Goal: Task Accomplishment & Management: Use online tool/utility

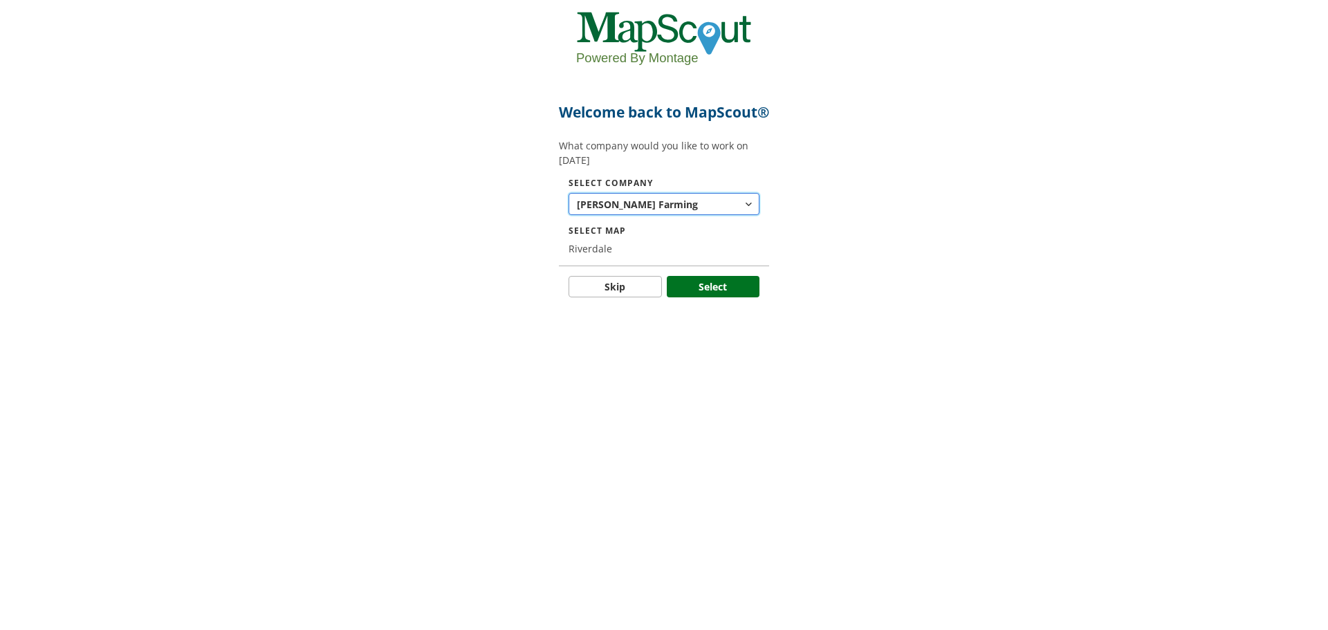
click at [752, 212] on span "button" at bounding box center [748, 204] width 15 height 15
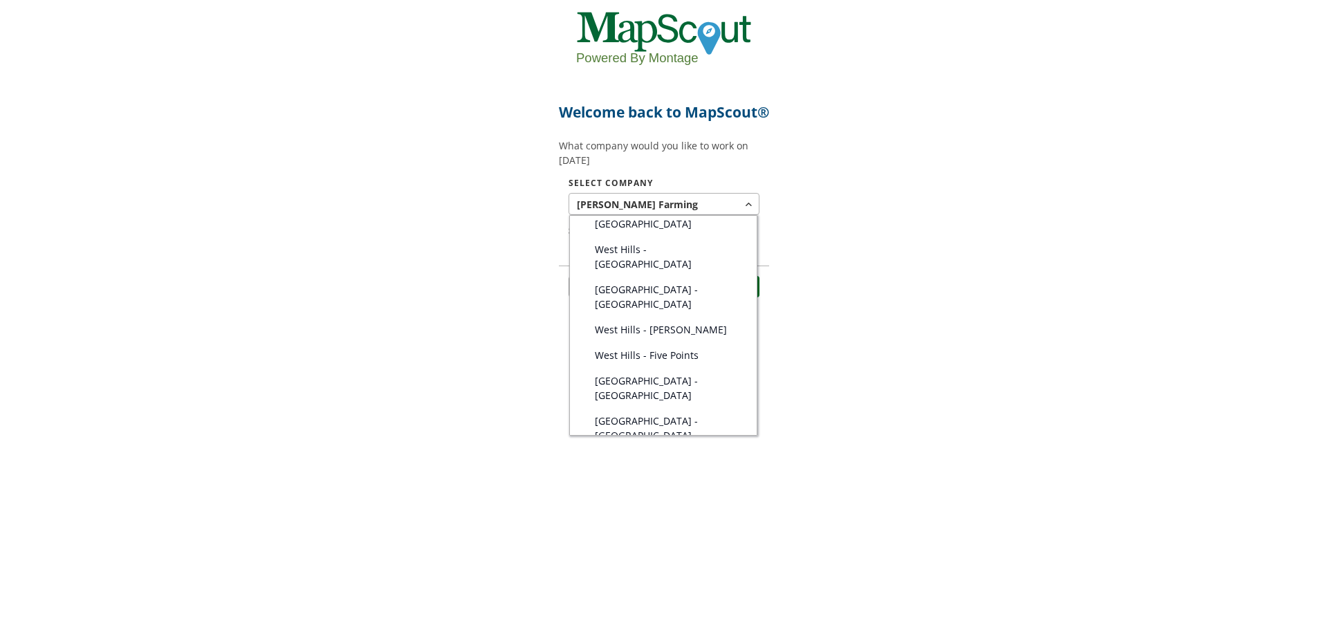
scroll to position [342, 0]
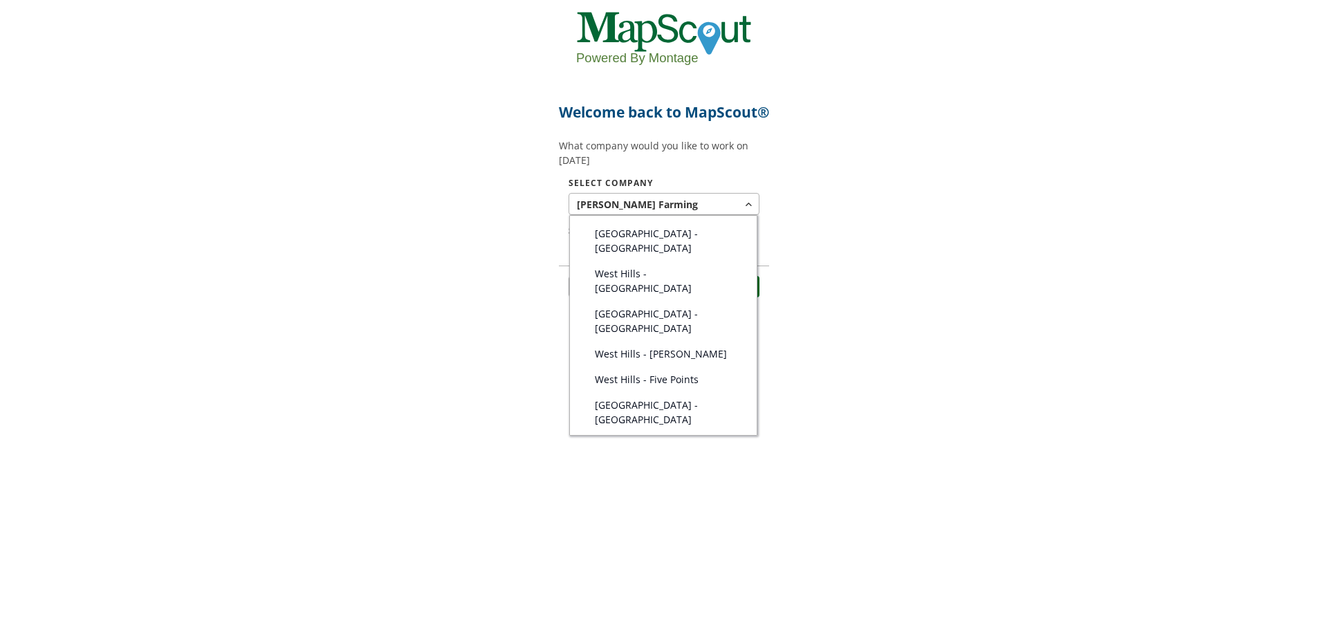
click at [669, 282] on span "West Hills - [GEOGRAPHIC_DATA]" at bounding box center [668, 280] width 147 height 29
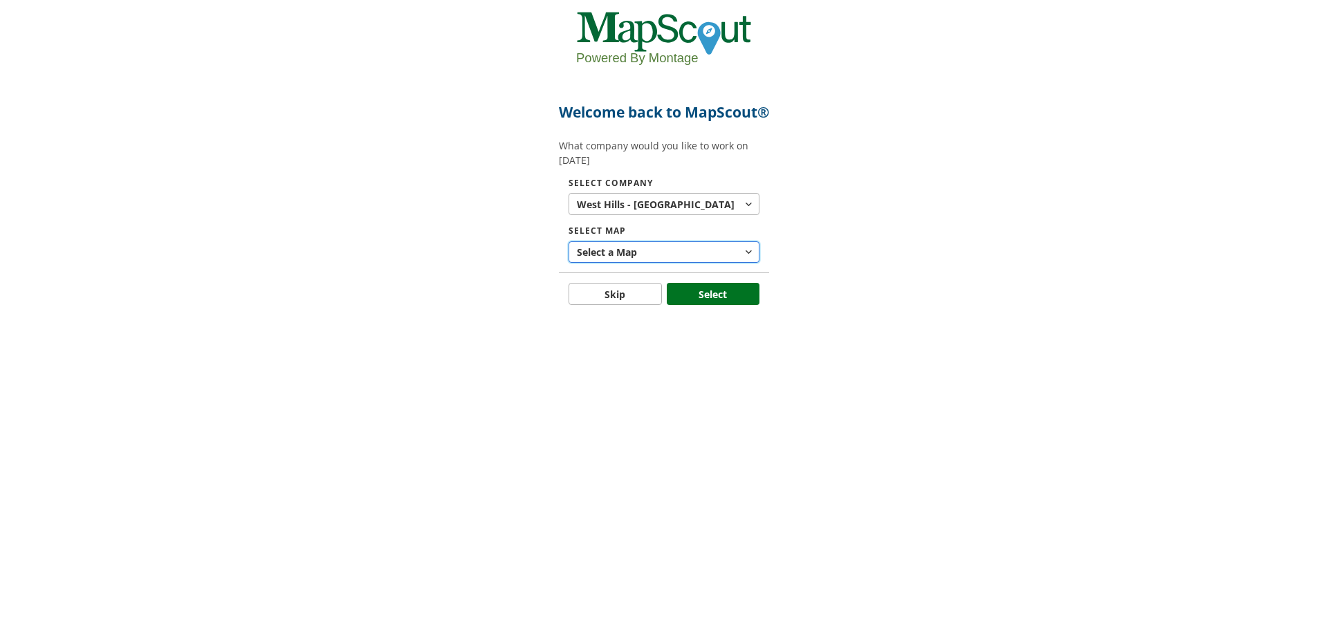
click at [649, 263] on button "Select a Map" at bounding box center [663, 252] width 191 height 22
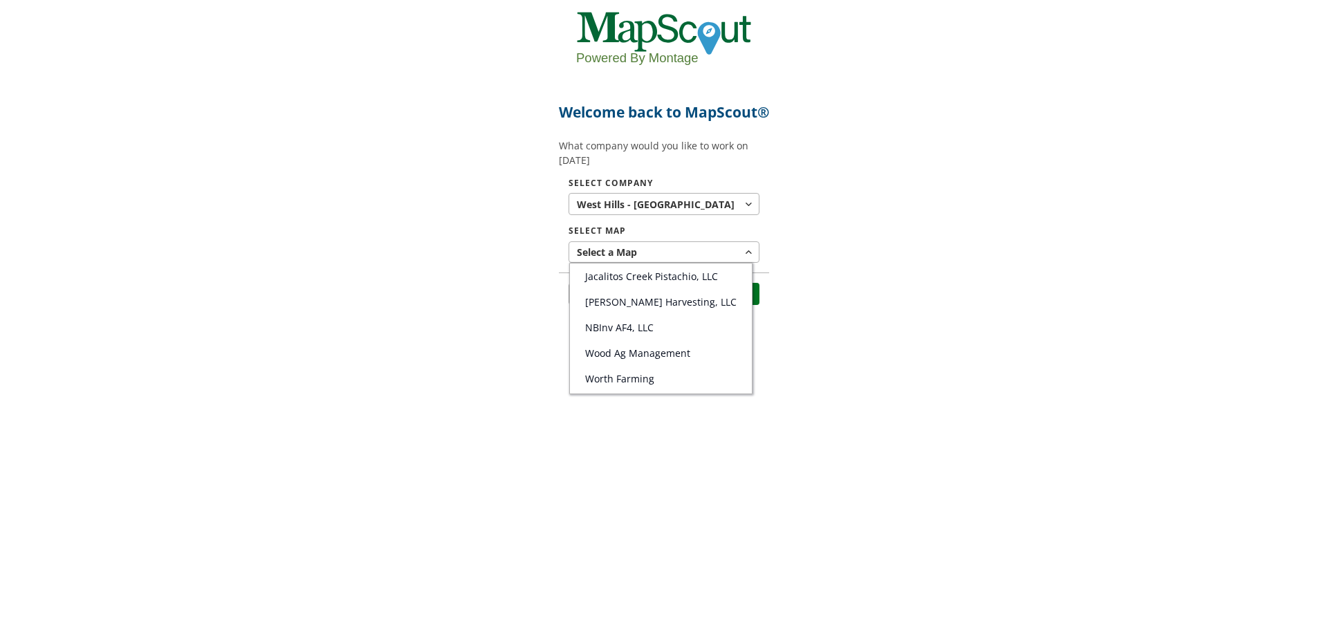
click at [640, 230] on div at bounding box center [664, 315] width 1328 height 630
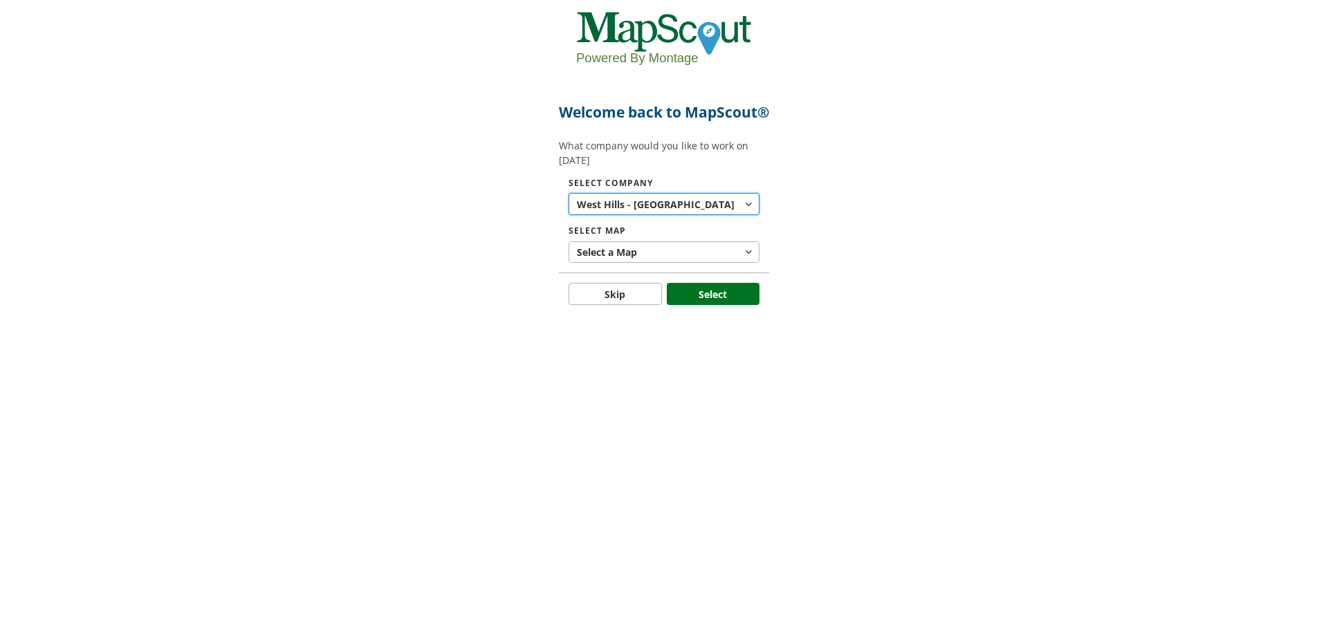
click at [661, 212] on span "West Hills - [GEOGRAPHIC_DATA]" at bounding box center [657, 204] width 160 height 15
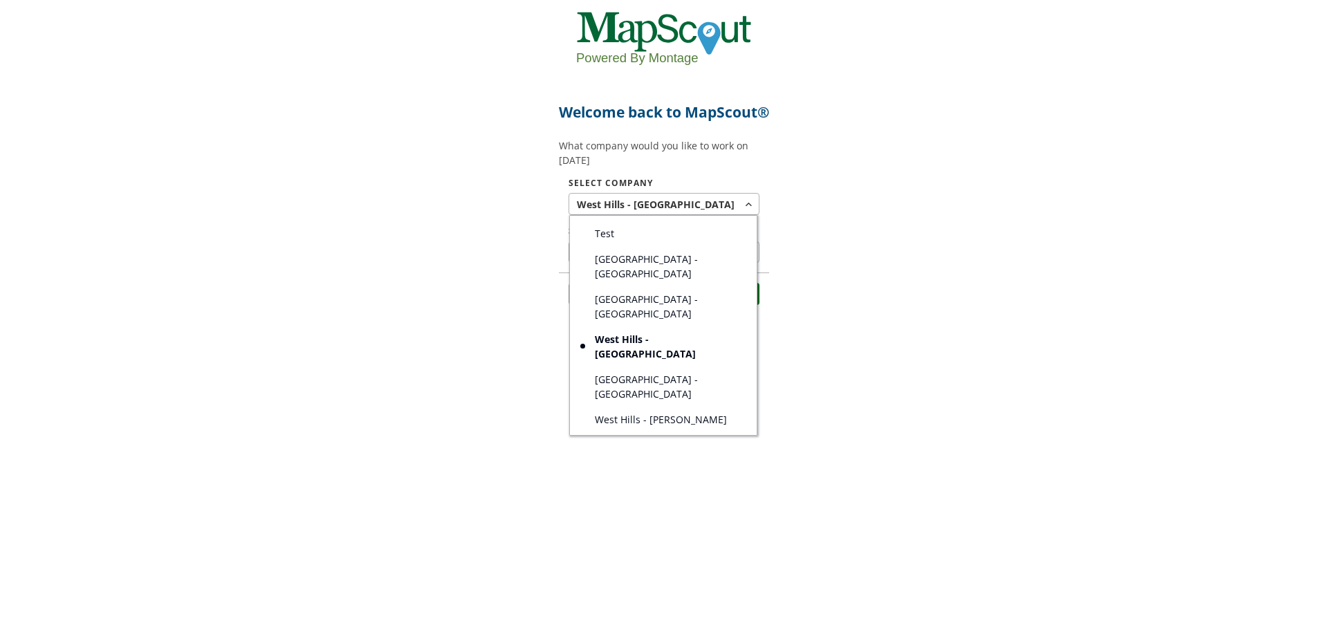
scroll to position [346, 0]
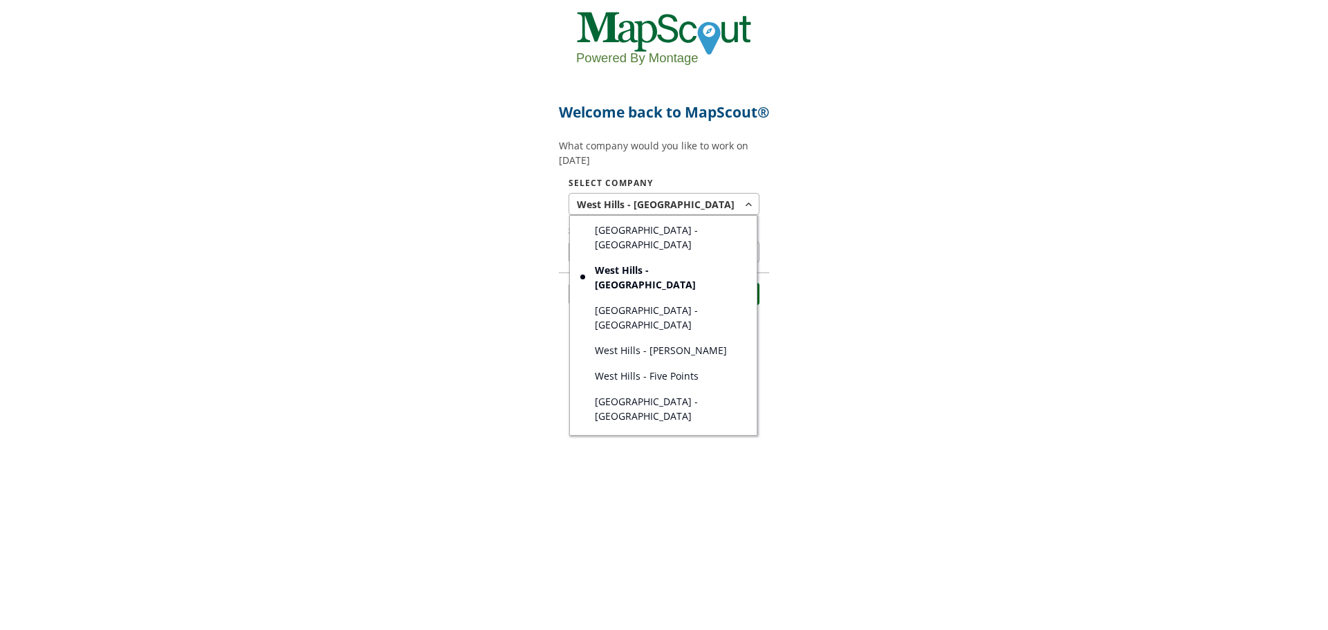
click at [660, 369] on span "West Hills - Five Points" at bounding box center [647, 376] width 104 height 15
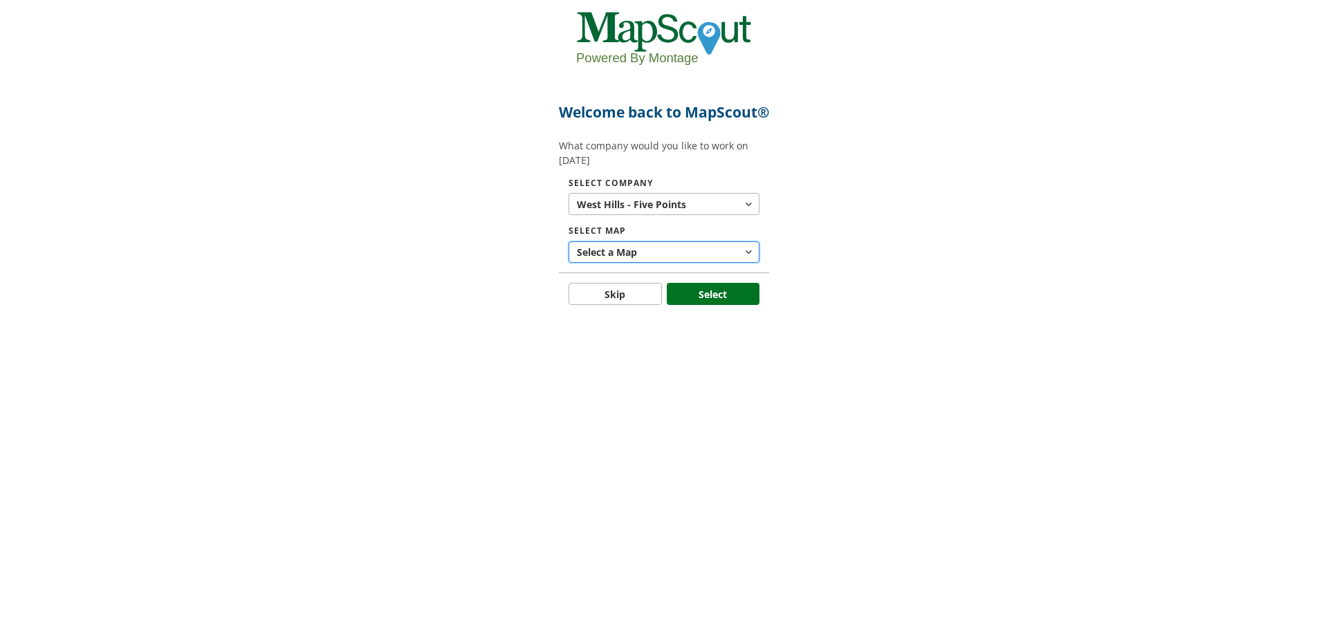
click at [657, 263] on button "Select a Map" at bounding box center [663, 252] width 191 height 22
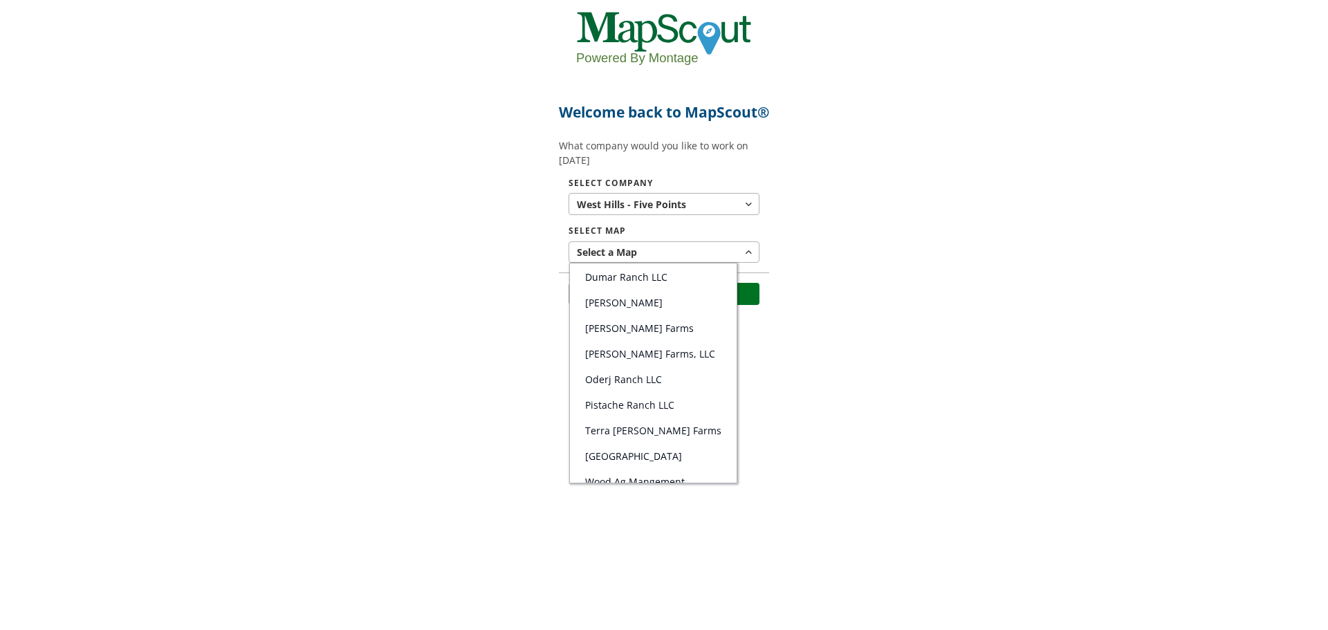
scroll to position [39, 0]
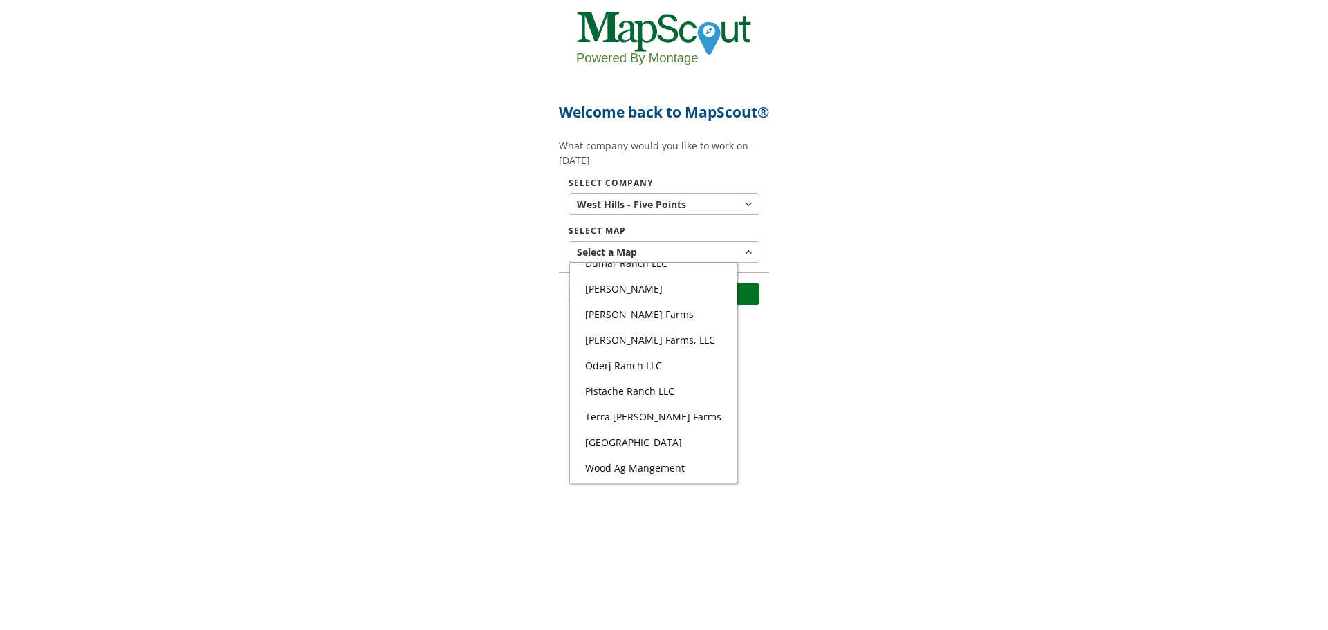
click at [629, 404] on link "Pistache Ranch LLC" at bounding box center [653, 391] width 167 height 26
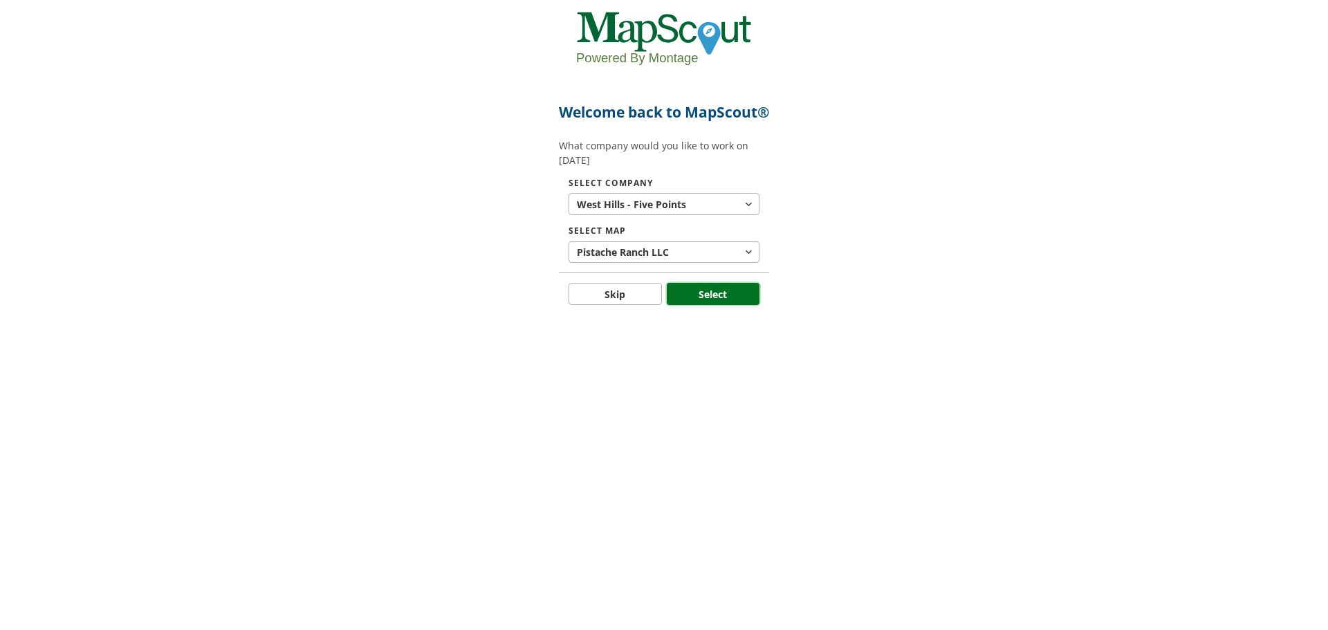
click at [699, 305] on button "Select" at bounding box center [713, 294] width 93 height 22
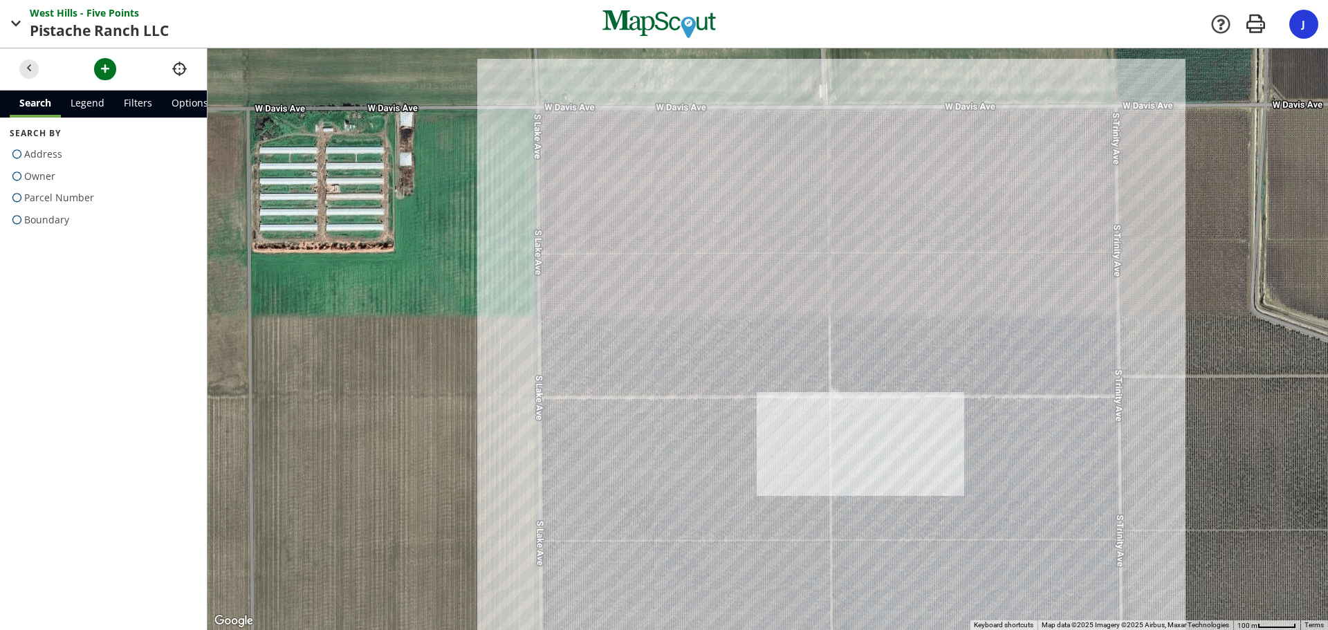
click at [768, 289] on div at bounding box center [767, 338] width 1120 height 581
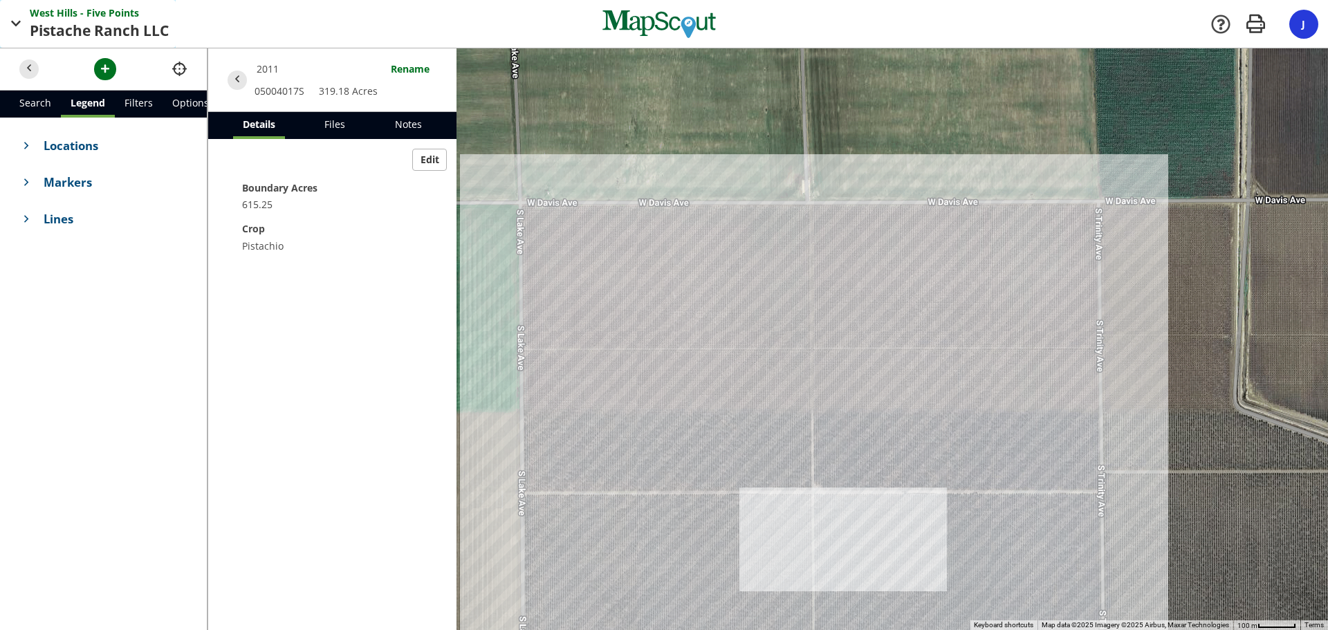
click at [20, 29] on span "button" at bounding box center [16, 23] width 17 height 17
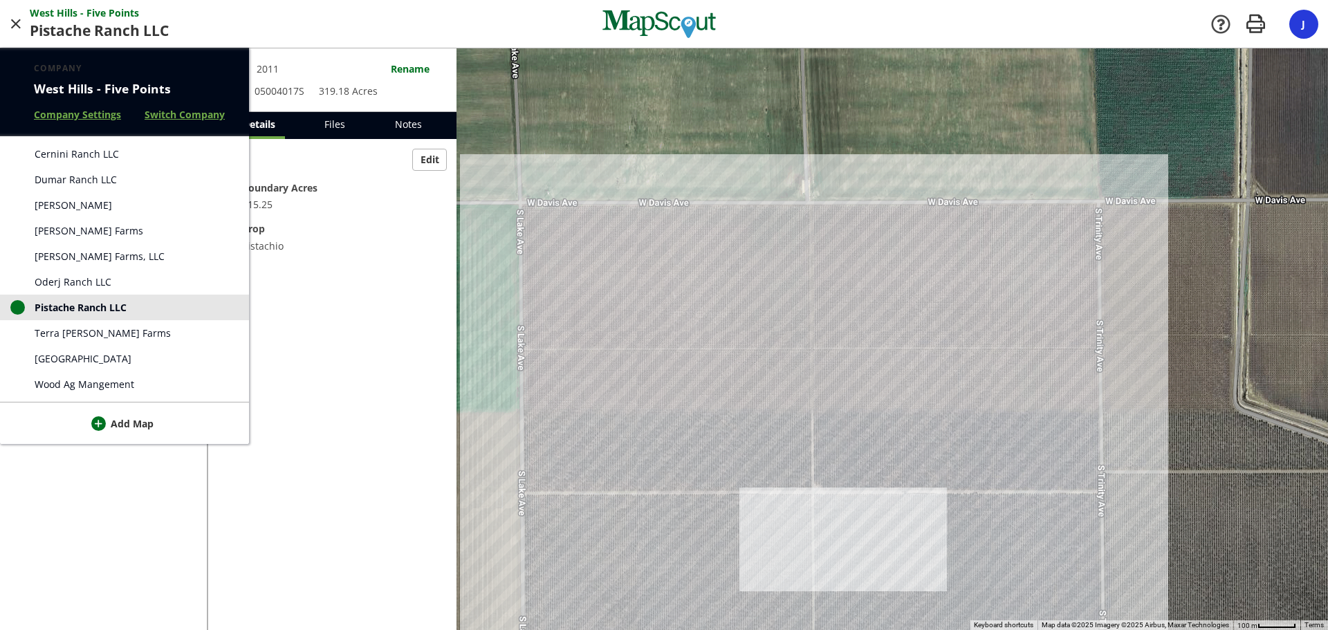
click at [84, 281] on span "Oderj Ranch LLC" at bounding box center [73, 281] width 77 height 15
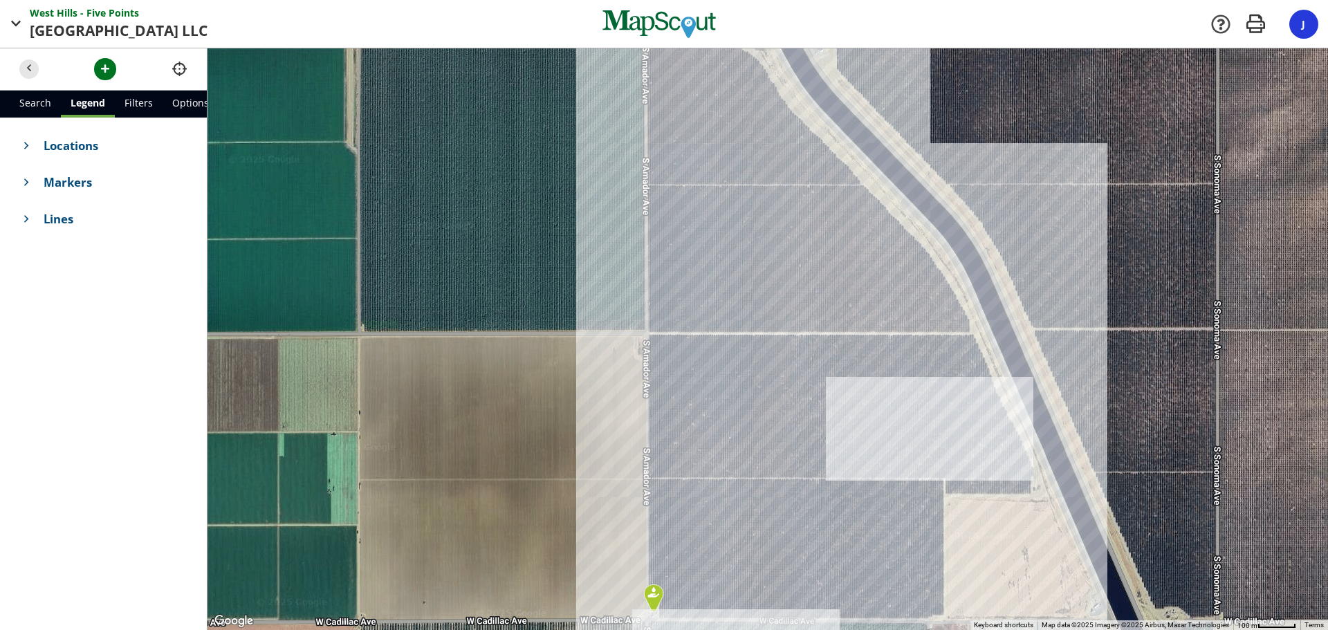
click at [745, 238] on div at bounding box center [767, 338] width 1120 height 581
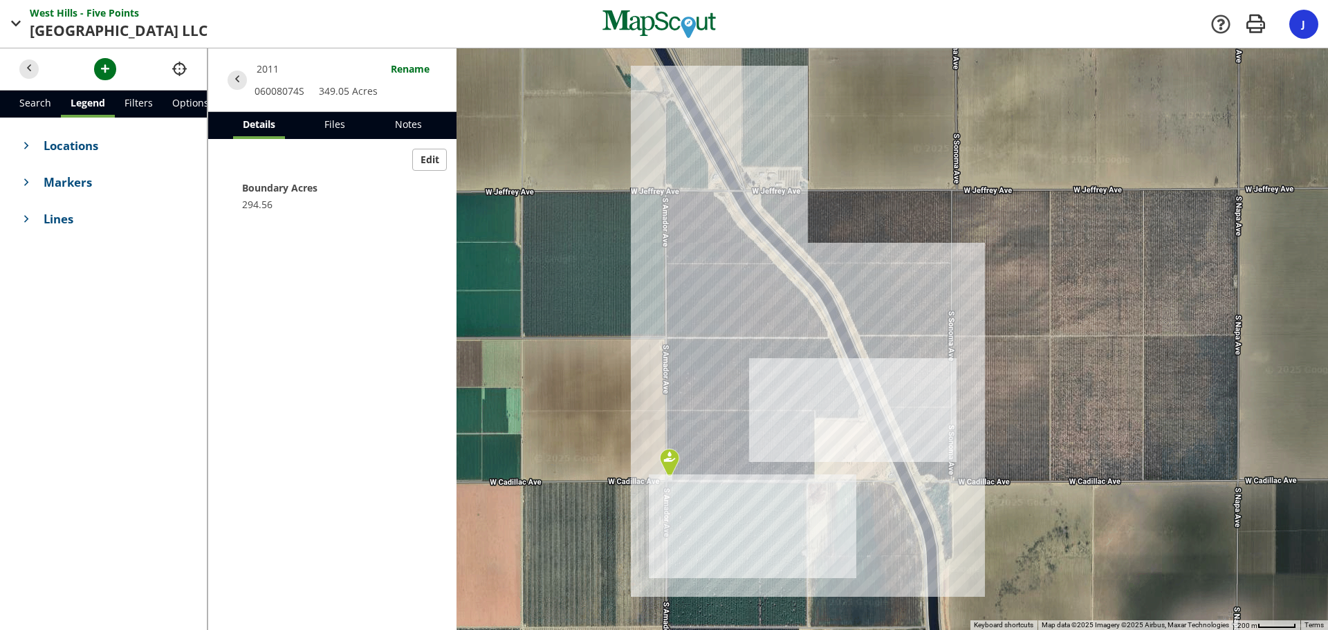
click at [734, 241] on div at bounding box center [767, 338] width 1120 height 581
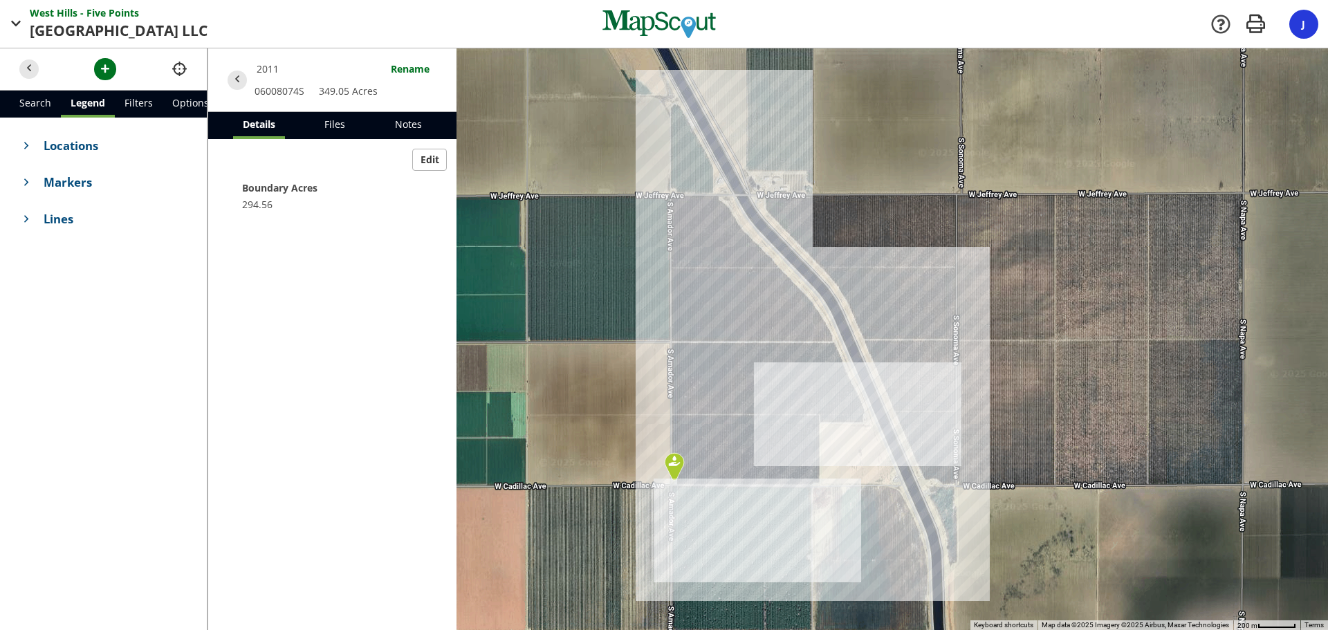
click at [50, 182] on span "Markers" at bounding box center [116, 182] width 144 height 17
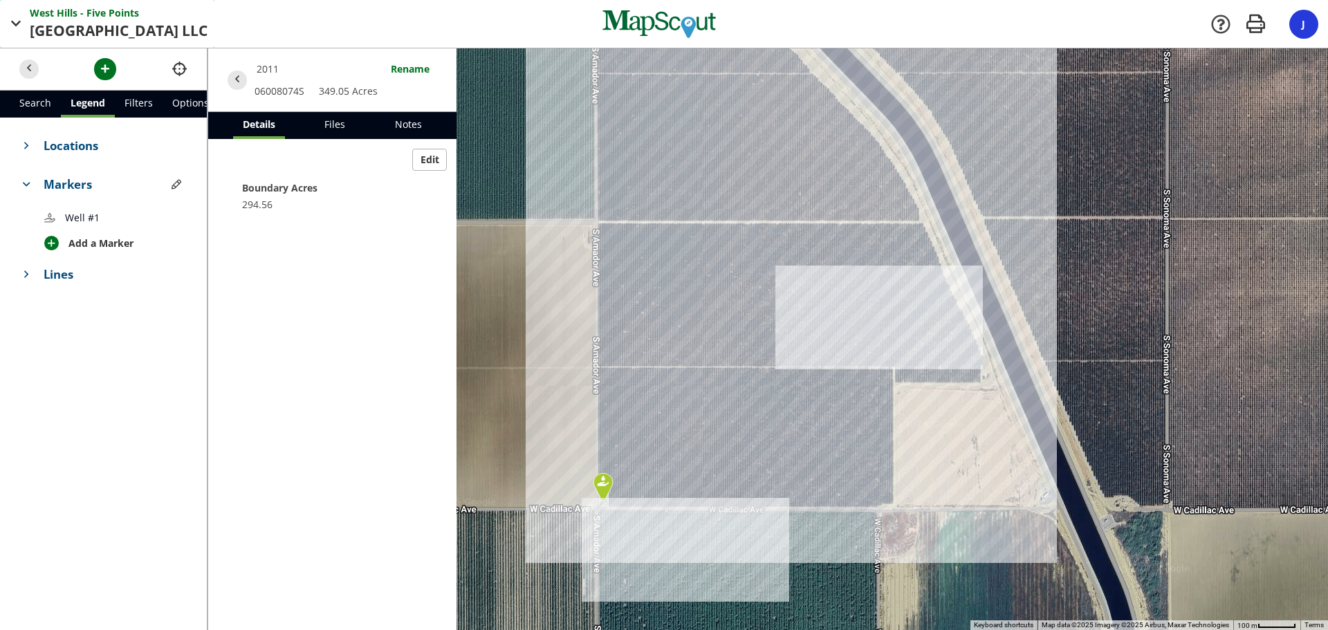
click at [19, 13] on button "[GEOGRAPHIC_DATA] - Five Points Points Oderj Ranch LLC LLC" at bounding box center [107, 24] width 214 height 48
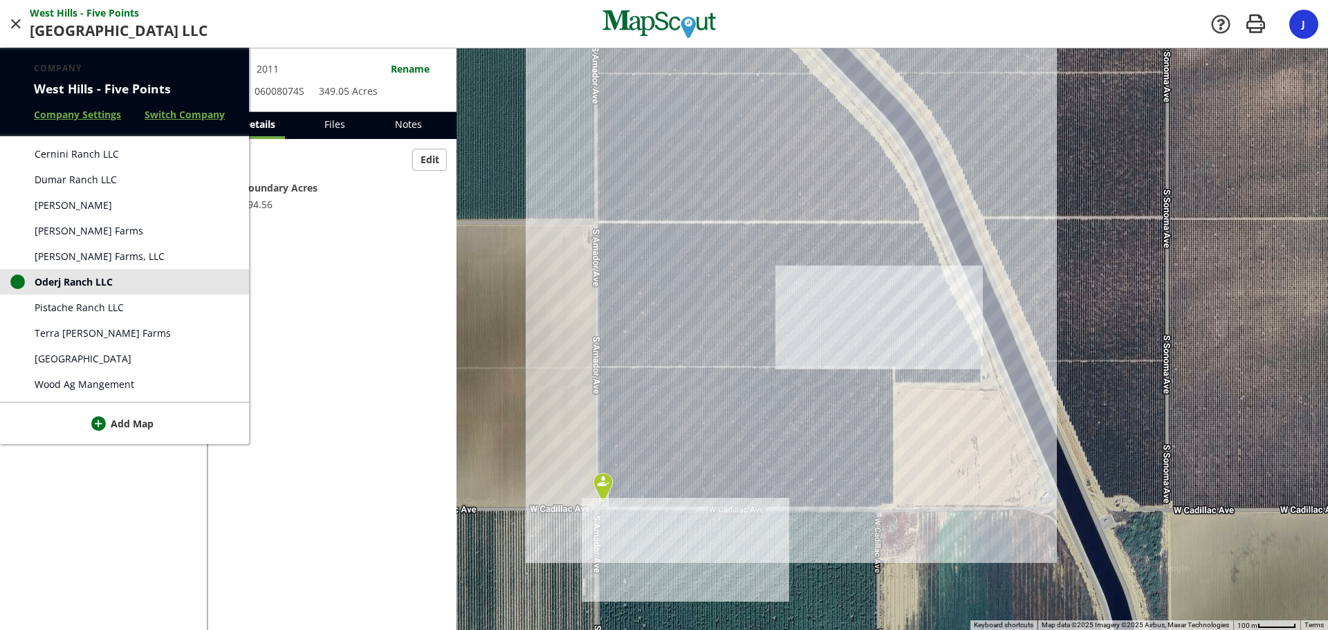
click at [82, 358] on span "[GEOGRAPHIC_DATA]" at bounding box center [83, 358] width 97 height 15
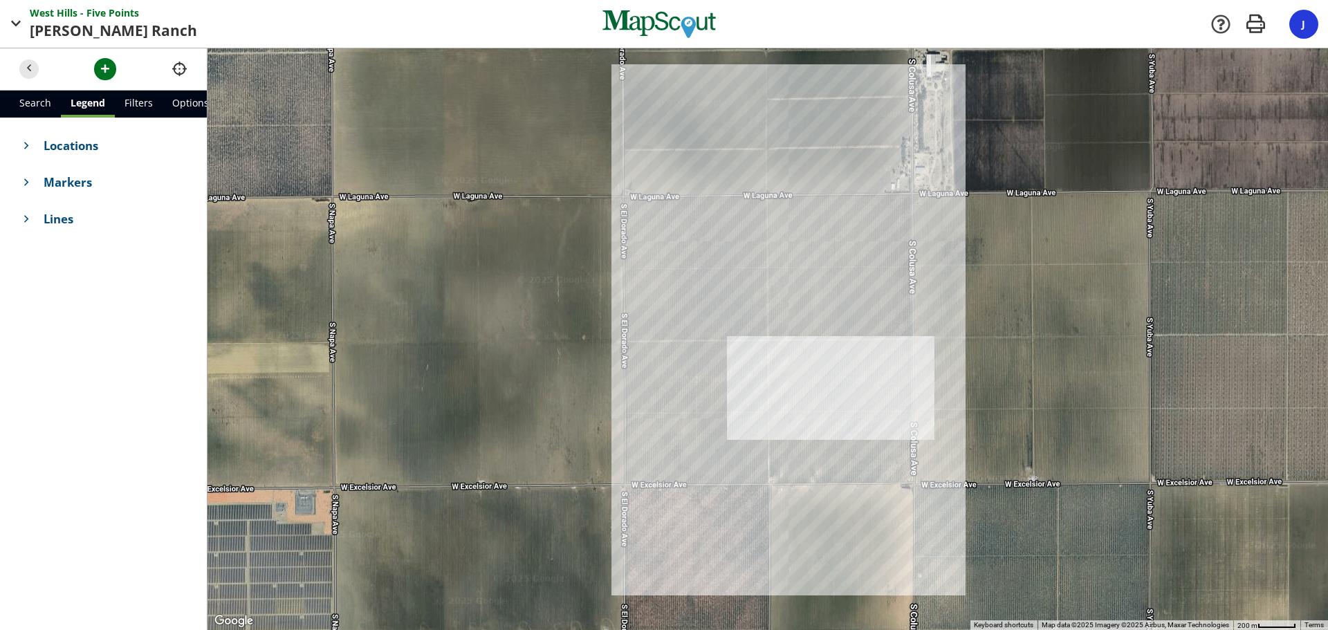
click at [728, 290] on div at bounding box center [767, 338] width 1120 height 581
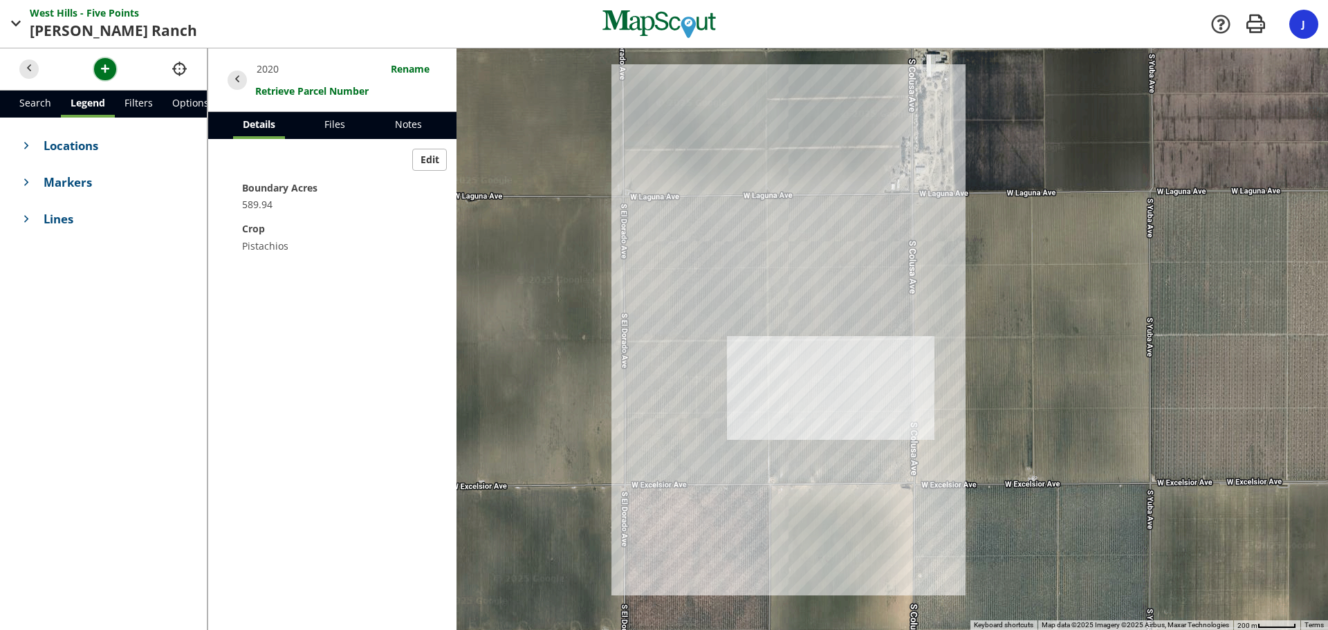
click at [102, 71] on span "button" at bounding box center [105, 69] width 15 height 15
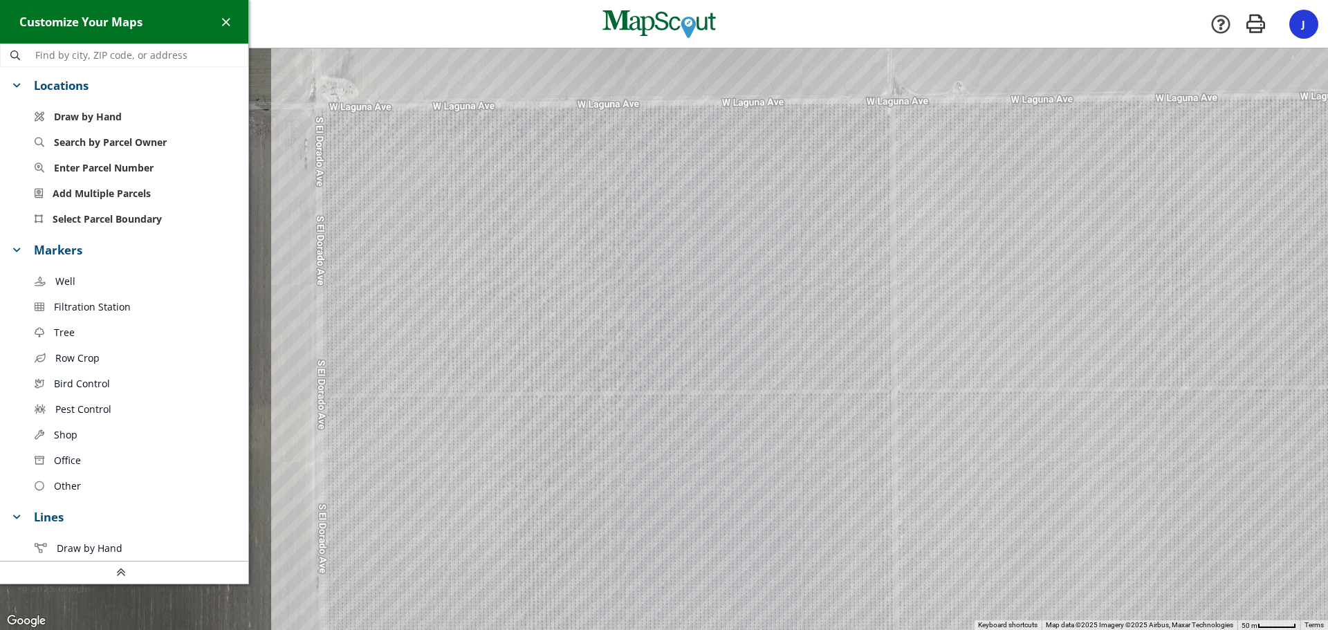
drag, startPoint x: 725, startPoint y: 312, endPoint x: 658, endPoint y: 326, distance: 67.8
click at [658, 326] on div at bounding box center [664, 338] width 1328 height 581
click at [100, 120] on span "Draw by Hand" at bounding box center [88, 116] width 68 height 15
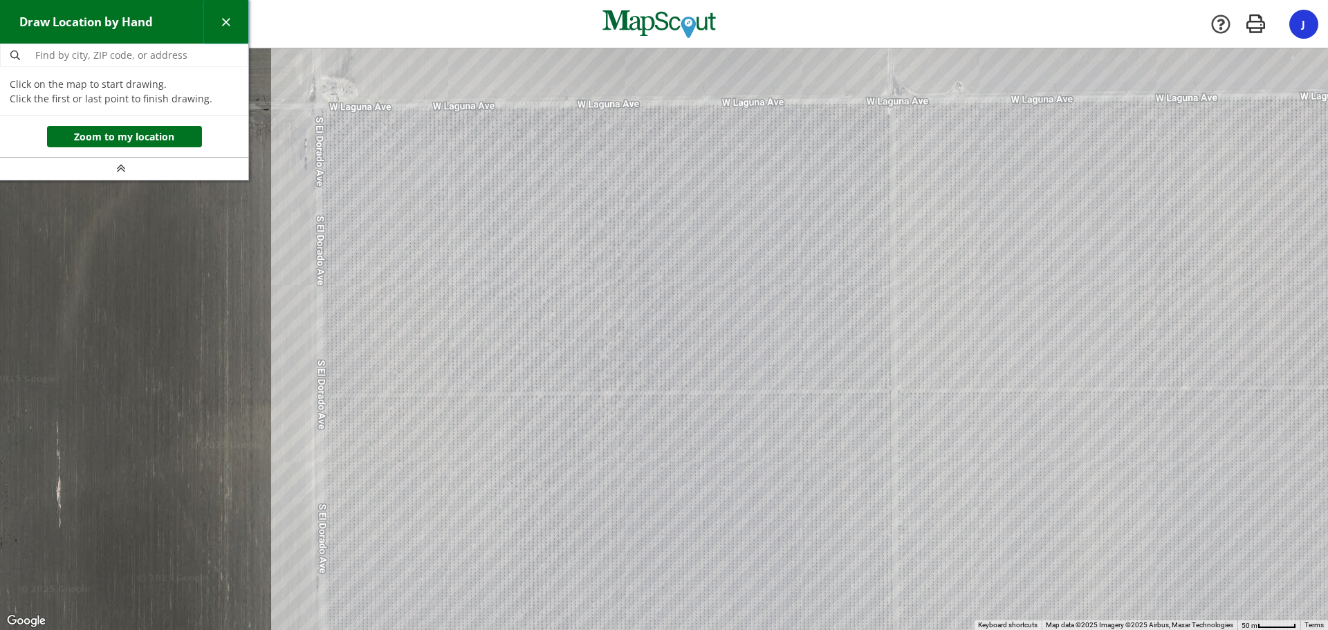
click at [221, 23] on span "button" at bounding box center [225, 22] width 15 height 15
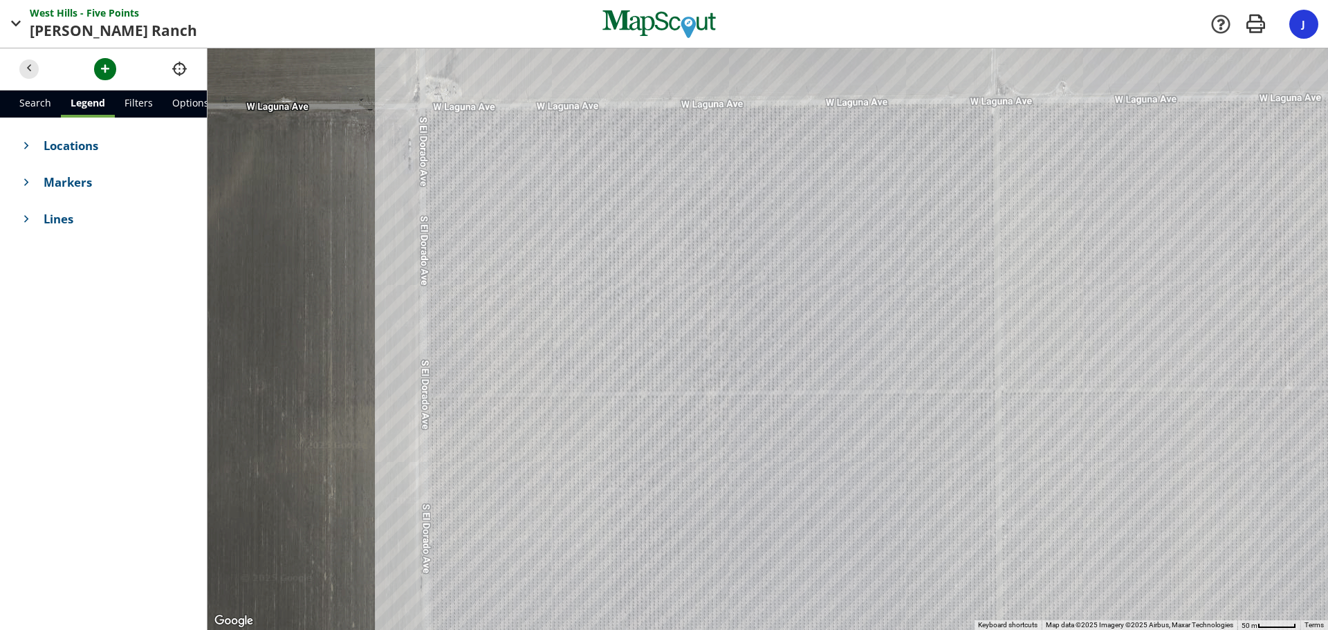
click at [142, 99] on link "Filters" at bounding box center [139, 104] width 48 height 27
click at [92, 96] on link "Legend" at bounding box center [87, 104] width 53 height 27
click at [77, 146] on span "Locations" at bounding box center [116, 145] width 144 height 17
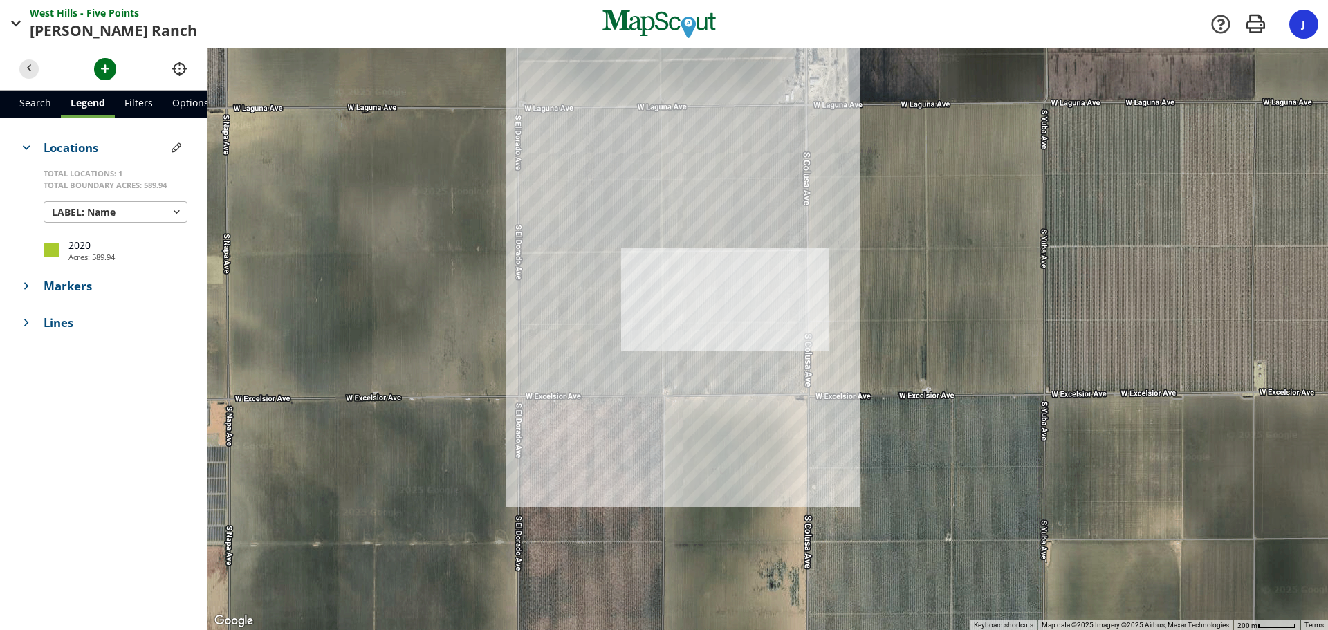
drag, startPoint x: 634, startPoint y: 409, endPoint x: 537, endPoint y: 297, distance: 147.5
click at [537, 297] on div at bounding box center [767, 338] width 1120 height 581
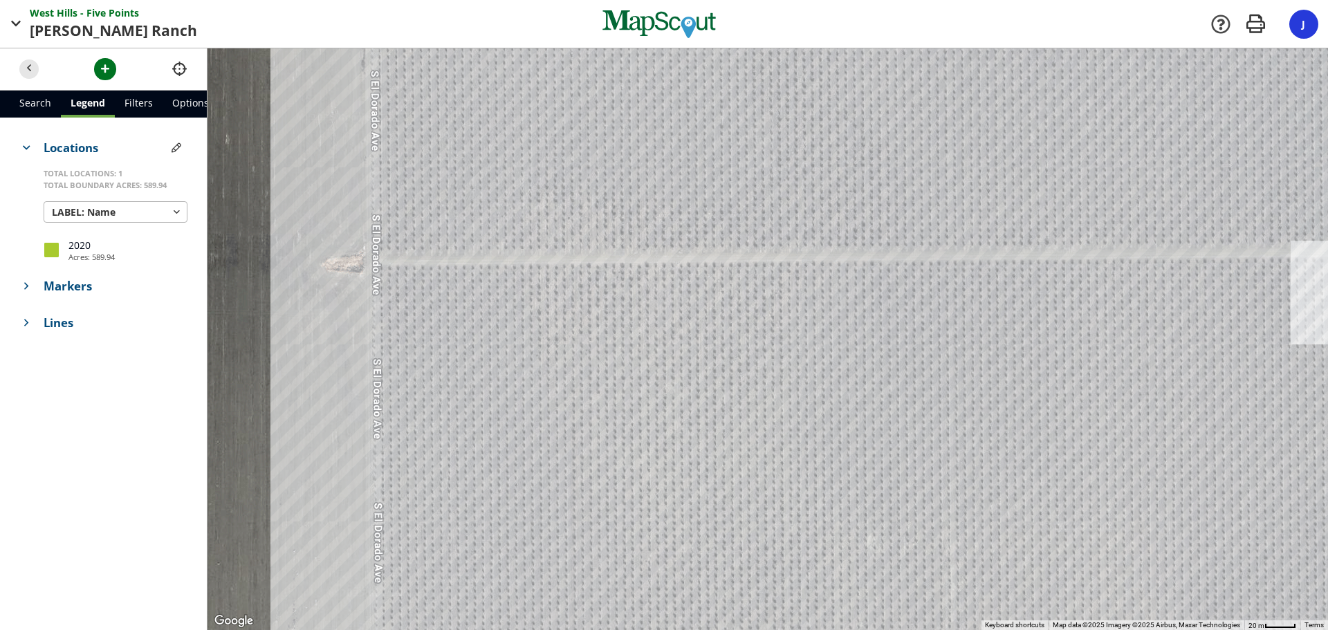
drag, startPoint x: 425, startPoint y: 208, endPoint x: 463, endPoint y: 525, distance: 318.9
click at [463, 524] on div at bounding box center [767, 338] width 1120 height 581
click at [178, 155] on button "button" at bounding box center [177, 148] width 22 height 22
click at [176, 252] on span "button" at bounding box center [176, 250] width 15 height 15
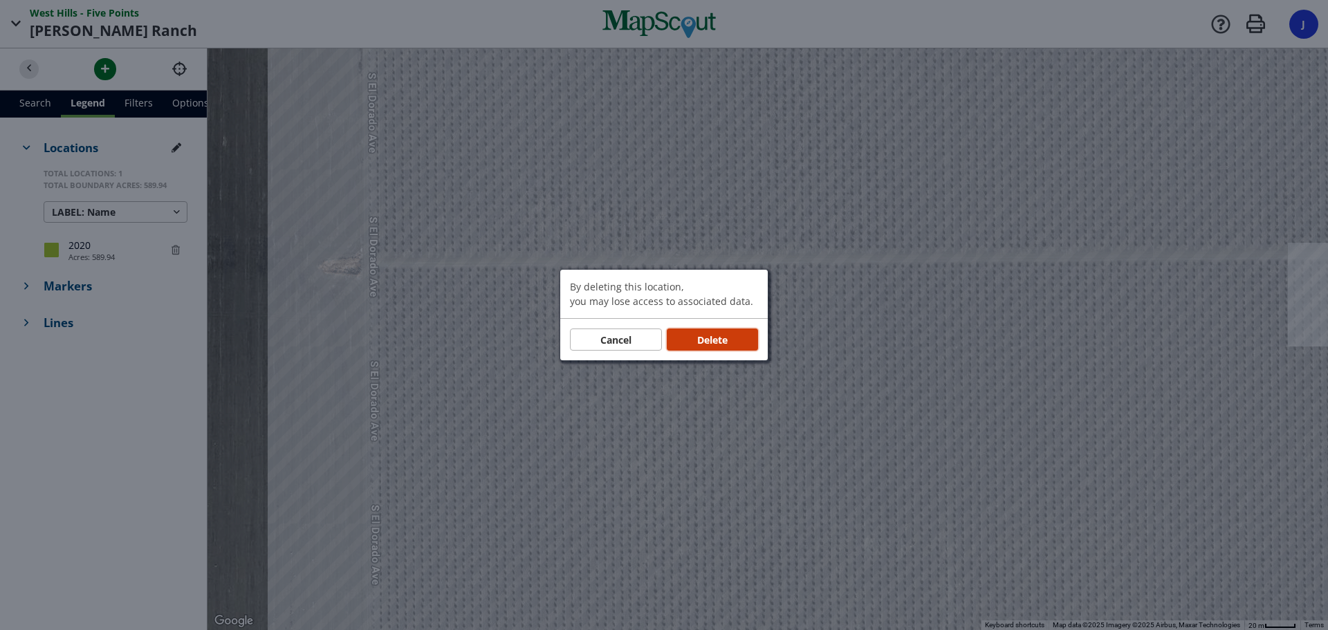
click at [707, 345] on span "Delete" at bounding box center [712, 340] width 30 height 15
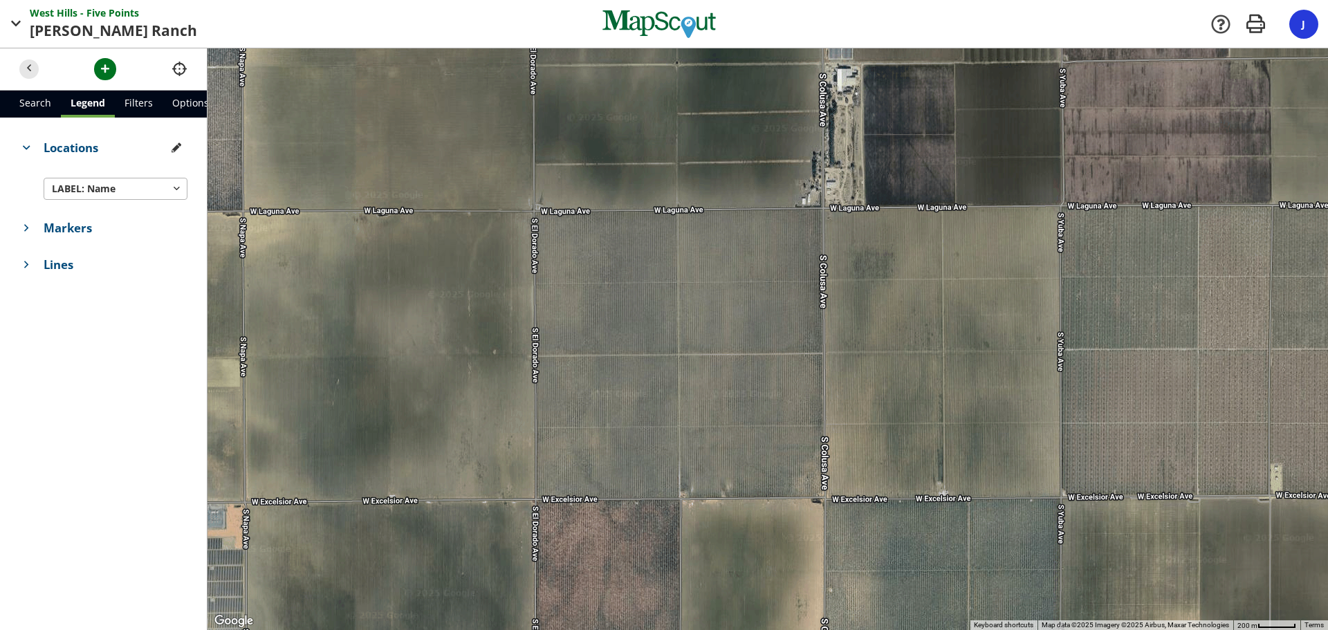
drag, startPoint x: 604, startPoint y: 241, endPoint x: 550, endPoint y: 308, distance: 85.5
click at [564, 318] on div at bounding box center [767, 338] width 1120 height 581
click at [95, 151] on span "Locations" at bounding box center [105, 147] width 122 height 17
click at [95, 151] on span "Locations" at bounding box center [116, 145] width 144 height 17
click at [105, 76] on span "button" at bounding box center [105, 69] width 15 height 15
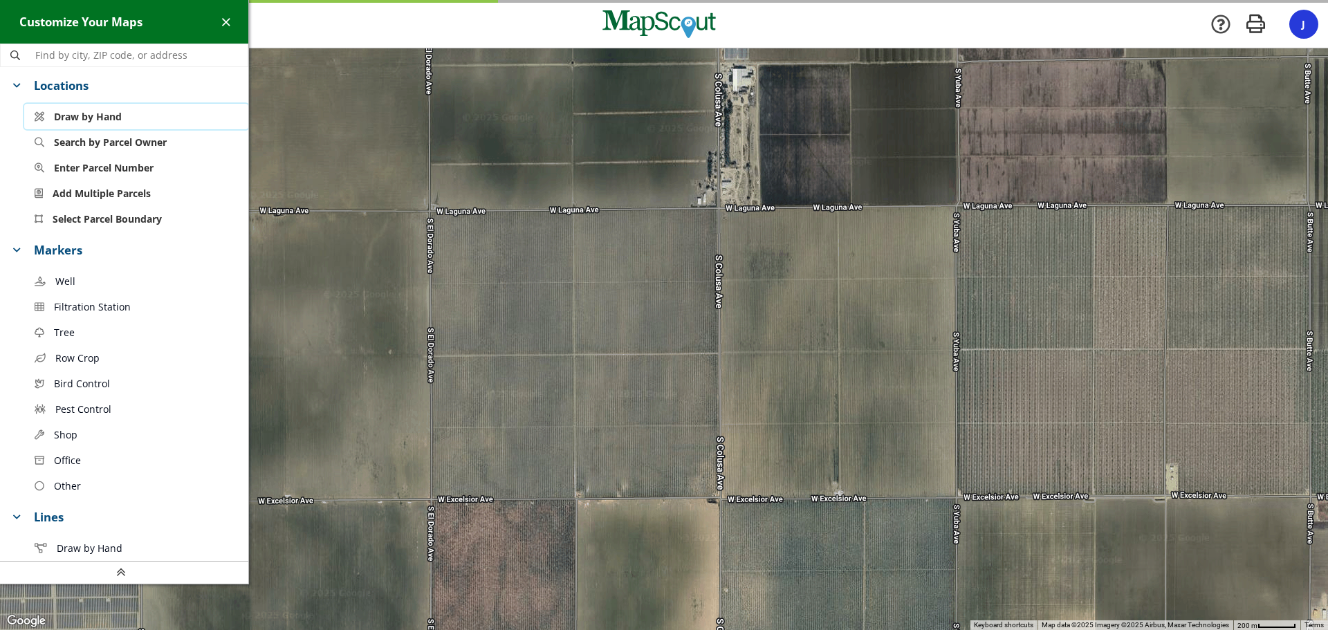
click at [106, 115] on span "Draw by Hand" at bounding box center [88, 116] width 68 height 15
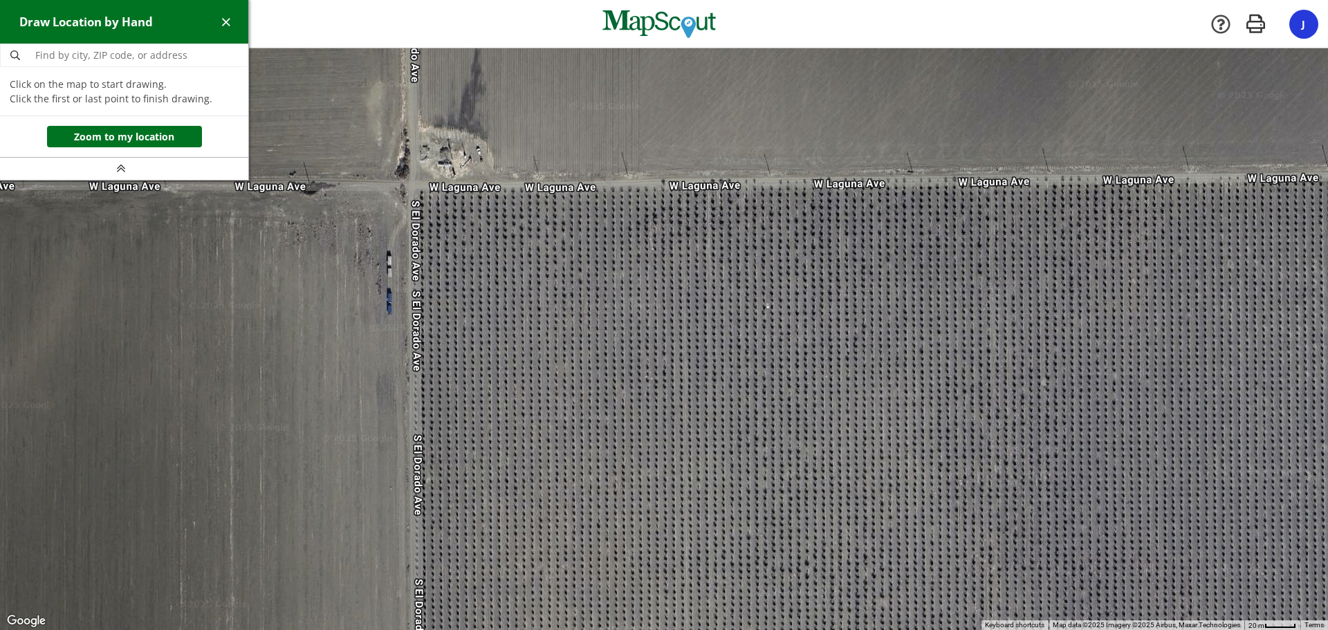
drag, startPoint x: 413, startPoint y: 251, endPoint x: 467, endPoint y: 319, distance: 87.1
click at [467, 319] on div at bounding box center [664, 338] width 1328 height 581
click at [418, 188] on div at bounding box center [664, 338] width 1328 height 581
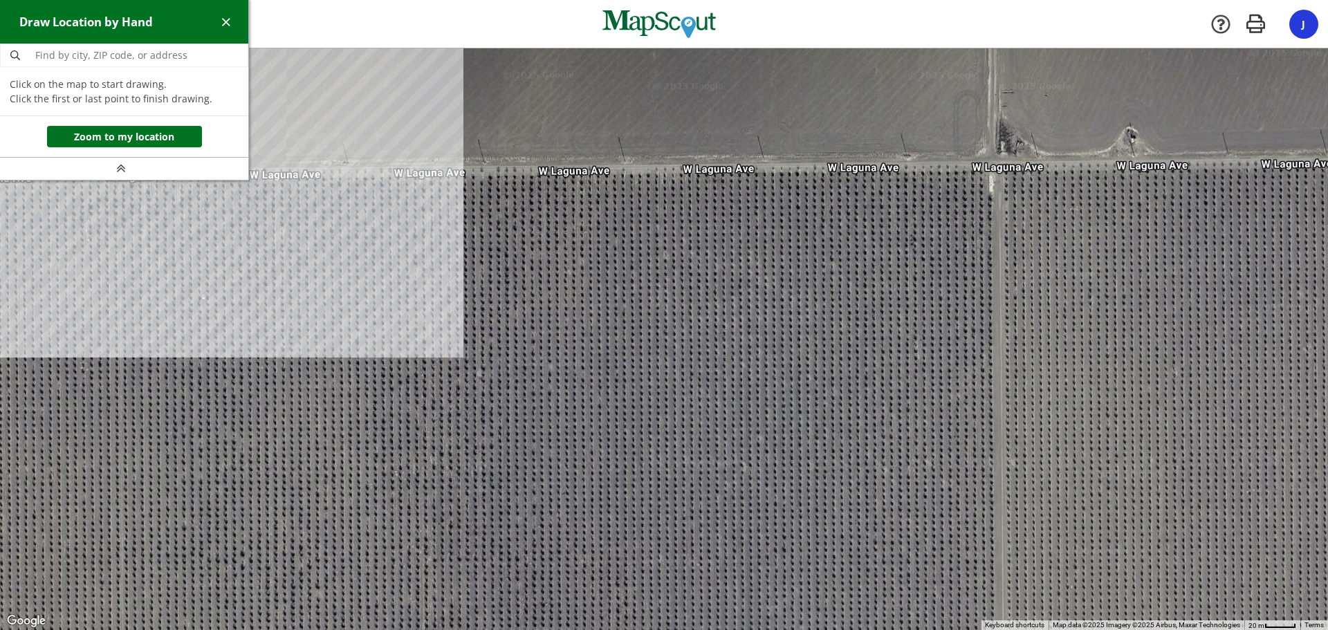
drag, startPoint x: 986, startPoint y: 201, endPoint x: 420, endPoint y: 193, distance: 566.3
click at [420, 193] on div at bounding box center [664, 338] width 1328 height 581
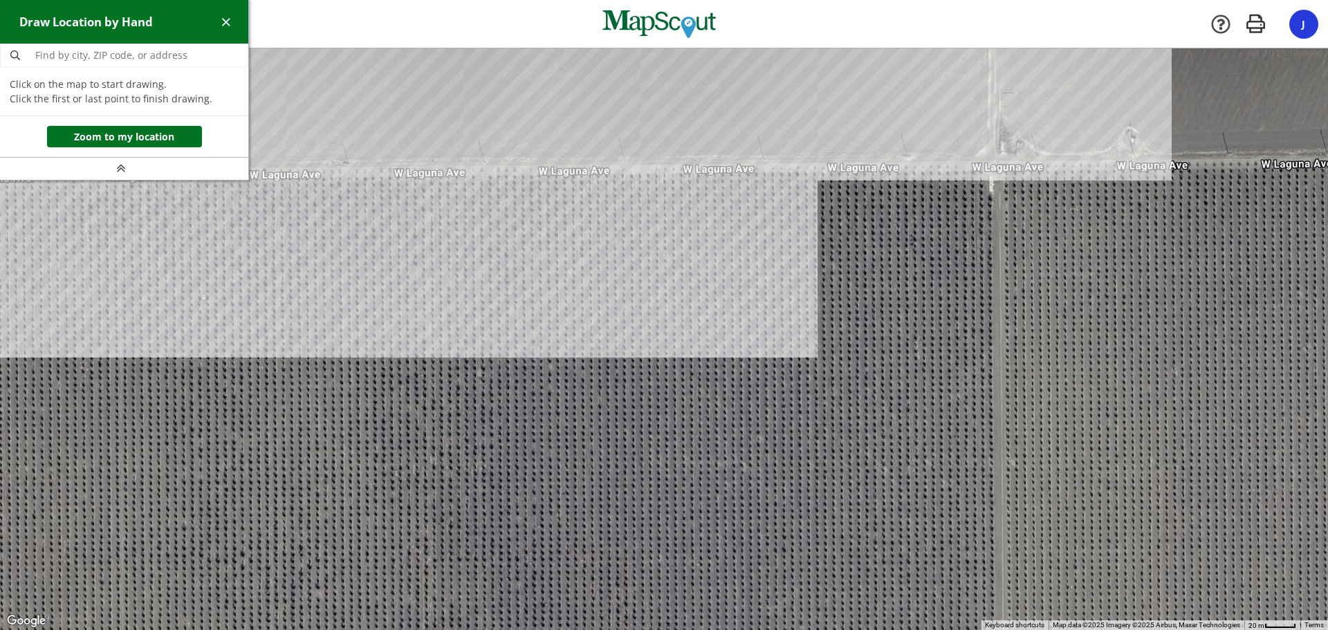
click at [991, 167] on div at bounding box center [664, 338] width 1328 height 581
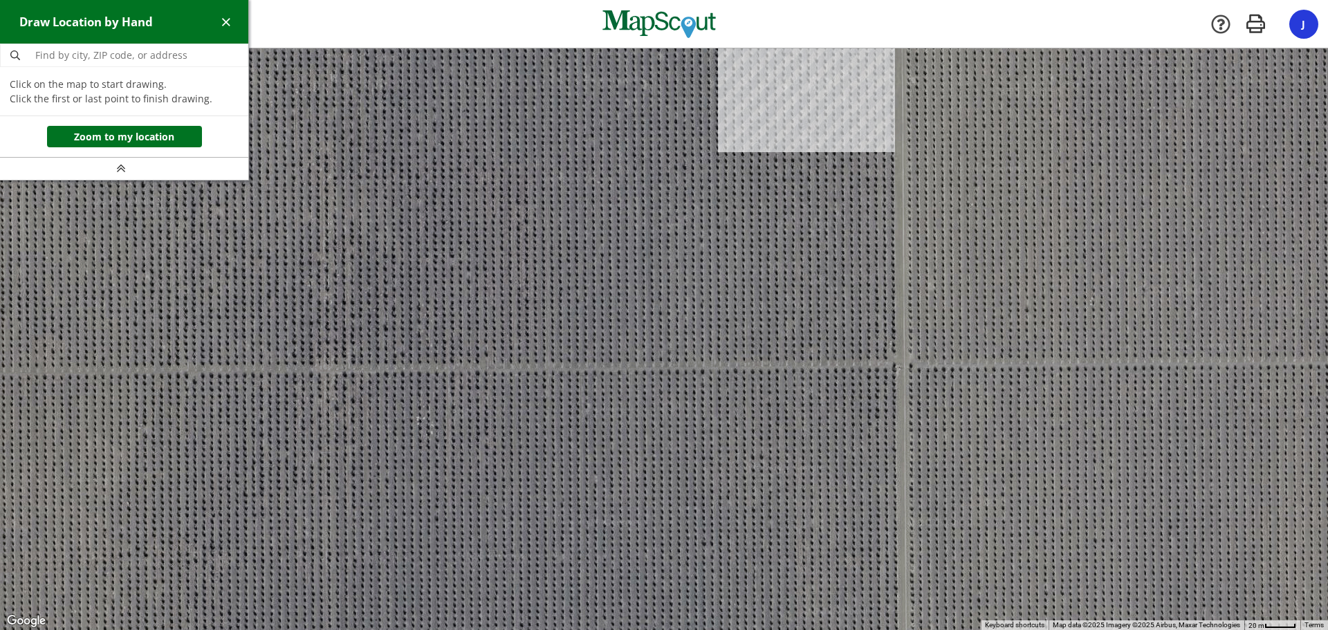
drag, startPoint x: 946, startPoint y: 395, endPoint x: 855, endPoint y: 91, distance: 317.0
click at [855, 42] on div "[GEOGRAPHIC_DATA] - Five Points Points [GEOGRAPHIC_DATA] Company [GEOGRAPHIC_DA…" at bounding box center [664, 315] width 1328 height 630
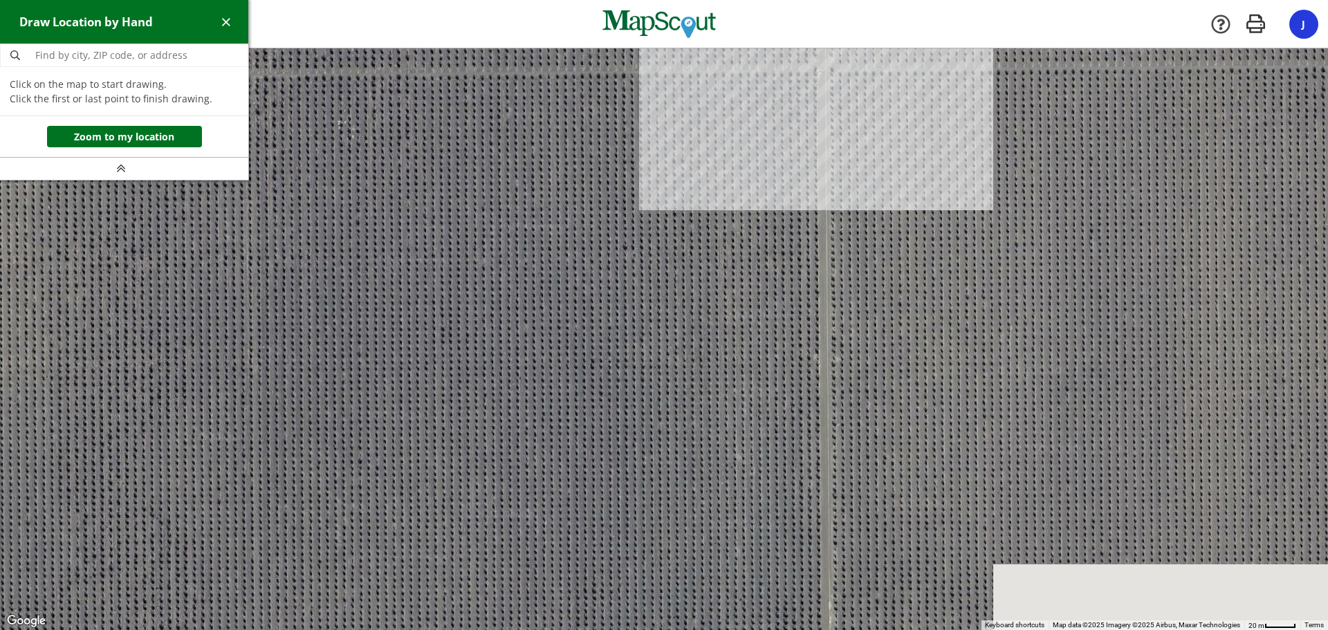
drag, startPoint x: 891, startPoint y: 443, endPoint x: 809, endPoint y: 136, distance: 317.6
click at [809, 136] on div at bounding box center [664, 338] width 1328 height 581
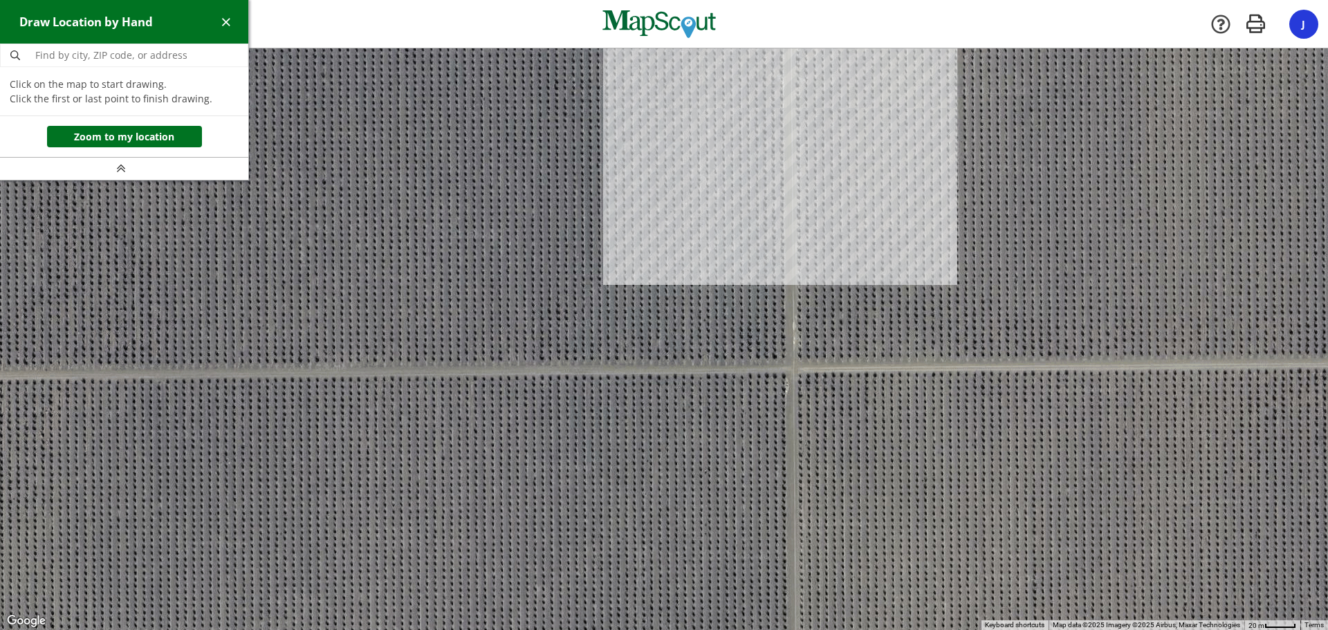
drag, startPoint x: 802, startPoint y: 500, endPoint x: 762, endPoint y: 238, distance: 265.1
click at [767, 223] on div at bounding box center [664, 338] width 1328 height 581
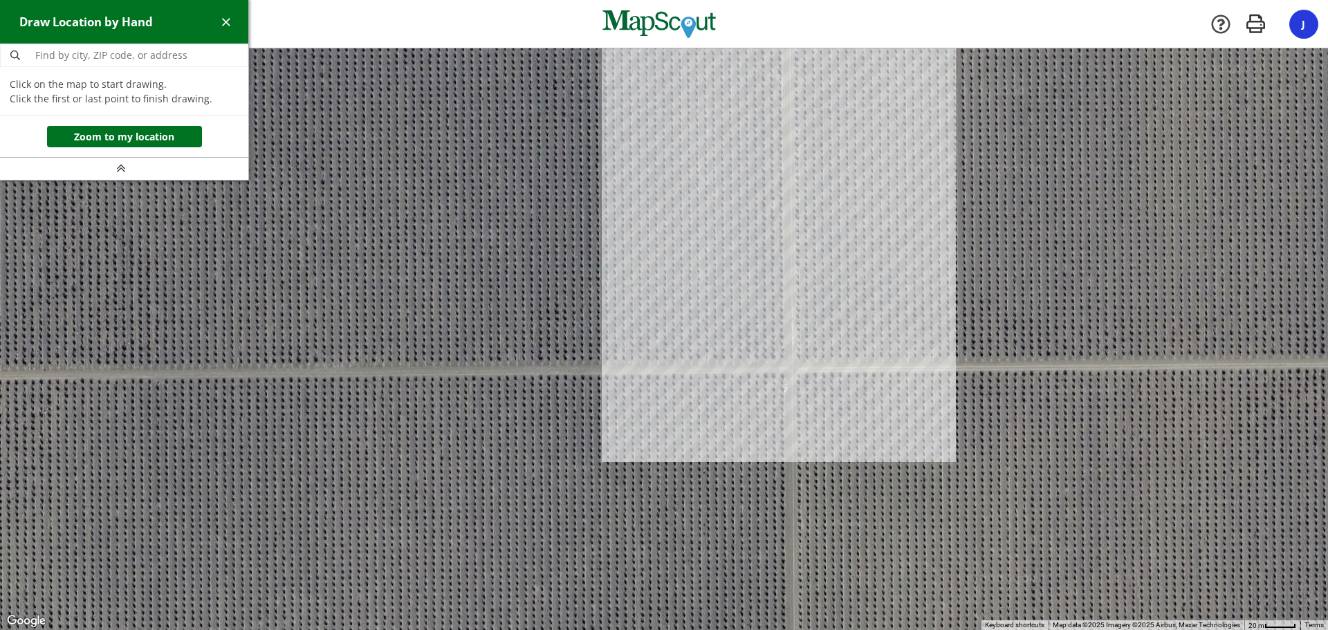
click at [785, 359] on div at bounding box center [664, 338] width 1328 height 581
click at [785, 360] on div at bounding box center [664, 338] width 1328 height 581
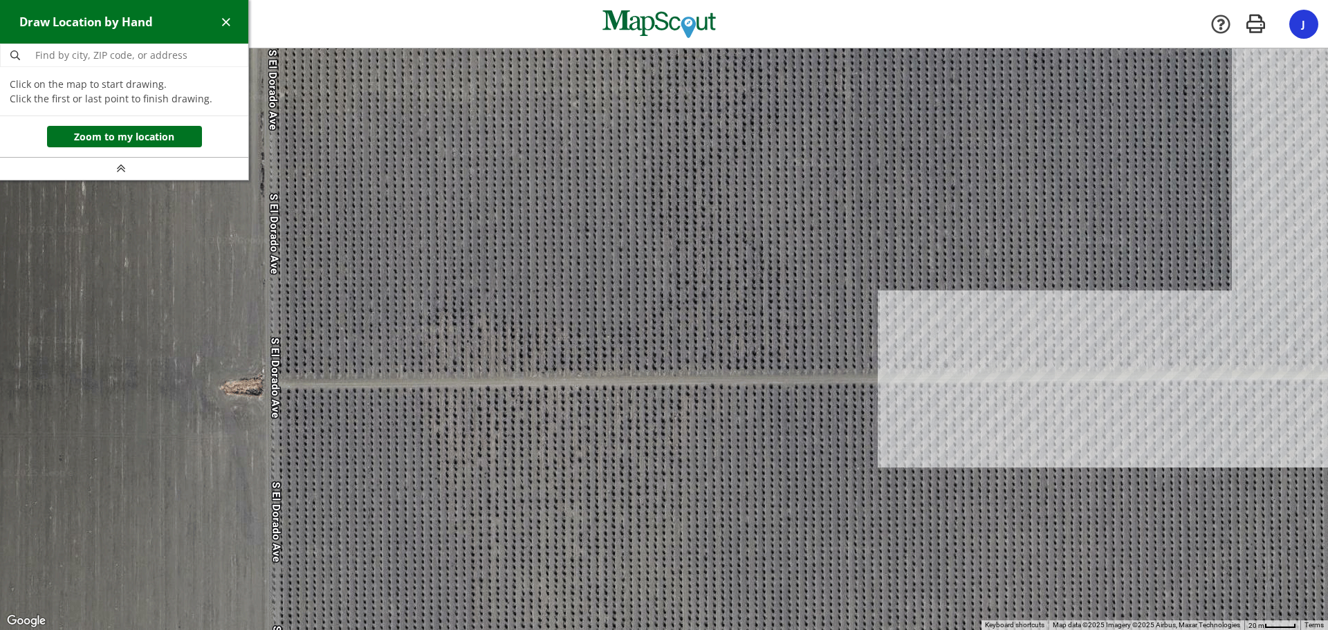
drag, startPoint x: 415, startPoint y: 338, endPoint x: 1046, endPoint y: 344, distance: 631.3
click at [1046, 344] on div at bounding box center [664, 338] width 1328 height 581
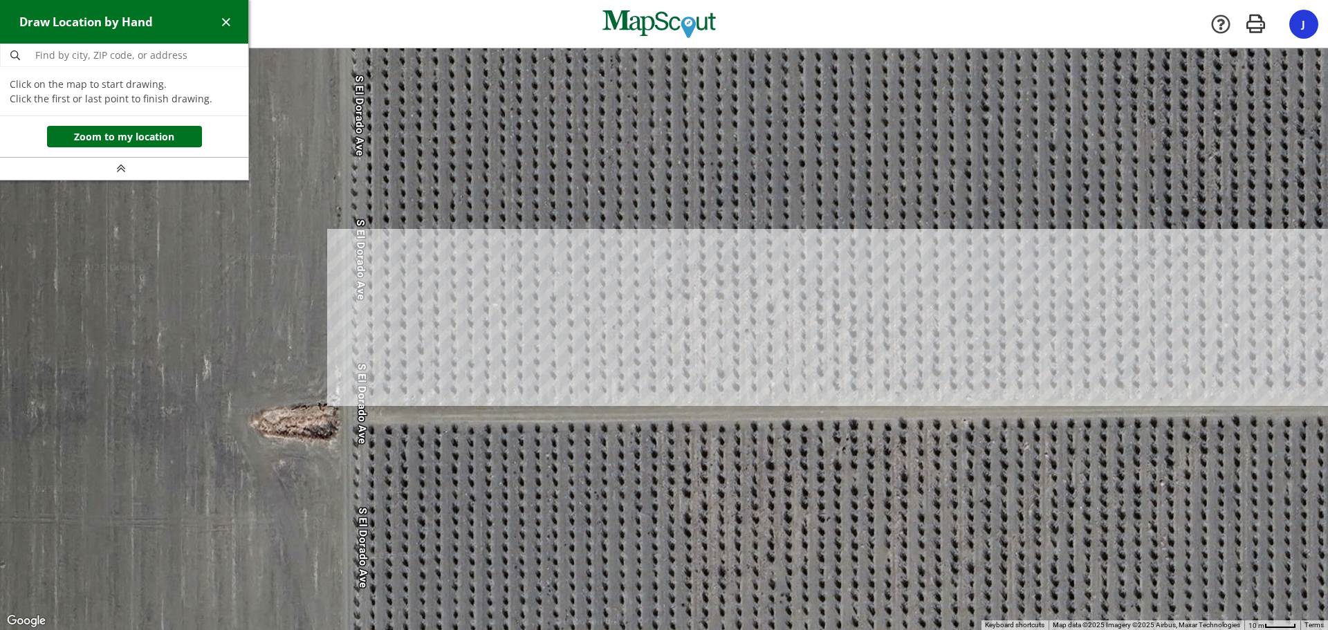
drag, startPoint x: 301, startPoint y: 371, endPoint x: 427, endPoint y: 371, distance: 125.8
click at [427, 371] on div at bounding box center [664, 338] width 1328 height 581
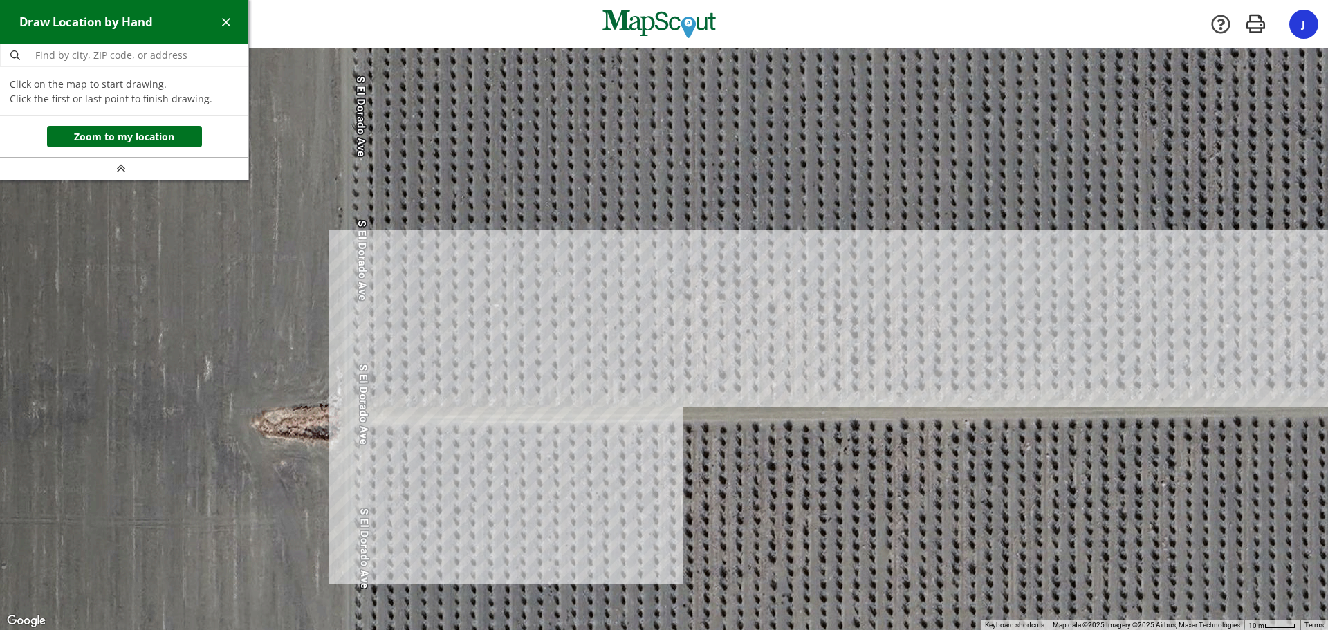
click at [353, 397] on div at bounding box center [664, 338] width 1328 height 581
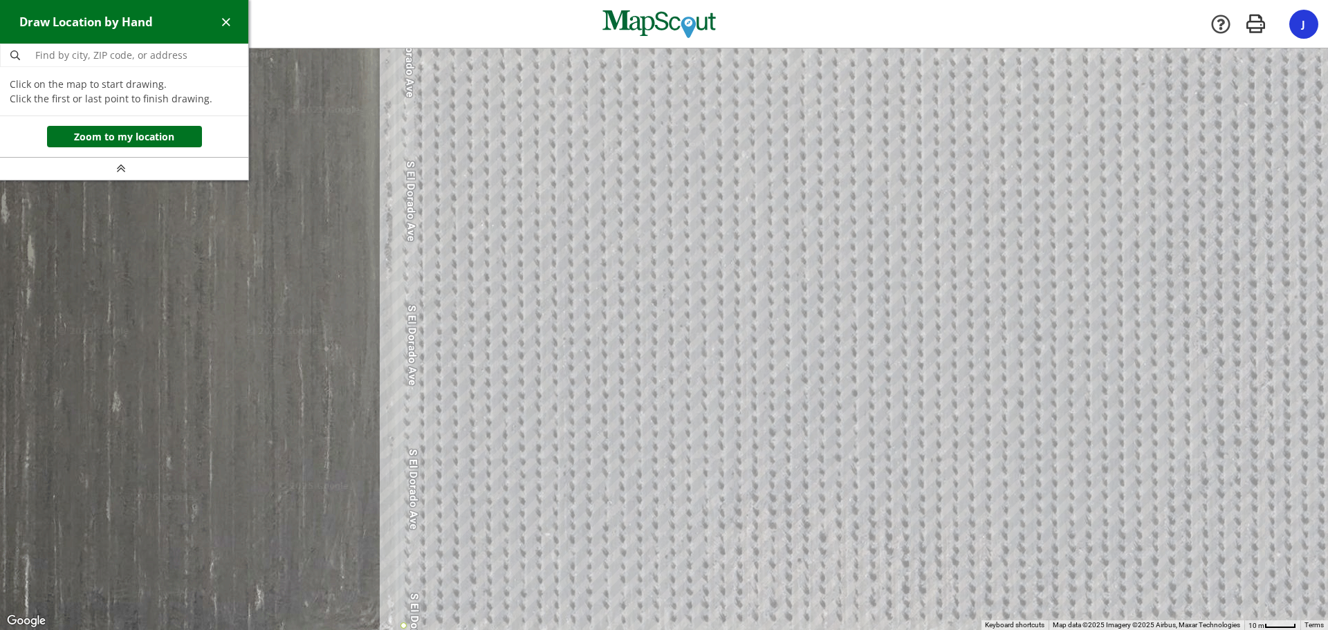
drag, startPoint x: 380, startPoint y: 269, endPoint x: 443, endPoint y: 470, distance: 211.0
click at [432, 499] on div at bounding box center [664, 338] width 1328 height 581
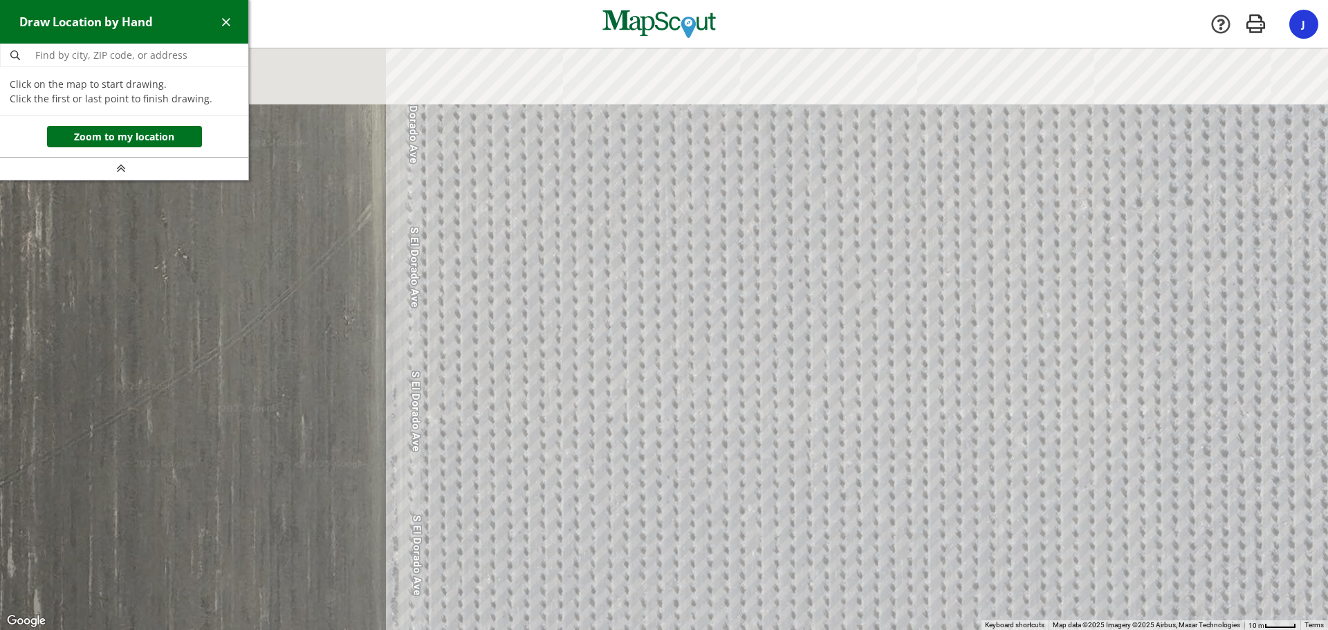
drag, startPoint x: 471, startPoint y: 324, endPoint x: 476, endPoint y: 660, distance: 335.4
click at [476, 629] on html "[GEOGRAPHIC_DATA] - Five Points Points [GEOGRAPHIC_DATA] Company [GEOGRAPHIC_DA…" at bounding box center [664, 315] width 1328 height 630
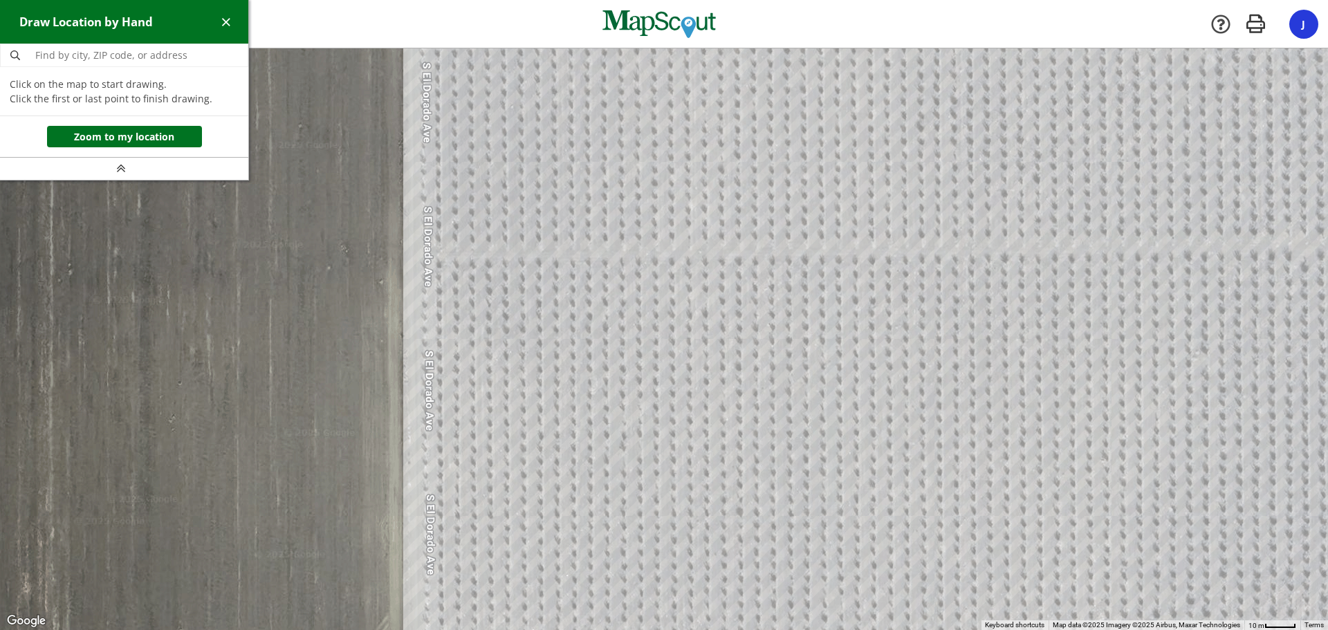
drag, startPoint x: 447, startPoint y: 158, endPoint x: 467, endPoint y: 519, distance: 360.8
click at [467, 523] on div at bounding box center [664, 338] width 1328 height 581
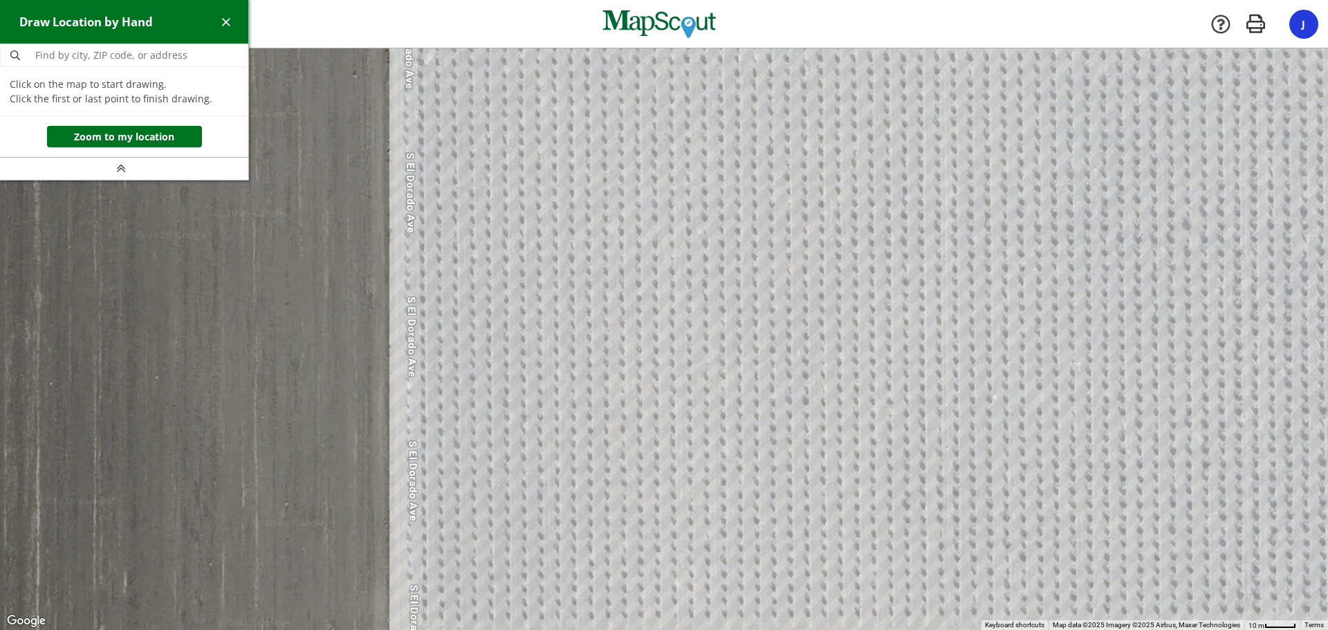
drag, startPoint x: 463, startPoint y: 233, endPoint x: 452, endPoint y: 587, distance: 354.2
click at [450, 611] on div at bounding box center [664, 339] width 1328 height 581
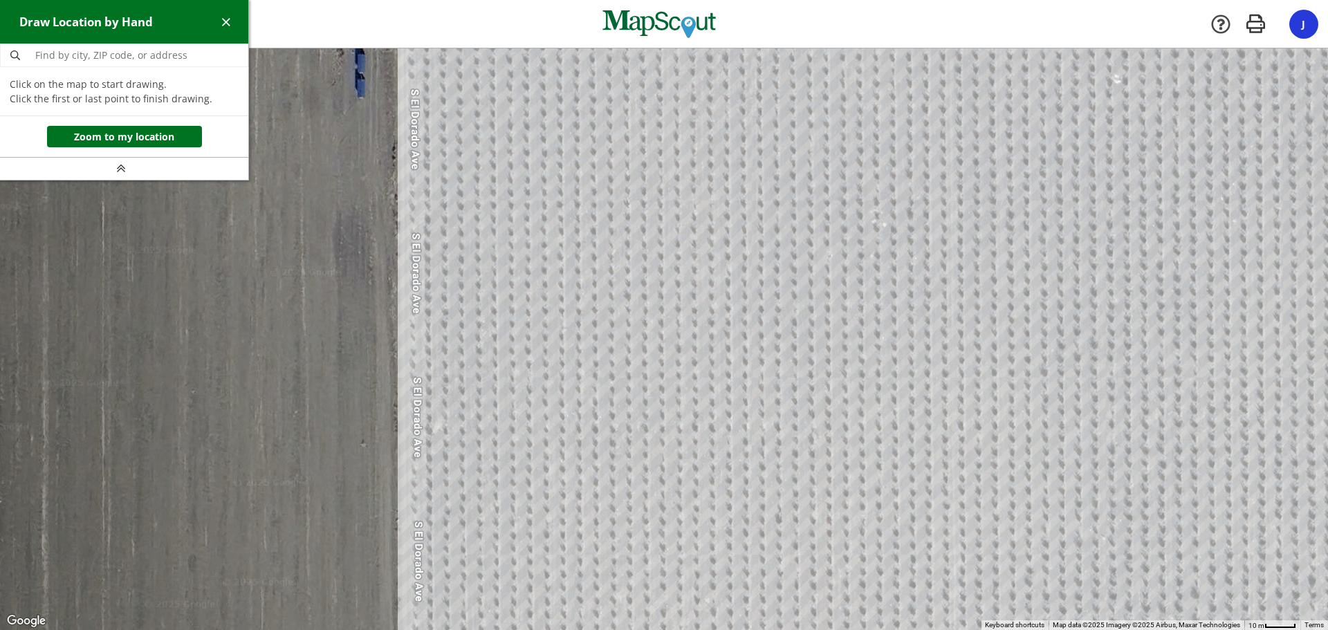
drag, startPoint x: 421, startPoint y: 164, endPoint x: 445, endPoint y: 440, distance: 276.9
click at [431, 537] on div at bounding box center [664, 339] width 1328 height 581
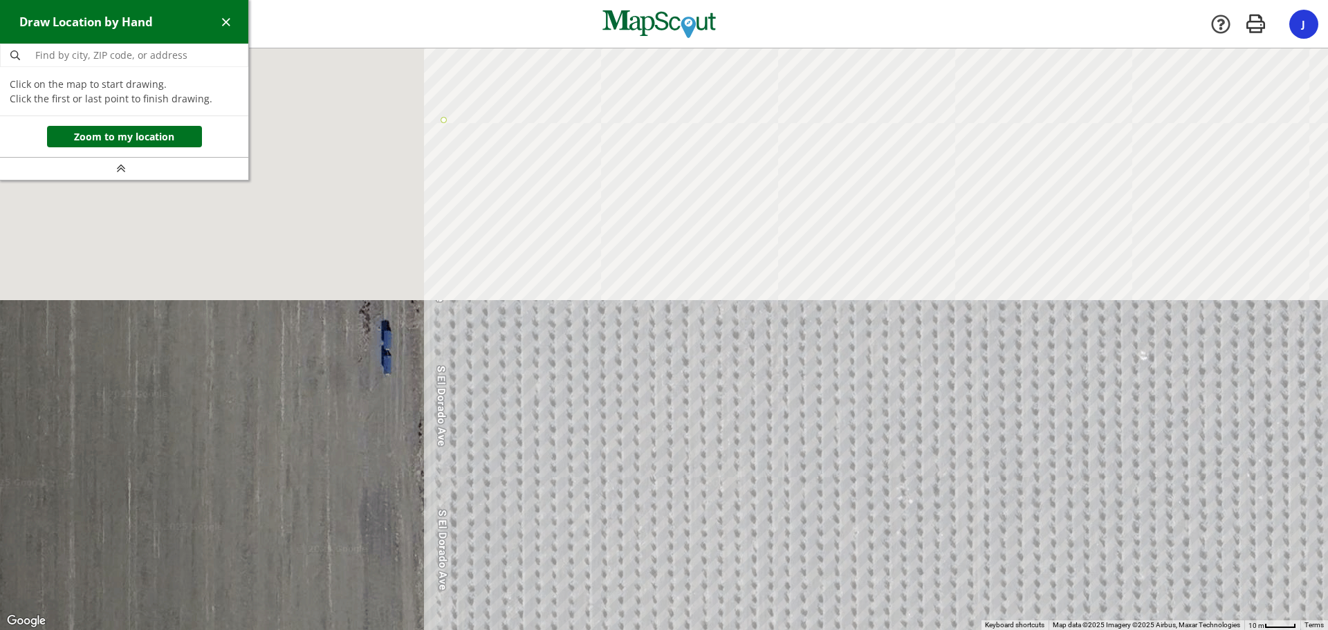
drag, startPoint x: 452, startPoint y: 245, endPoint x: 470, endPoint y: 587, distance: 342.0
click at [469, 590] on div at bounding box center [664, 339] width 1328 height 581
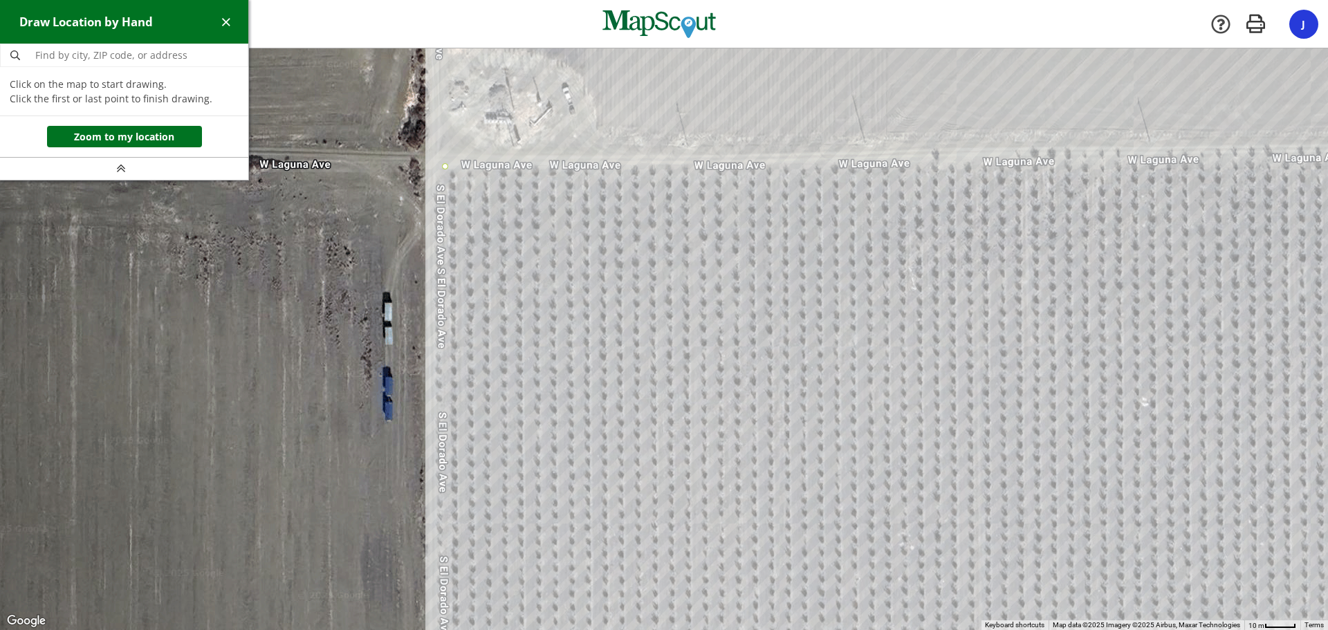
click at [447, 169] on div at bounding box center [664, 339] width 1328 height 581
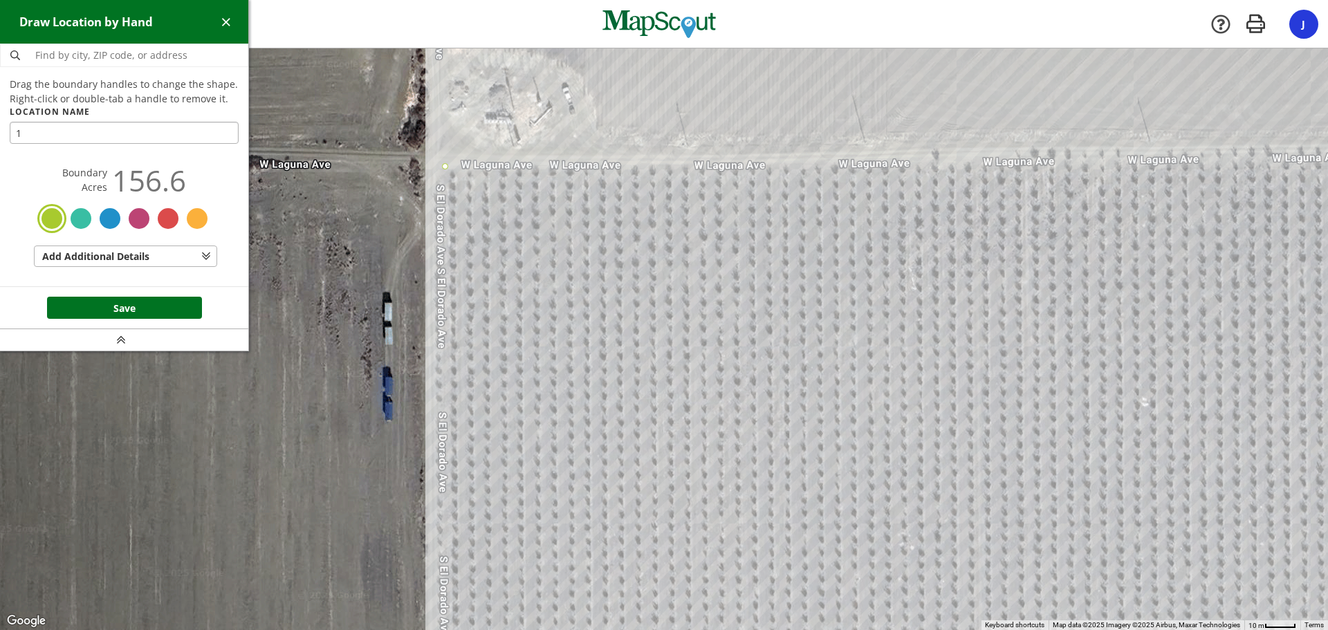
type input "1"
click at [157, 262] on button "Add Additional Details" at bounding box center [125, 256] width 183 height 22
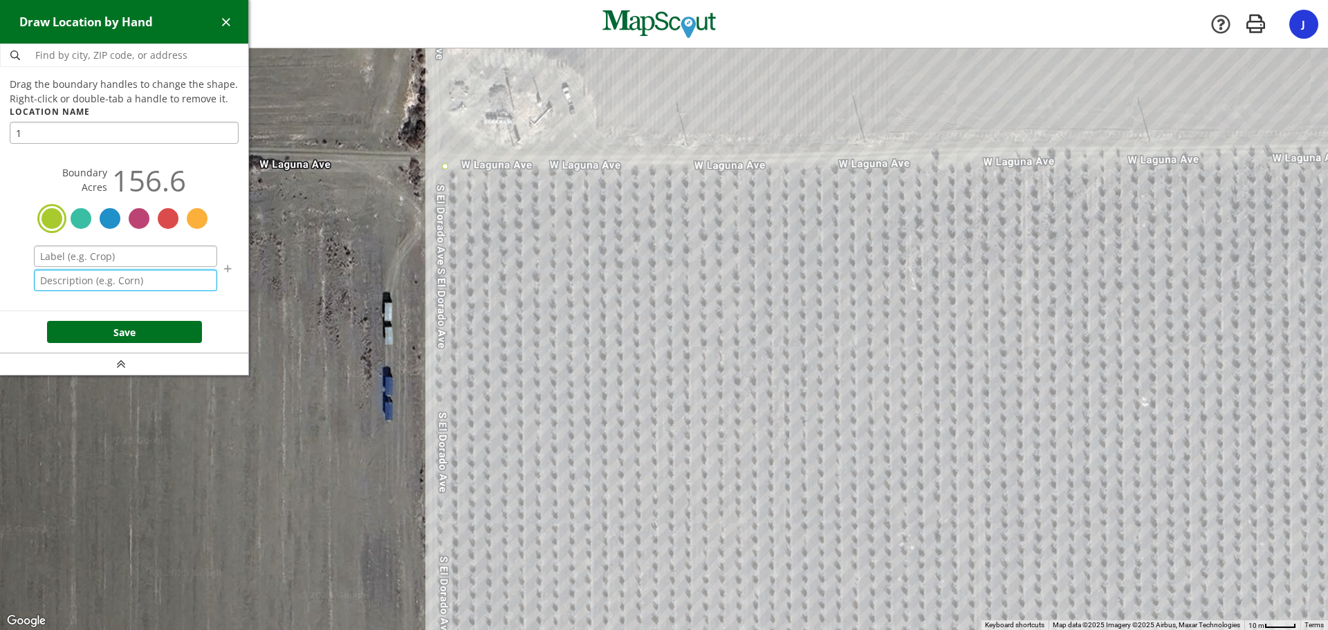
click at [117, 280] on input "text" at bounding box center [125, 281] width 183 height 22
type input "Pistachio"
click at [125, 335] on button "Save" at bounding box center [124, 332] width 155 height 22
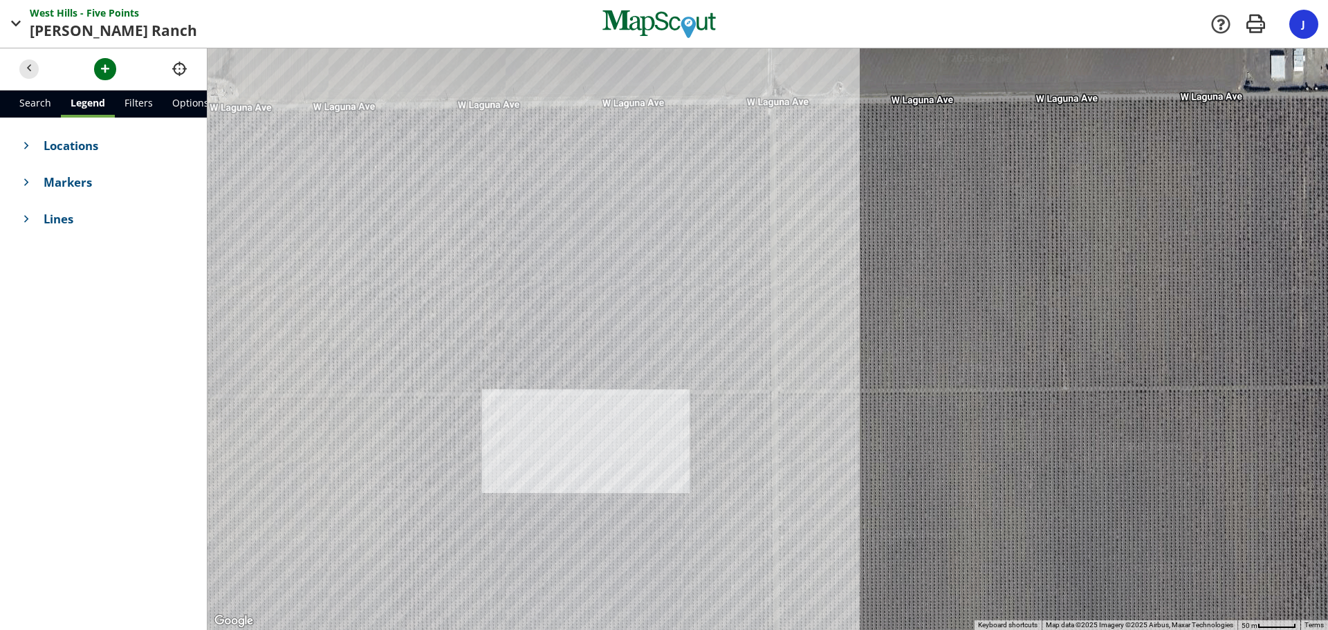
drag, startPoint x: 751, startPoint y: 404, endPoint x: 366, endPoint y: 213, distance: 430.1
click at [366, 213] on div at bounding box center [767, 338] width 1120 height 581
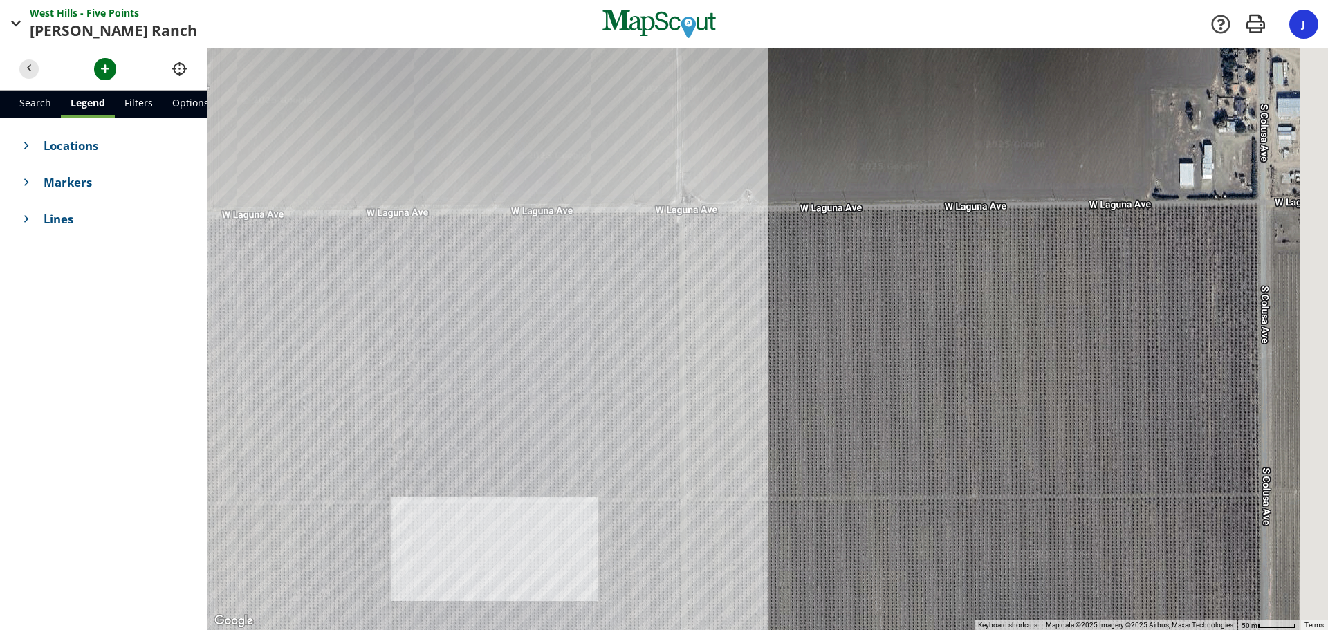
drag, startPoint x: 770, startPoint y: 279, endPoint x: 725, endPoint y: 407, distance: 135.8
click at [725, 407] on div at bounding box center [767, 338] width 1120 height 581
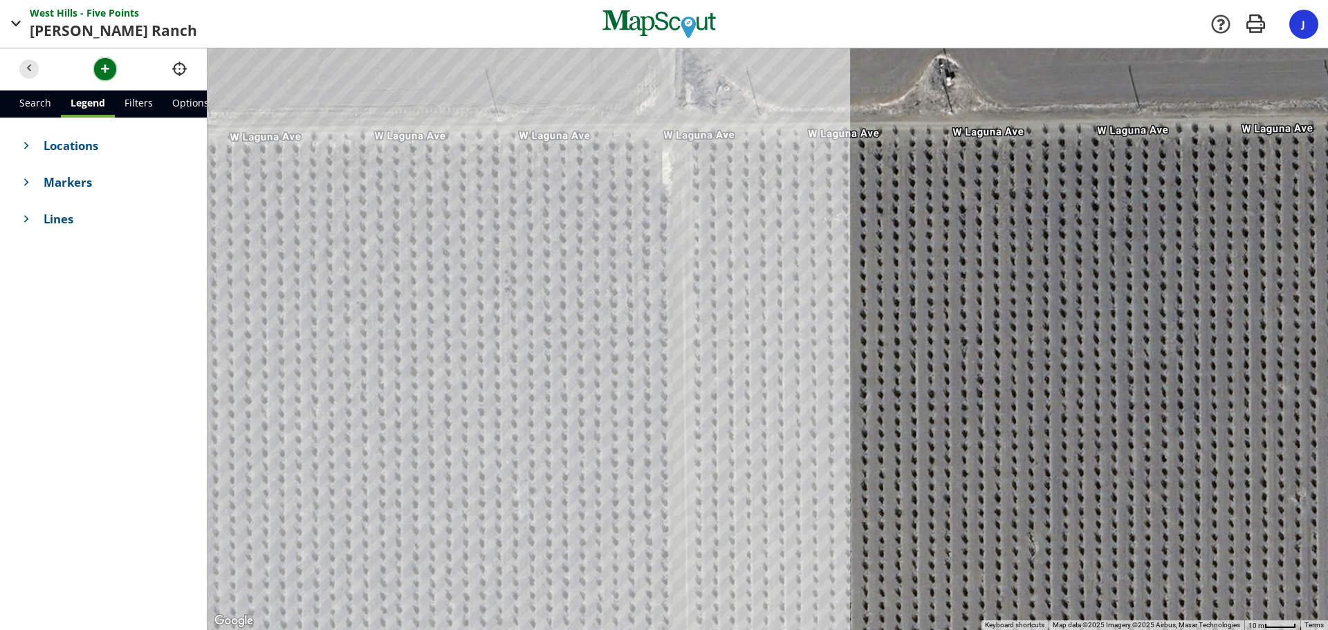
click at [109, 59] on button "button" at bounding box center [105, 69] width 22 height 22
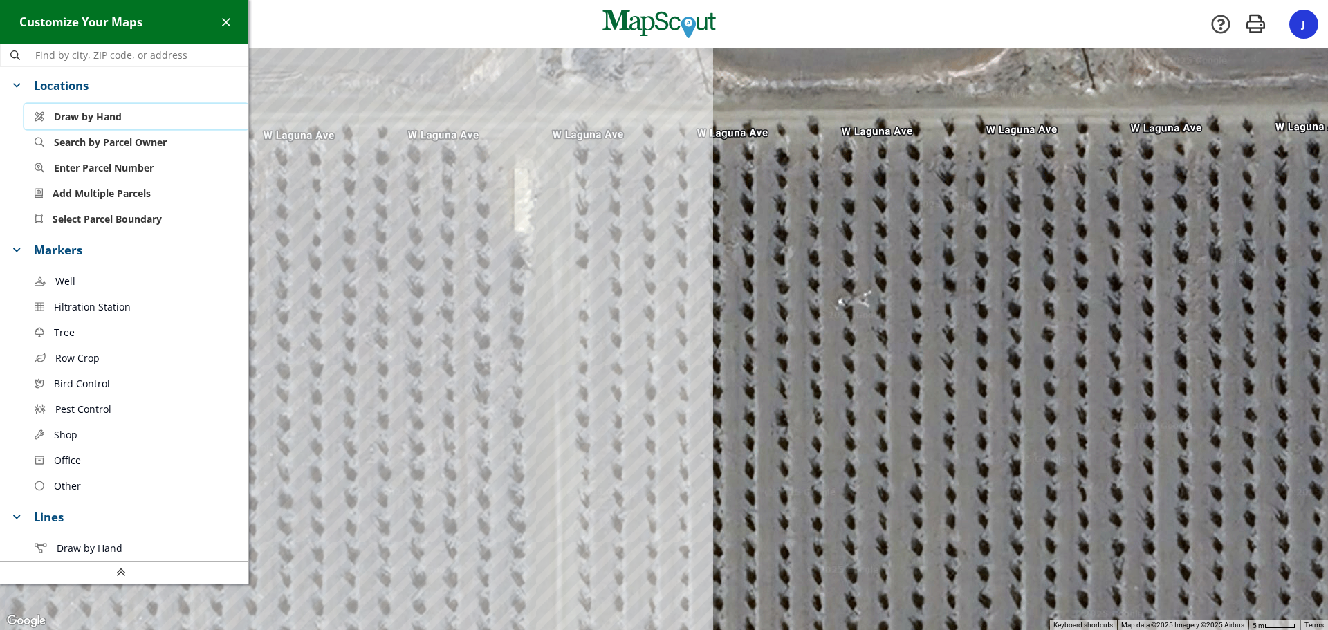
click at [112, 118] on span "Draw by Hand" at bounding box center [88, 116] width 68 height 15
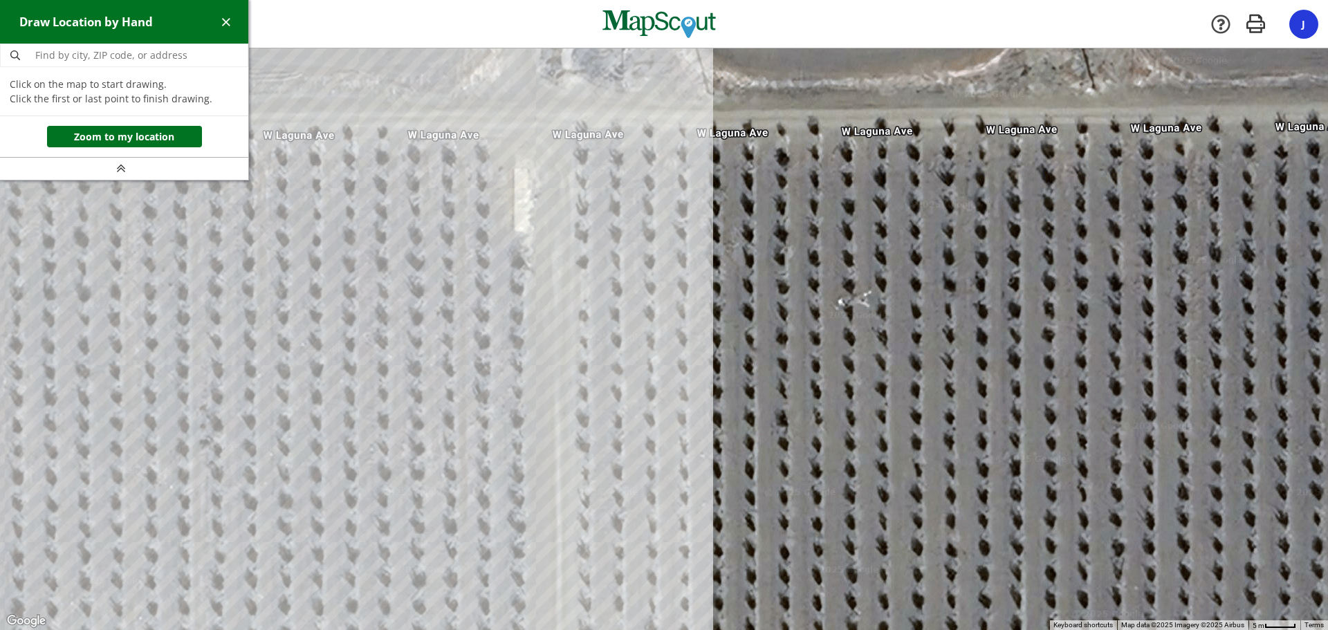
click at [573, 131] on div at bounding box center [664, 338] width 1328 height 581
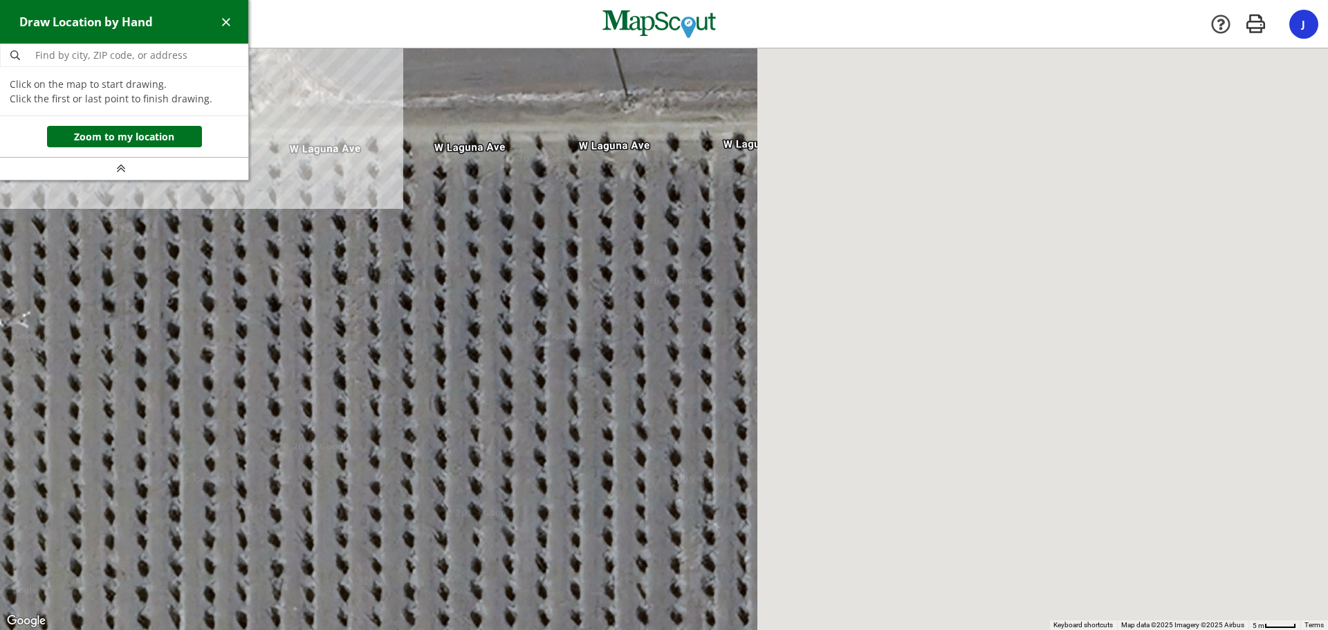
drag, startPoint x: 1092, startPoint y: 154, endPoint x: 168, endPoint y: 184, distance: 924.2
click at [168, 184] on div at bounding box center [664, 338] width 1328 height 581
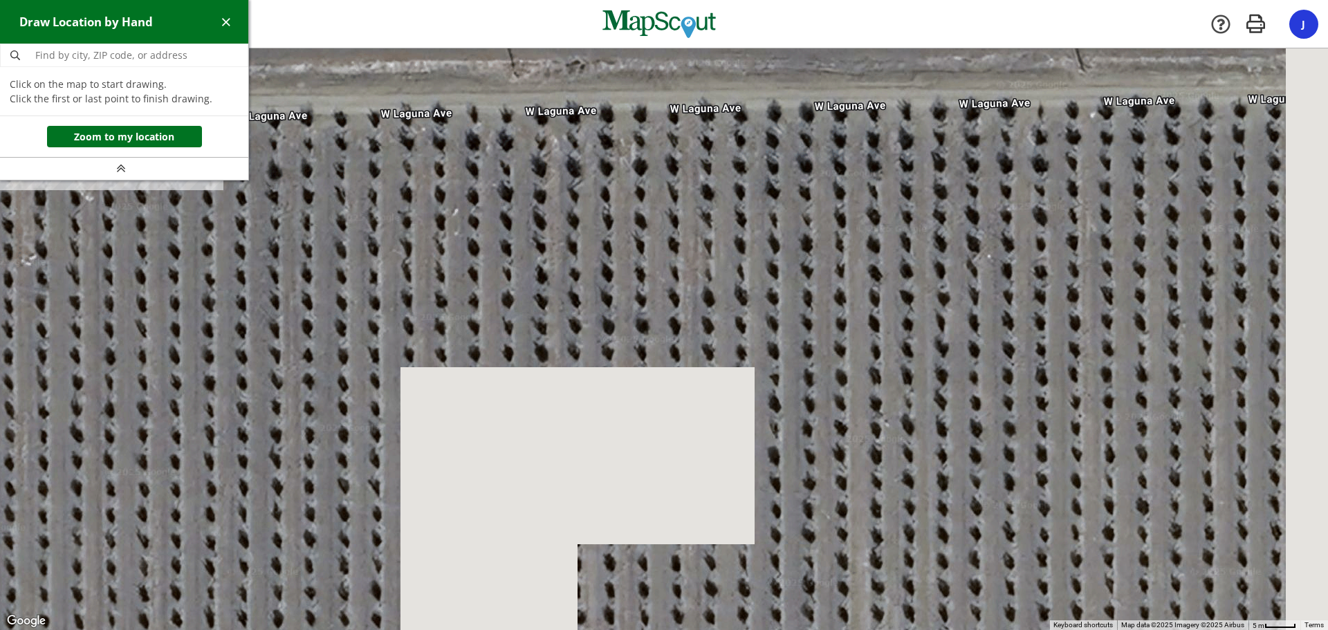
drag, startPoint x: 911, startPoint y: 189, endPoint x: 90, endPoint y: 151, distance: 822.2
click at [90, 151] on div "Draw Location by Hand Click on the map to start drawing. Click the first or las…" at bounding box center [664, 338] width 1328 height 581
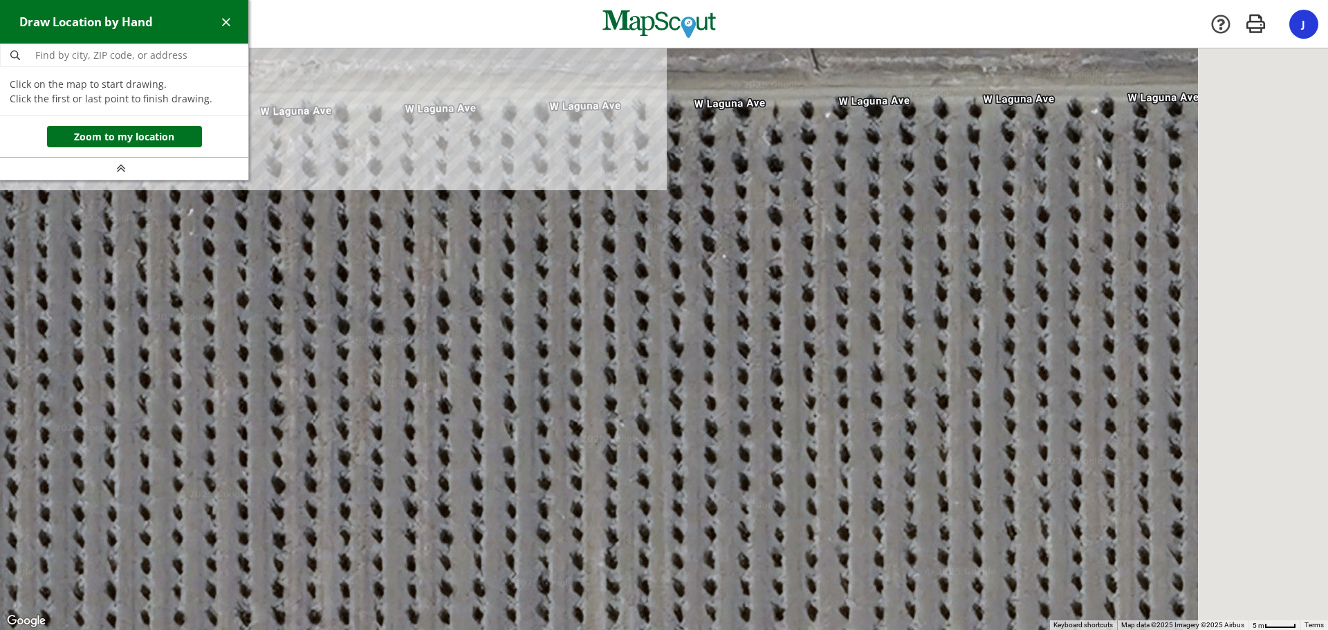
drag, startPoint x: 617, startPoint y: 157, endPoint x: 157, endPoint y: 173, distance: 460.1
click at [157, 173] on div "Draw Location by Hand Click on the map to start drawing. Click the first or las…" at bounding box center [664, 338] width 1328 height 581
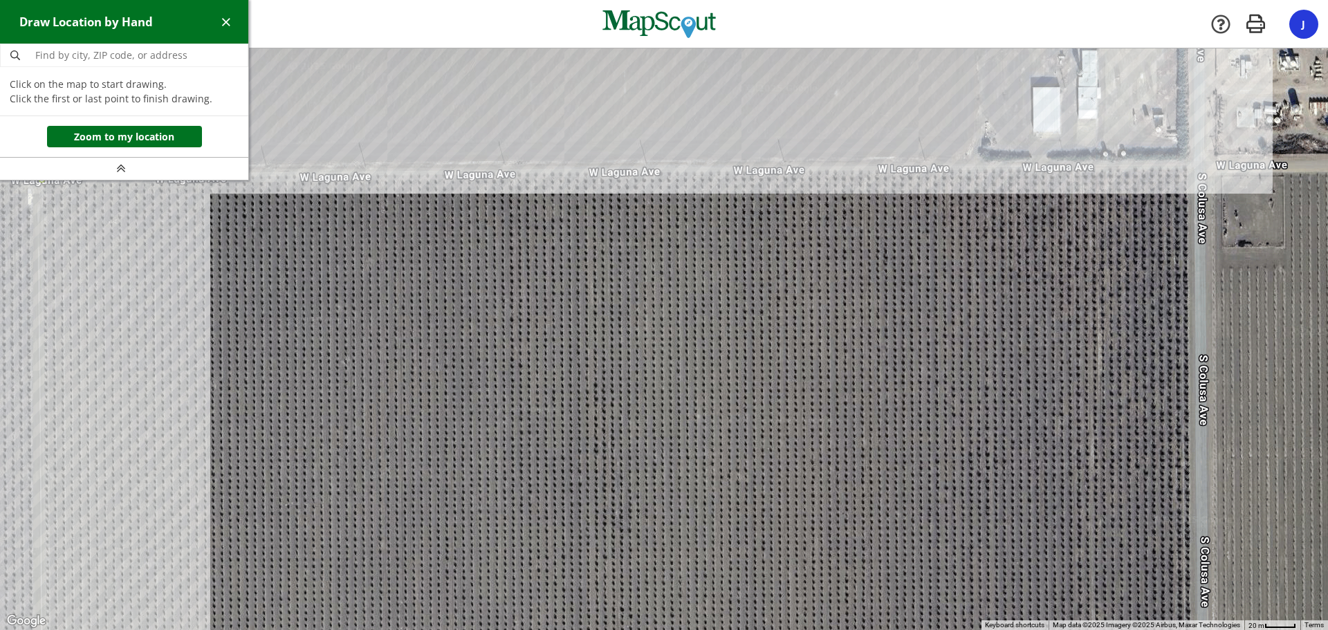
click at [1188, 166] on div at bounding box center [664, 339] width 1328 height 581
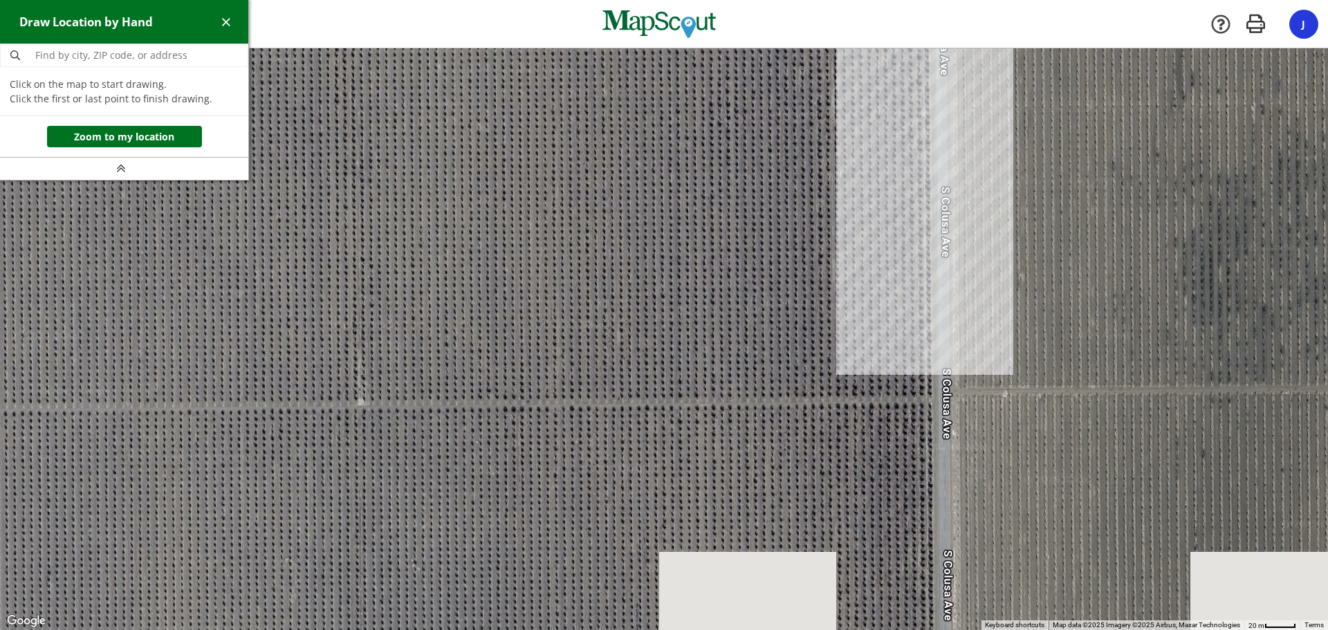
drag, startPoint x: 1125, startPoint y: 608, endPoint x: 893, endPoint y: 279, distance: 402.4
click at [867, 258] on div at bounding box center [664, 339] width 1328 height 581
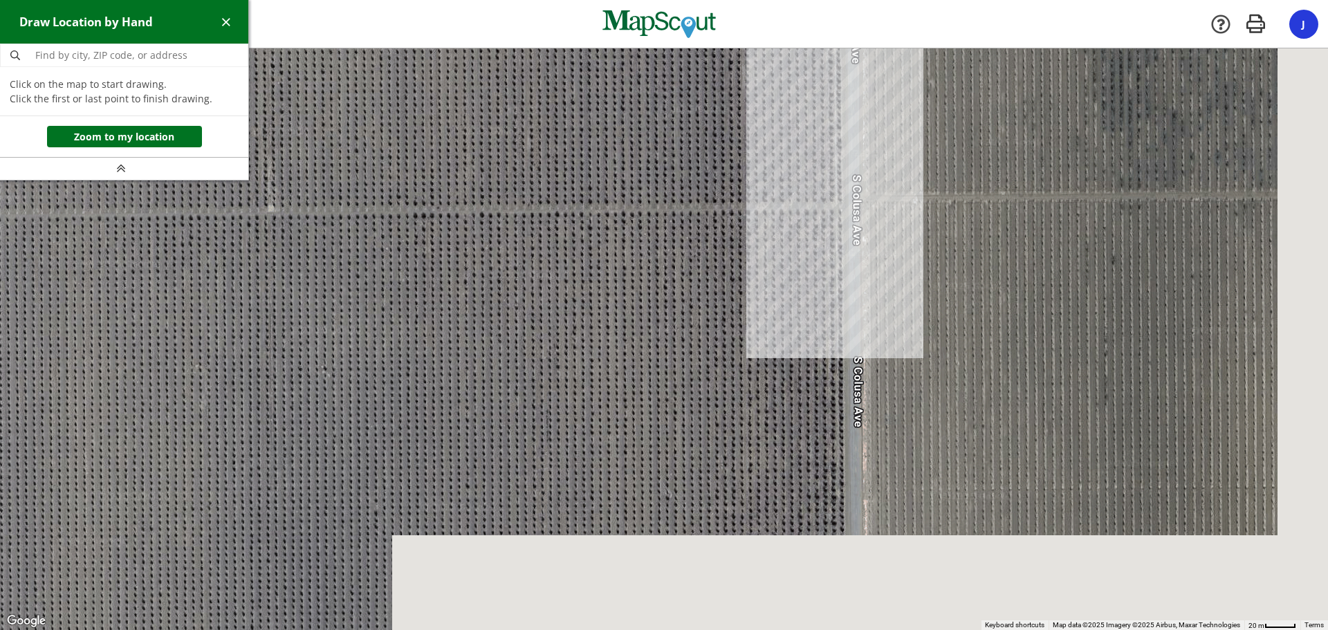
drag, startPoint x: 908, startPoint y: 502, endPoint x: 814, endPoint y: 209, distance: 307.9
click at [814, 209] on div at bounding box center [664, 339] width 1328 height 581
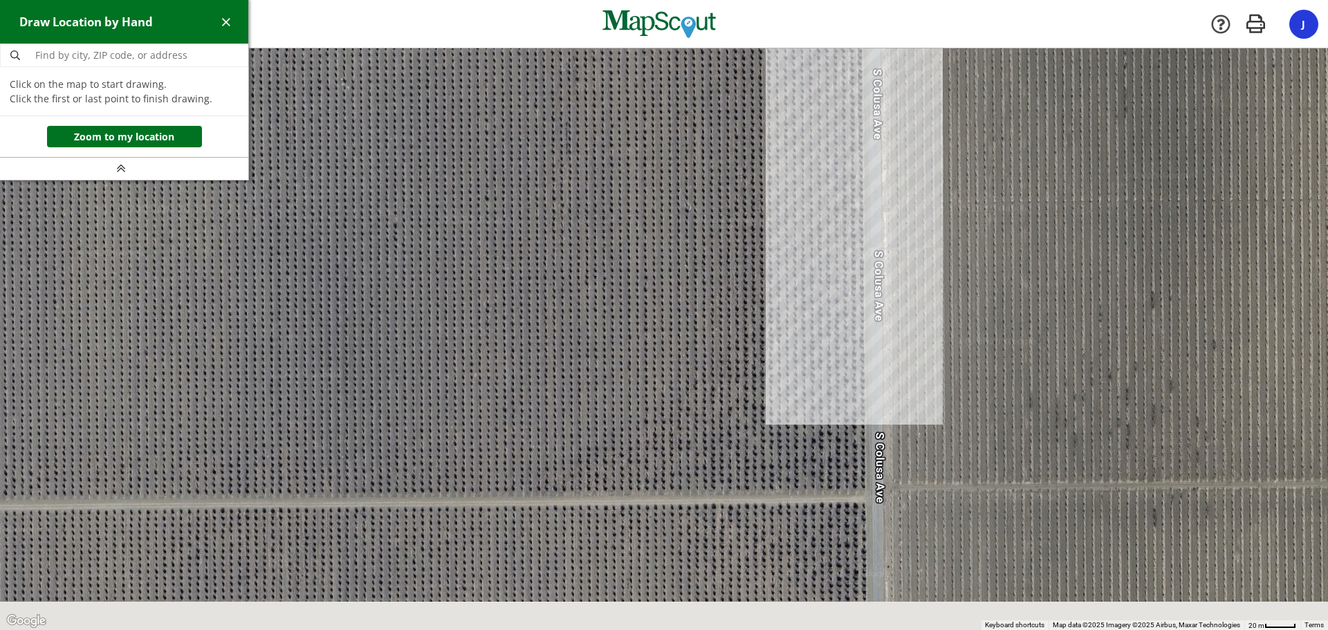
drag, startPoint x: 828, startPoint y: 506, endPoint x: 862, endPoint y: 174, distance: 333.6
click at [862, 177] on div at bounding box center [664, 339] width 1328 height 581
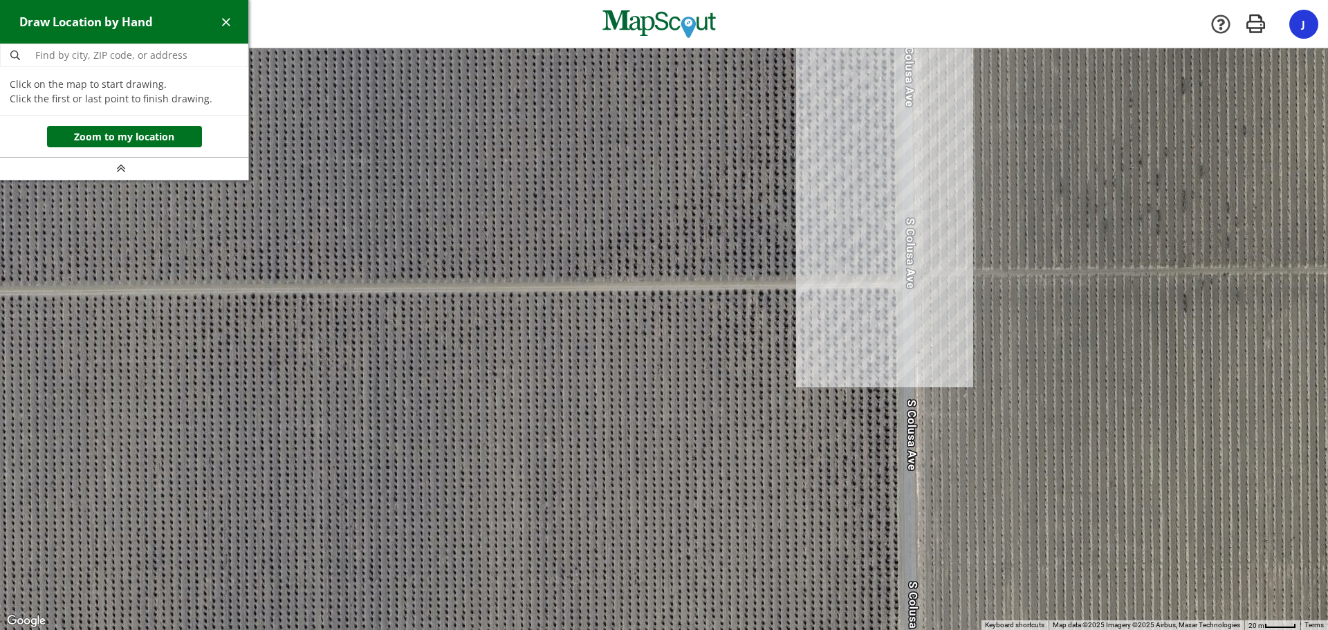
click at [897, 274] on div at bounding box center [664, 338] width 1328 height 581
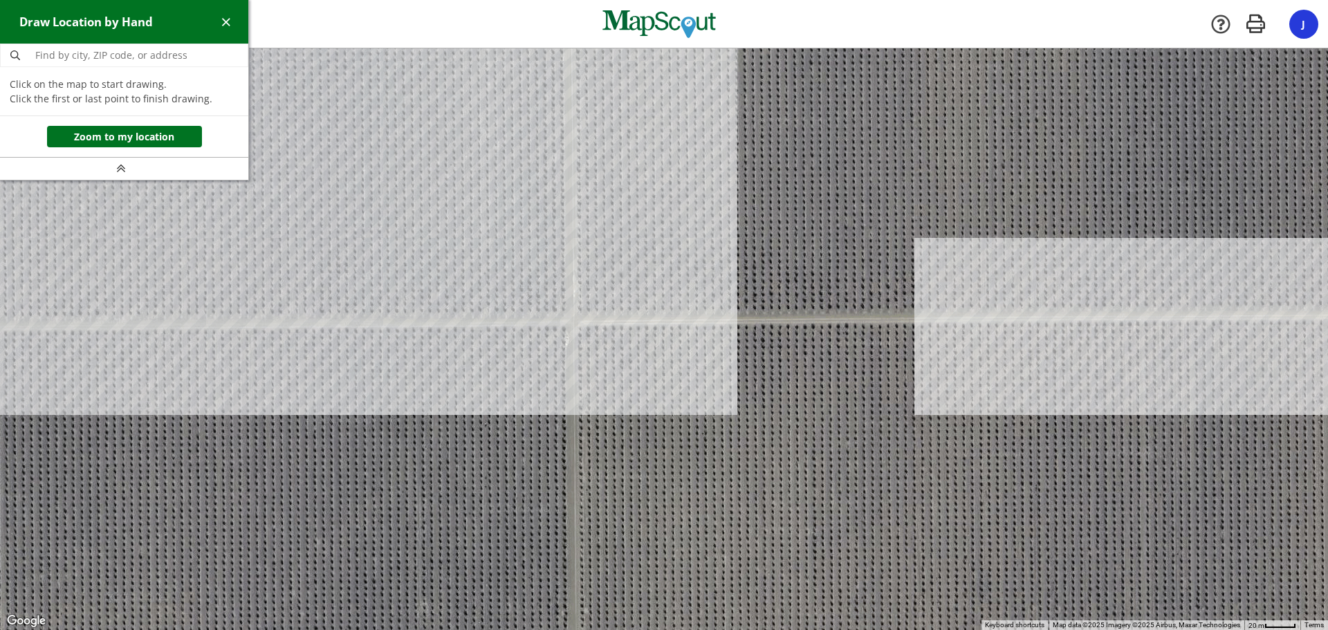
drag, startPoint x: 230, startPoint y: 272, endPoint x: 1057, endPoint y: 300, distance: 828.1
click at [1057, 300] on div at bounding box center [664, 338] width 1328 height 581
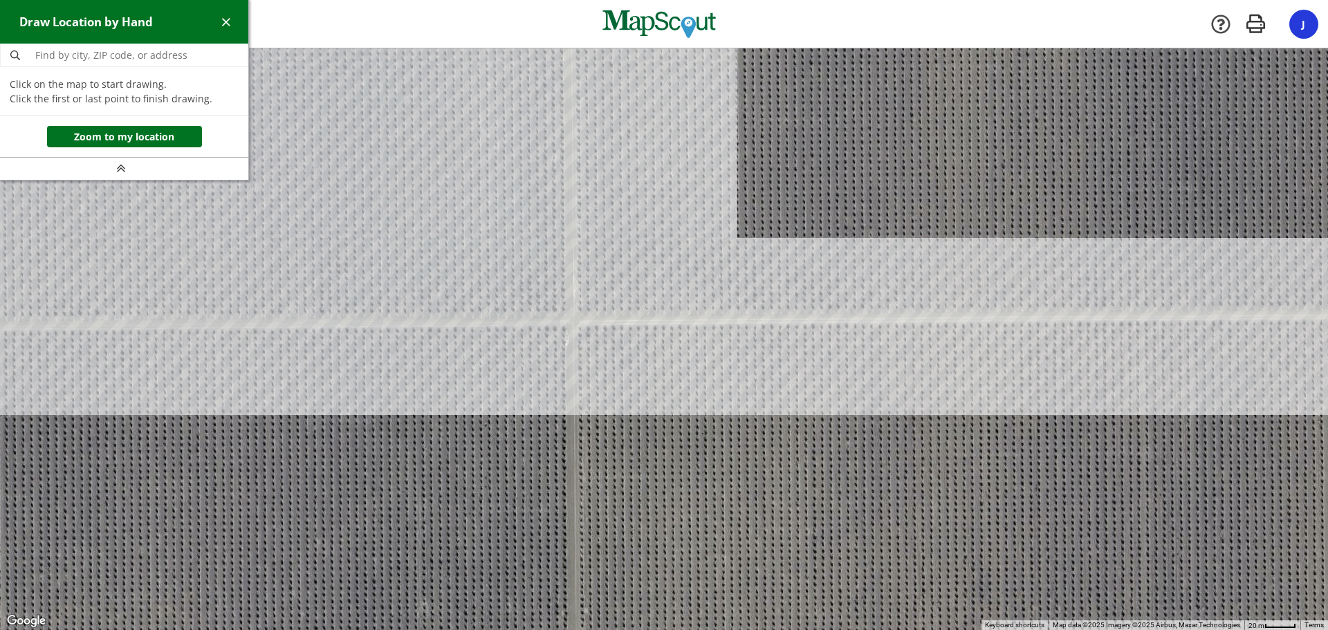
click at [577, 313] on div at bounding box center [664, 338] width 1328 height 581
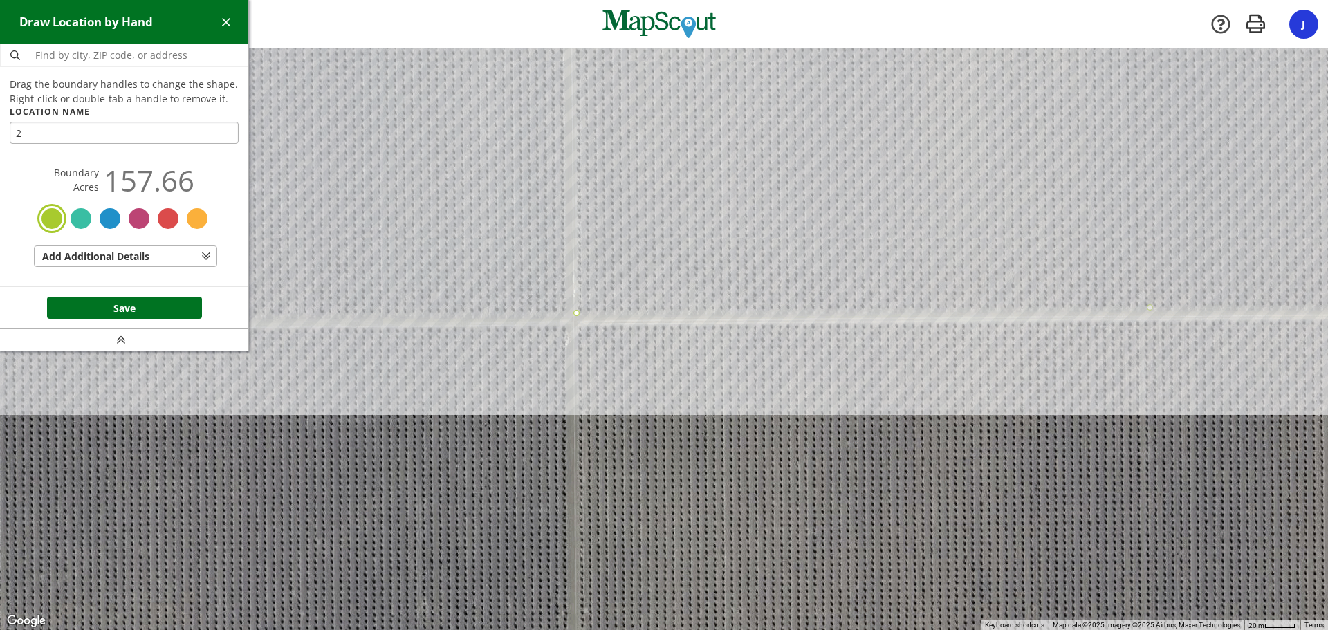
type input "2"
click at [129, 301] on button "Save" at bounding box center [124, 308] width 155 height 22
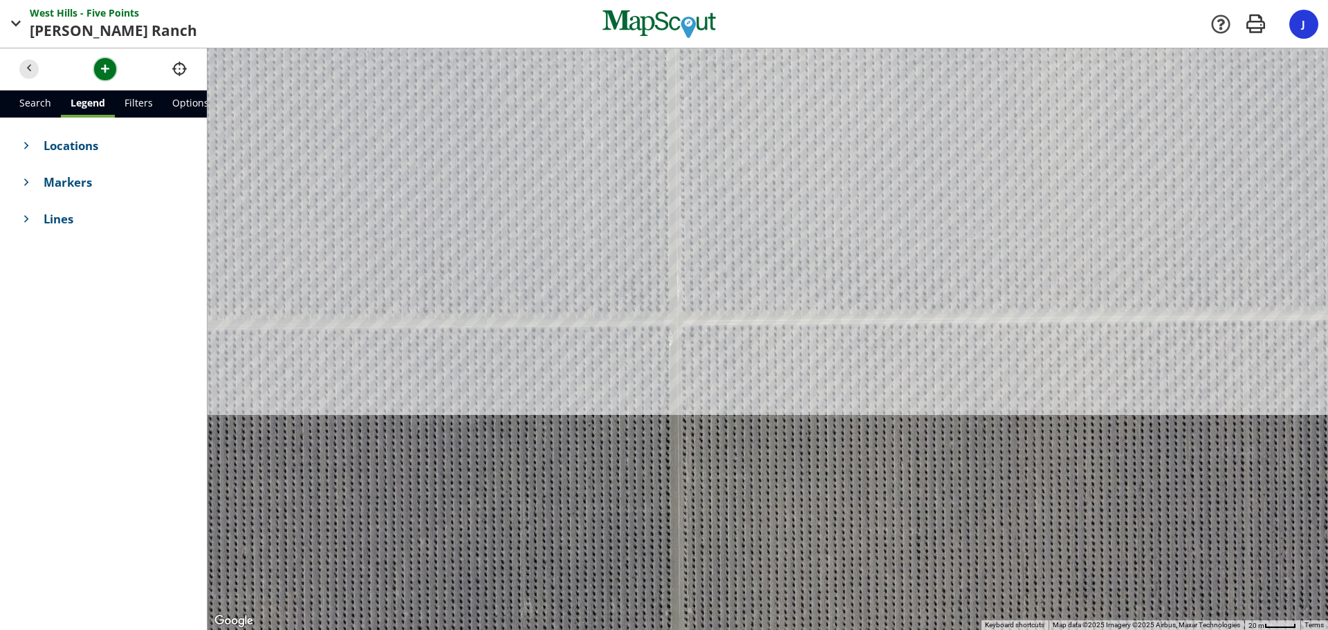
click at [100, 72] on span "button" at bounding box center [105, 69] width 15 height 15
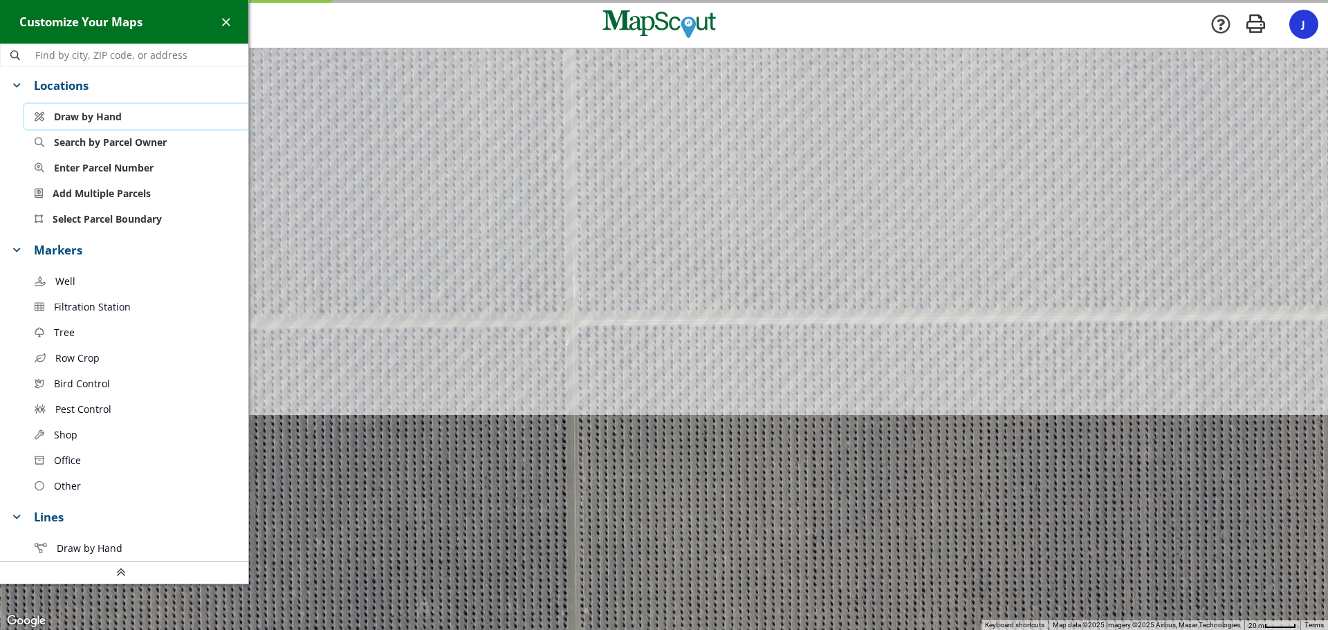
click at [73, 120] on span "Draw by Hand" at bounding box center [88, 116] width 68 height 15
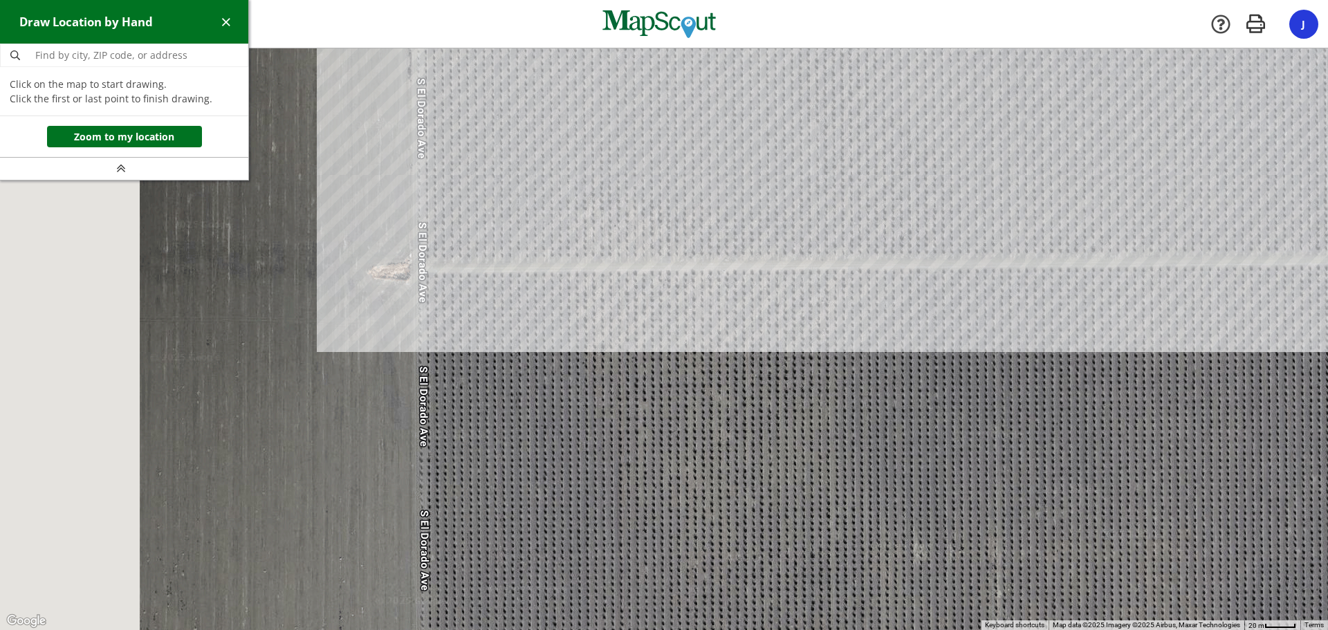
drag, startPoint x: 280, startPoint y: 393, endPoint x: 1271, endPoint y: 330, distance: 992.8
click at [1271, 330] on div at bounding box center [664, 338] width 1328 height 581
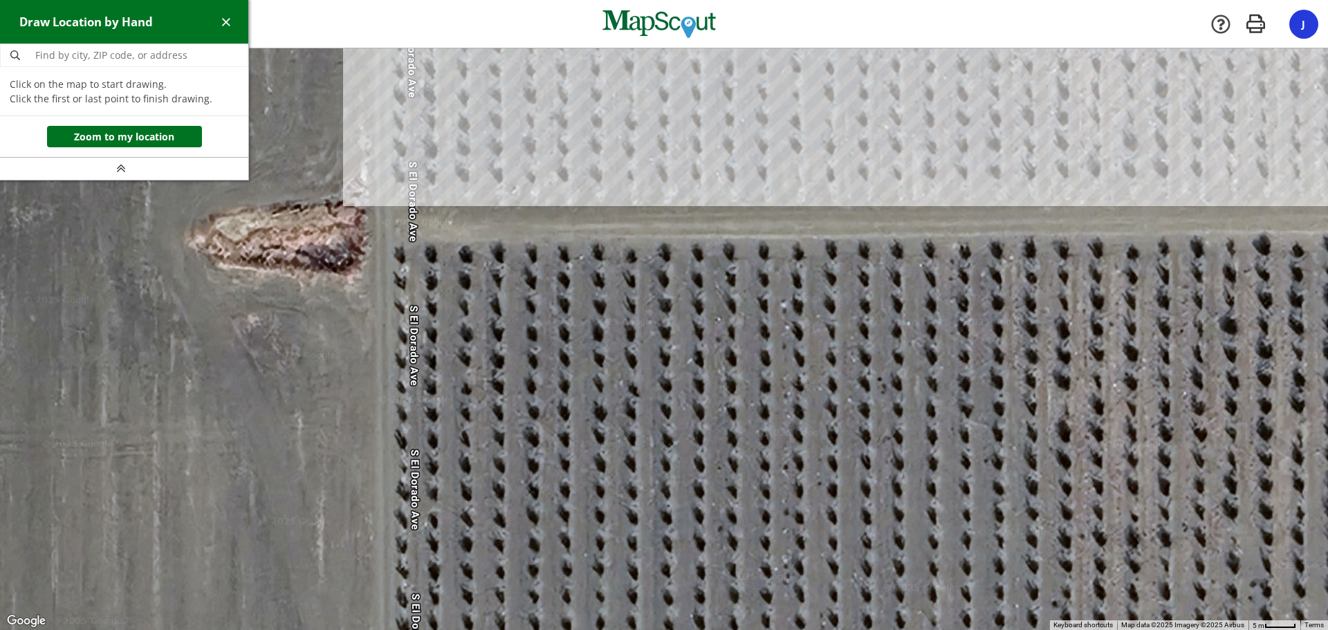
click at [395, 245] on div at bounding box center [664, 339] width 1328 height 581
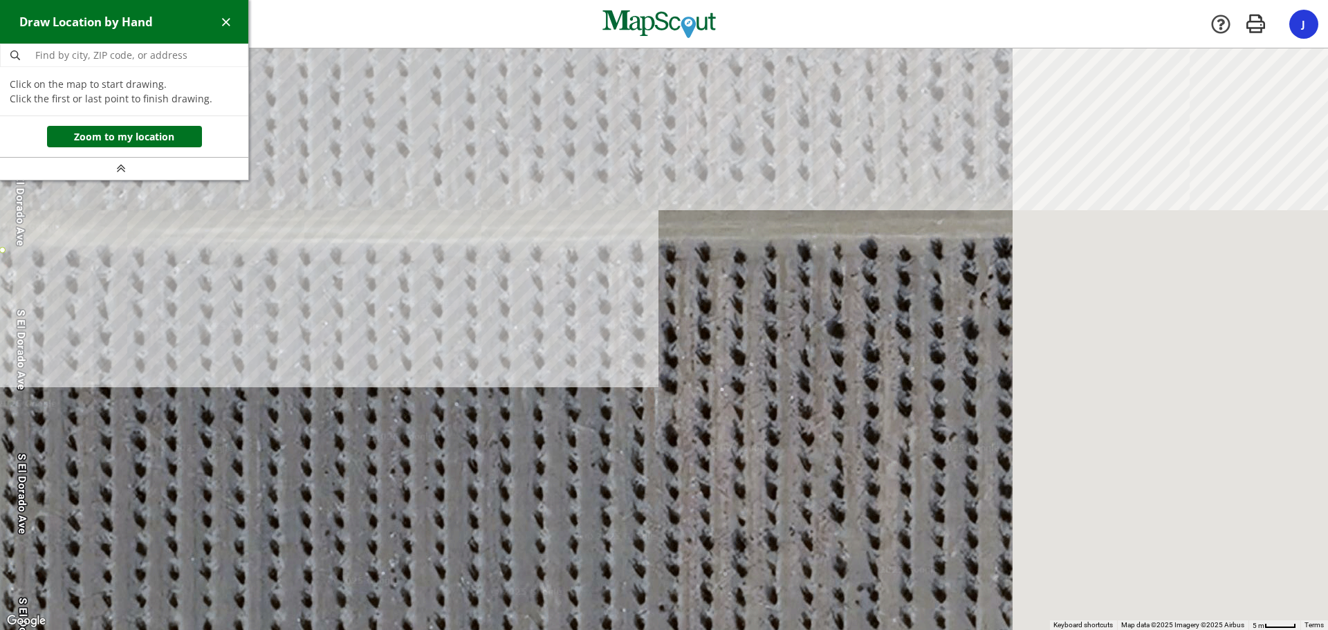
drag, startPoint x: 1018, startPoint y: 306, endPoint x: 454, endPoint y: 314, distance: 564.9
click at [454, 315] on div at bounding box center [664, 339] width 1328 height 581
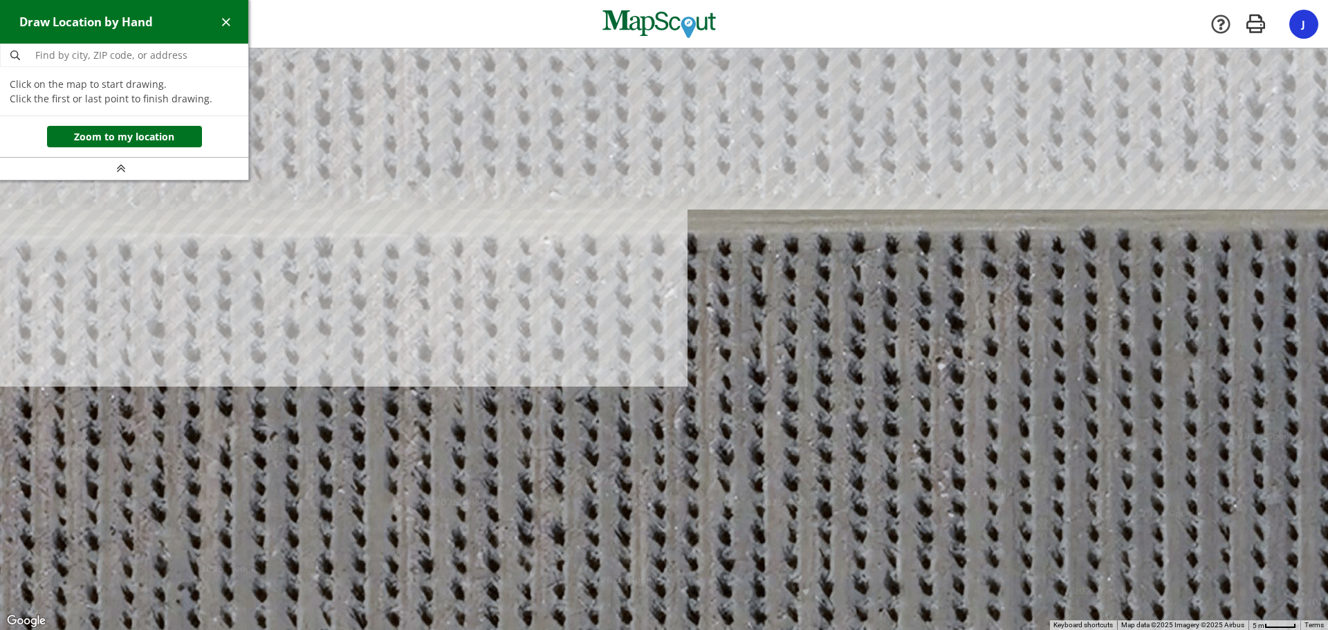
drag, startPoint x: 875, startPoint y: 282, endPoint x: 586, endPoint y: 283, distance: 289.0
click at [586, 283] on div at bounding box center [664, 338] width 1328 height 581
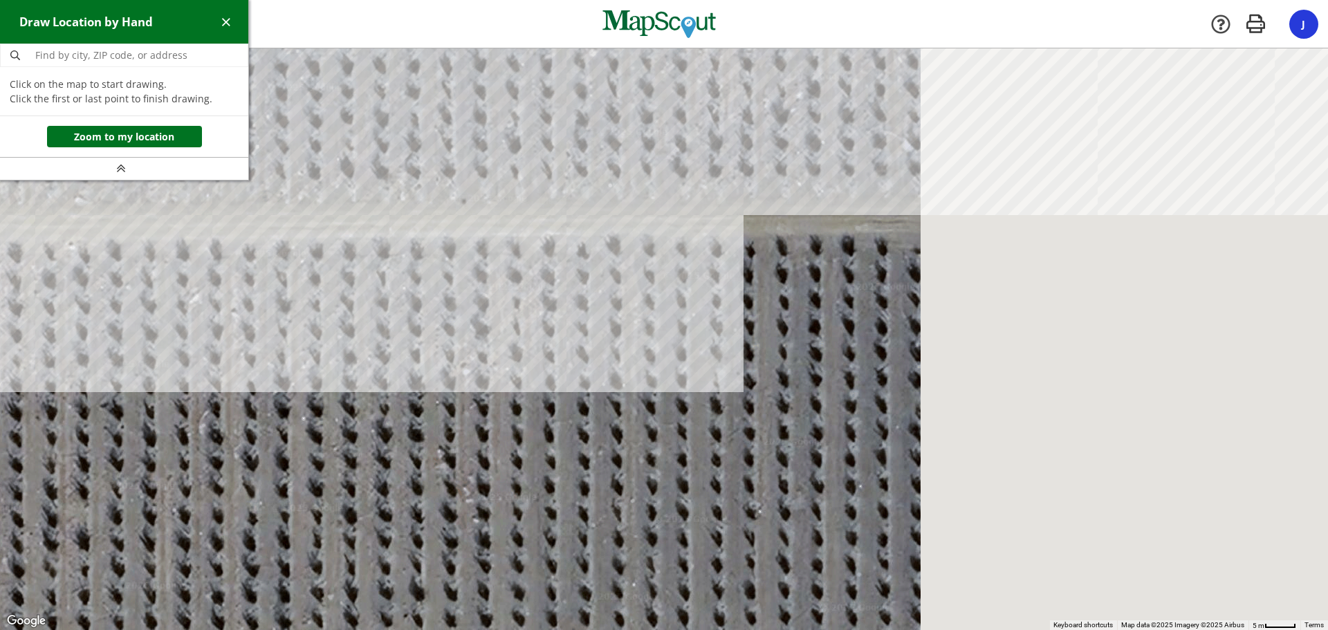
drag, startPoint x: 1097, startPoint y: 257, endPoint x: 564, endPoint y: 263, distance: 532.4
click at [564, 263] on div at bounding box center [664, 339] width 1328 height 581
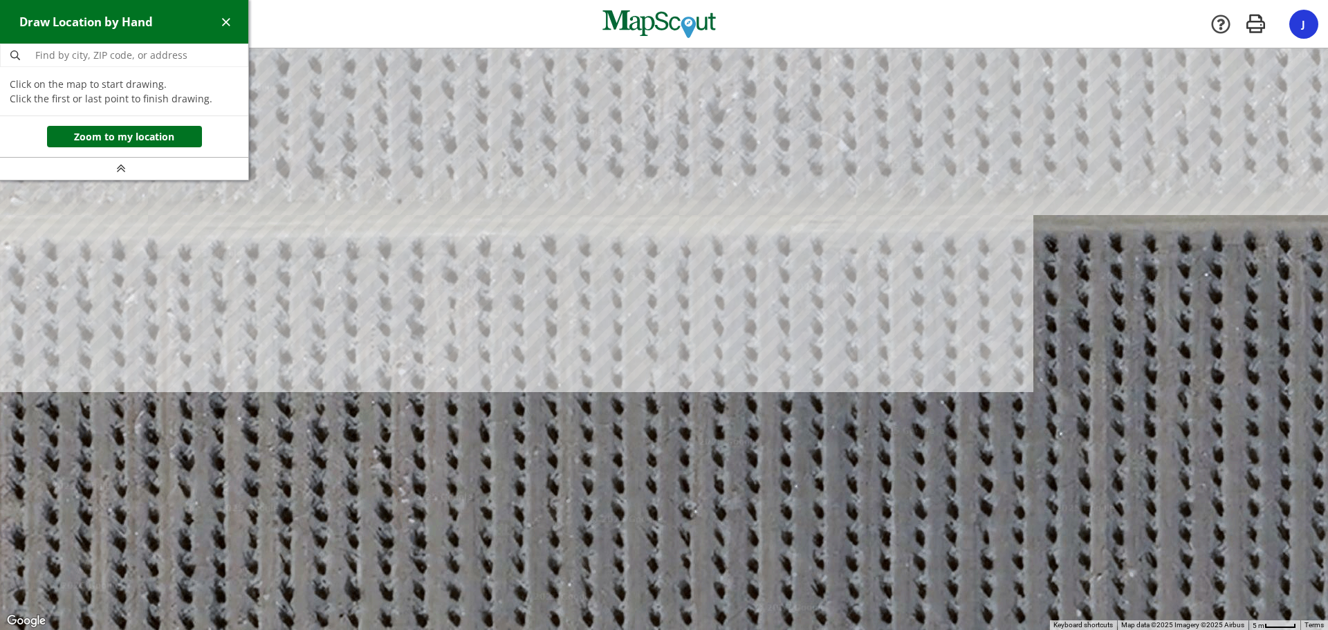
drag, startPoint x: 913, startPoint y: 259, endPoint x: 359, endPoint y: 225, distance: 555.5
click at [364, 229] on div at bounding box center [664, 339] width 1328 height 581
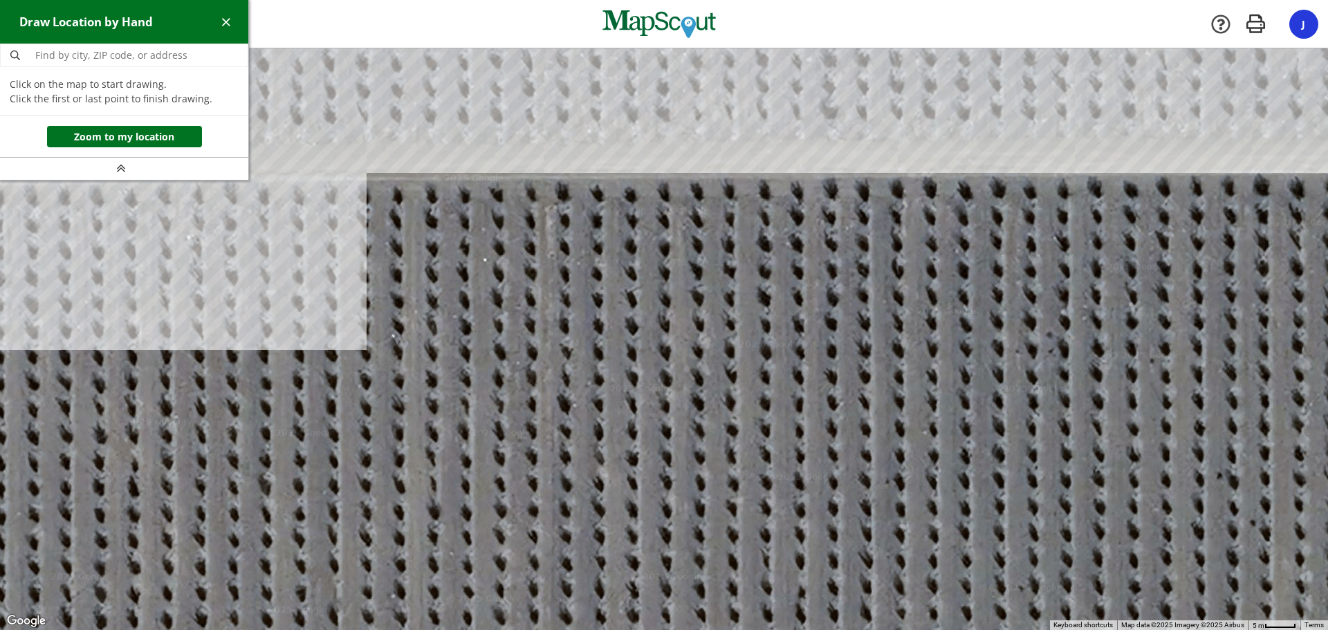
drag, startPoint x: 857, startPoint y: 220, endPoint x: 327, endPoint y: 236, distance: 530.6
click at [327, 236] on div at bounding box center [664, 339] width 1328 height 581
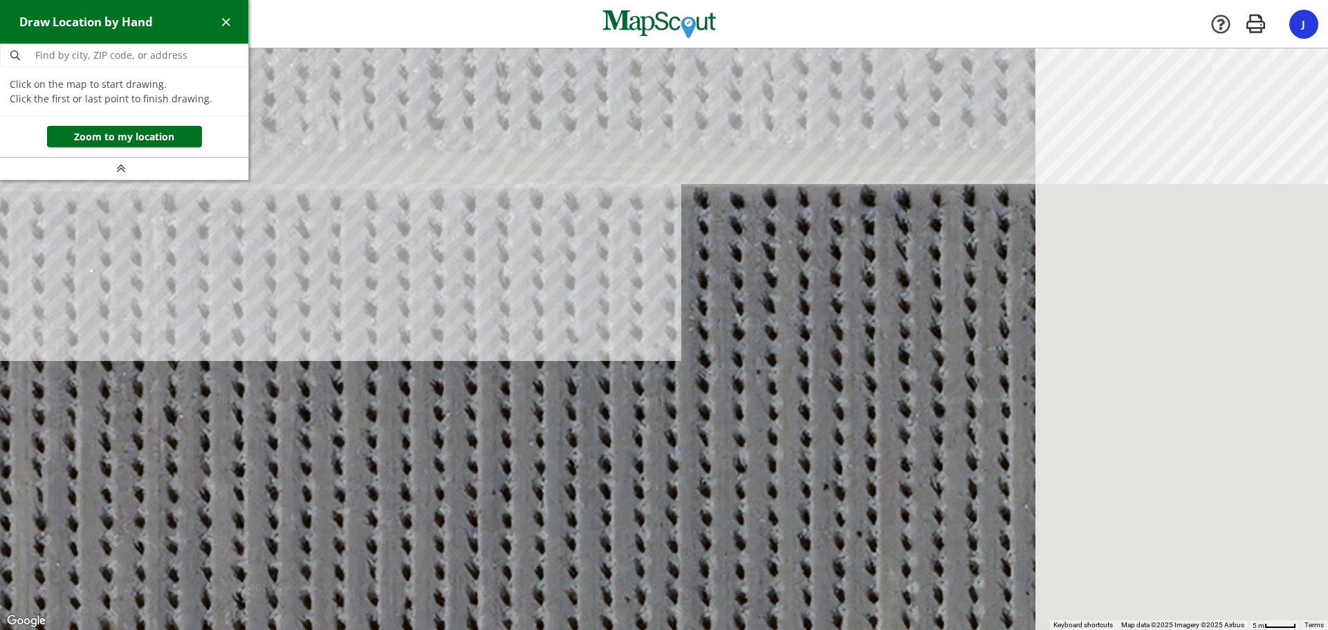
drag, startPoint x: 779, startPoint y: 221, endPoint x: 218, endPoint y: 234, distance: 560.9
click at [221, 234] on div at bounding box center [664, 339] width 1328 height 581
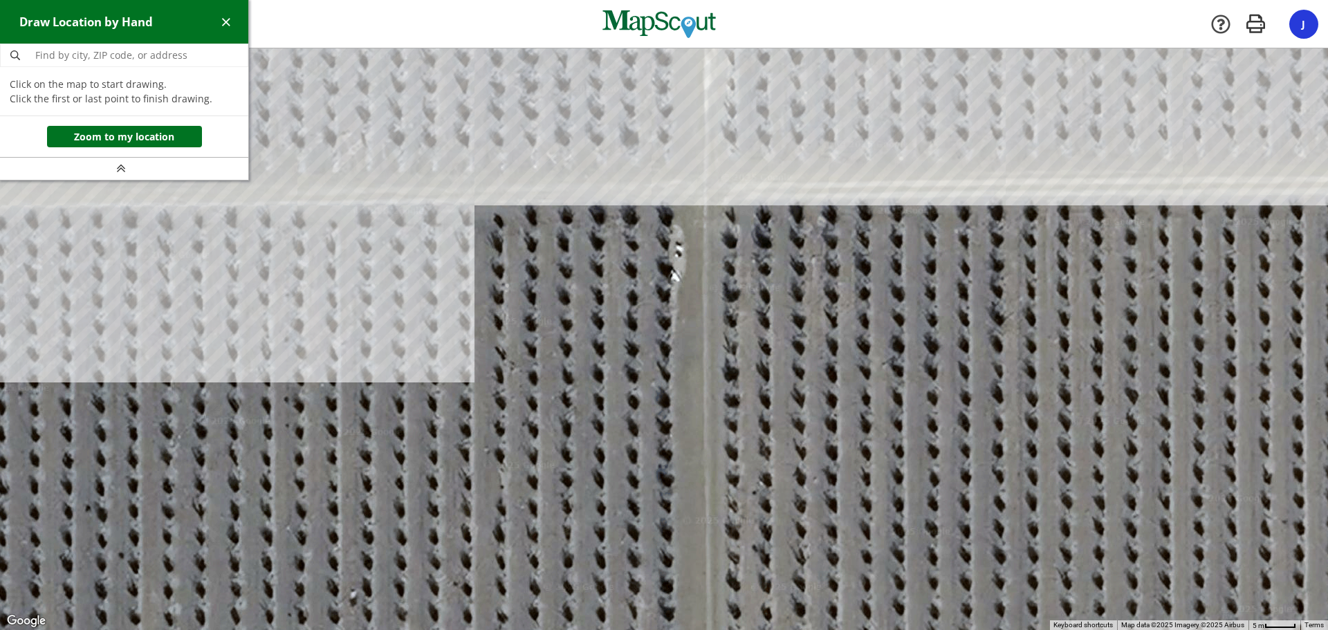
drag, startPoint x: 803, startPoint y: 221, endPoint x: 476, endPoint y: 225, distance: 327.8
click at [459, 229] on div at bounding box center [664, 339] width 1328 height 581
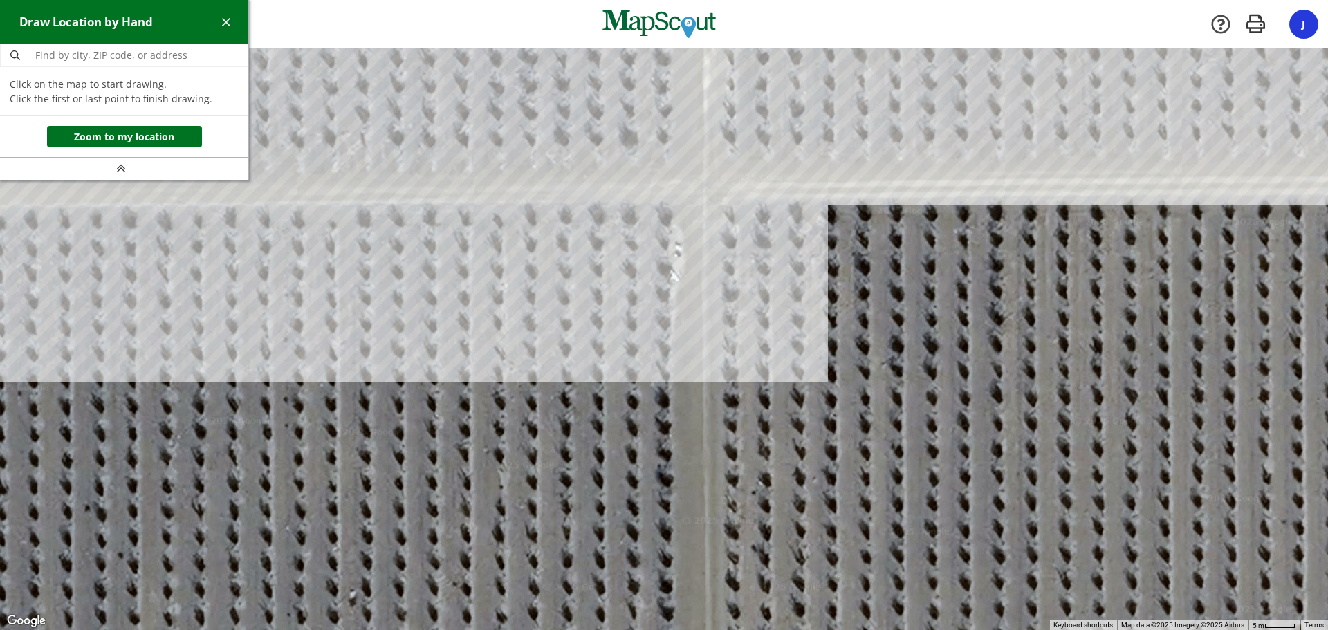
click at [673, 201] on div at bounding box center [664, 339] width 1328 height 581
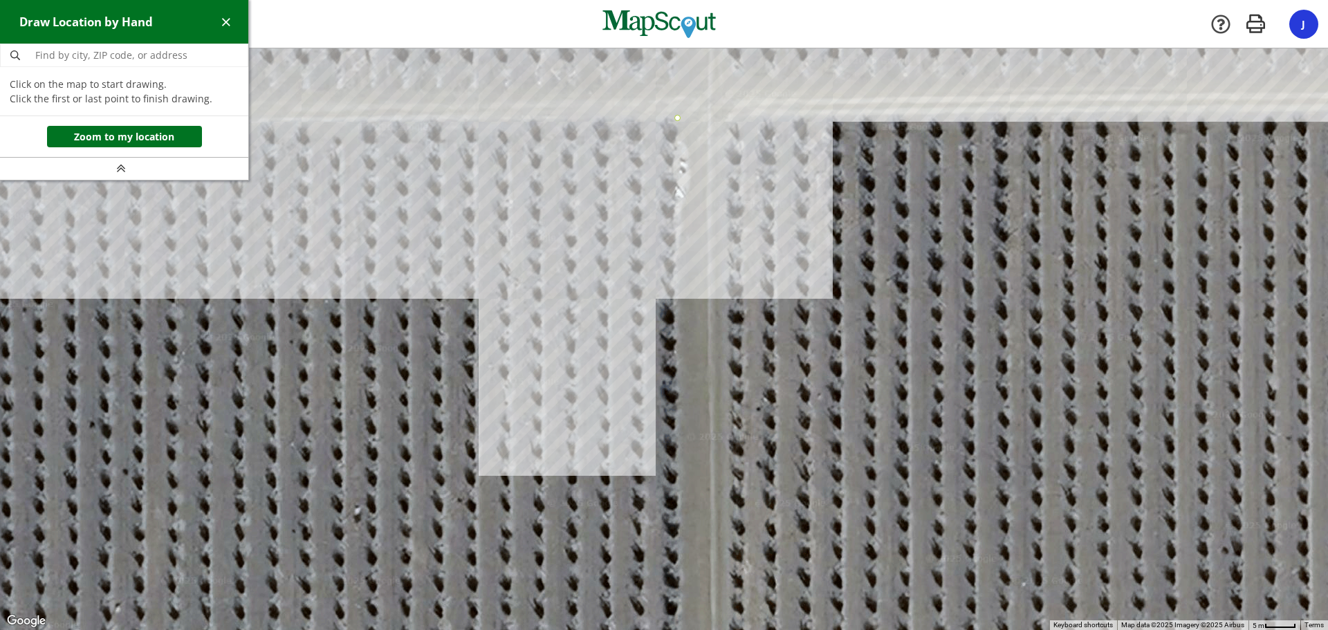
drag, startPoint x: 607, startPoint y: 443, endPoint x: 621, endPoint y: 12, distance: 431.0
click at [620, 35] on div "[GEOGRAPHIC_DATA] - Five Points Points [GEOGRAPHIC_DATA] Company [GEOGRAPHIC_DA…" at bounding box center [664, 315] width 1328 height 630
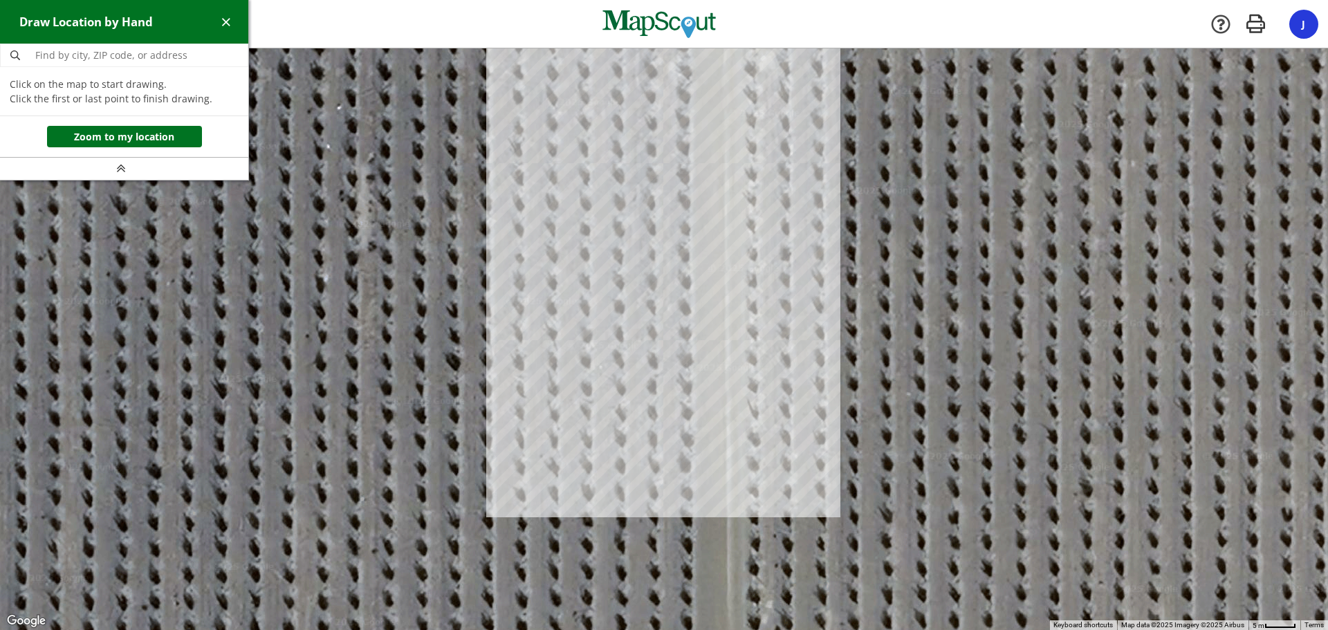
drag, startPoint x: 651, startPoint y: 404, endPoint x: 696, endPoint y: 85, distance: 322.6
click at [696, 89] on div at bounding box center [664, 339] width 1328 height 581
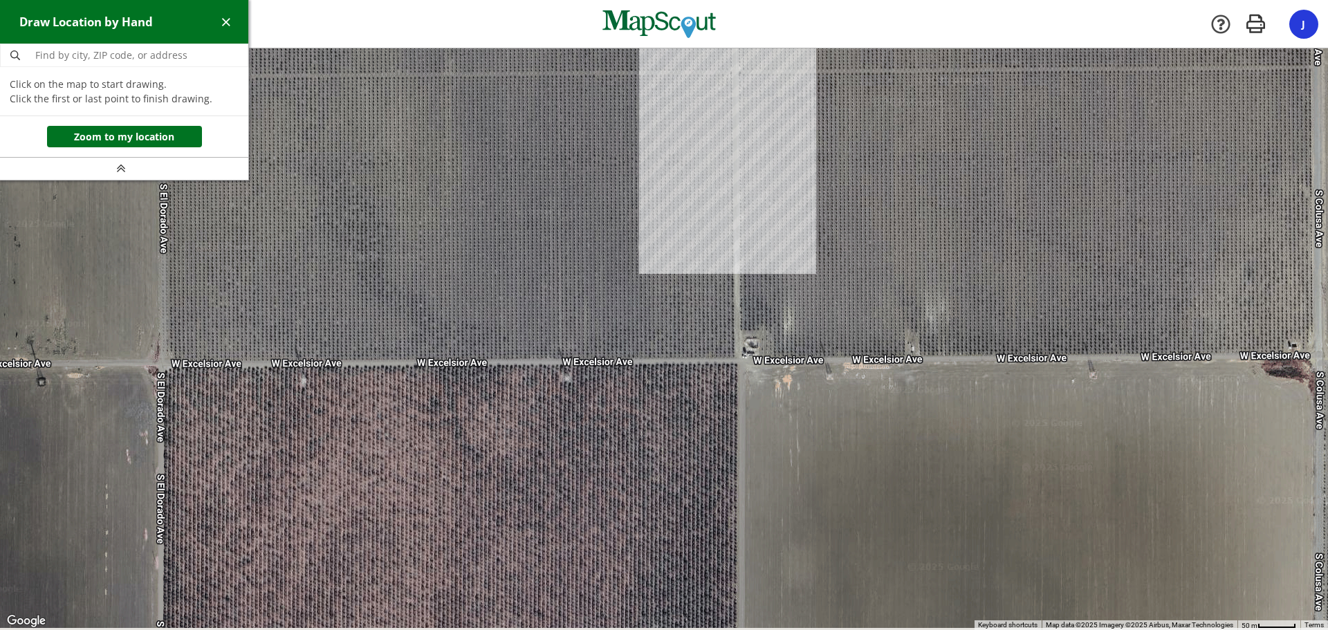
drag, startPoint x: 738, startPoint y: 437, endPoint x: 723, endPoint y: 158, distance: 279.8
click at [723, 158] on div at bounding box center [664, 338] width 1328 height 581
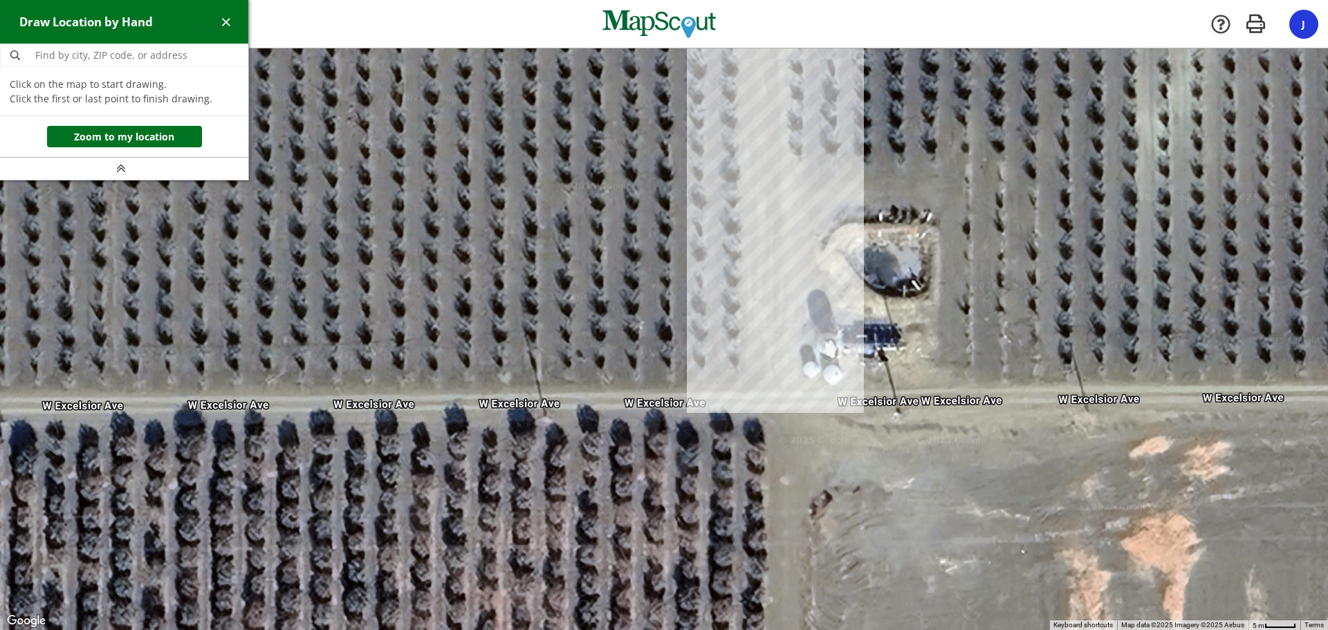
click at [738, 367] on div at bounding box center [664, 339] width 1328 height 581
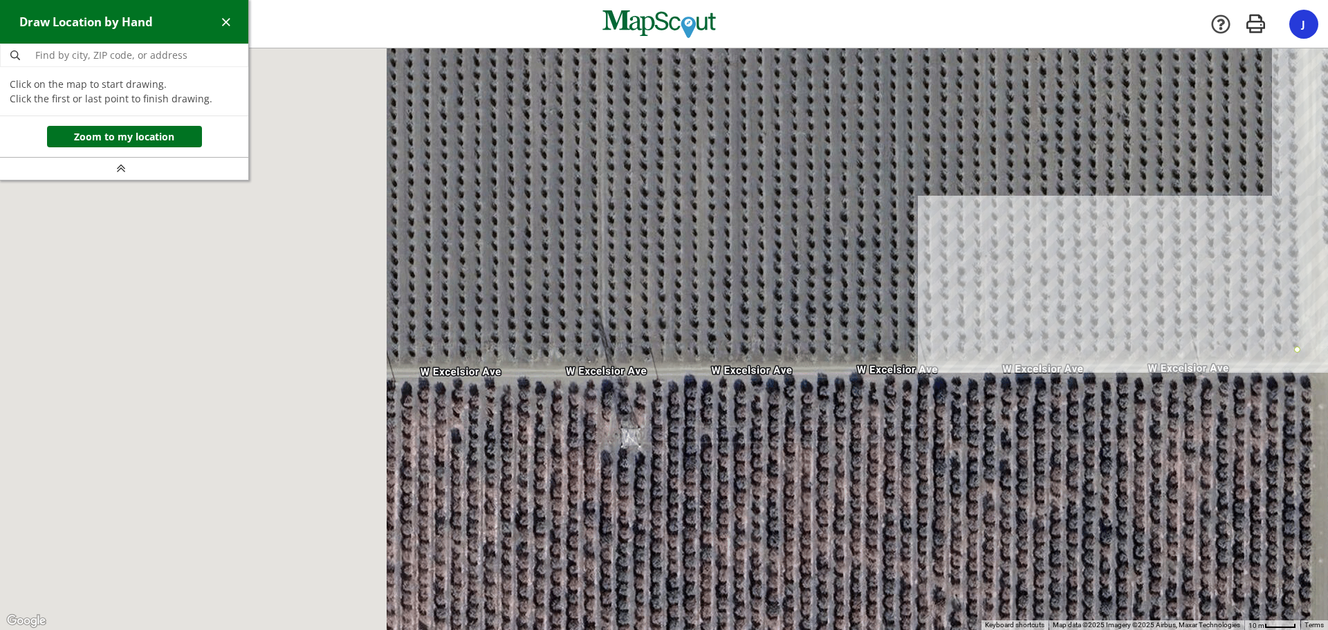
drag, startPoint x: 329, startPoint y: 345, endPoint x: 1254, endPoint y: 319, distance: 924.8
click at [1254, 319] on div at bounding box center [664, 338] width 1328 height 581
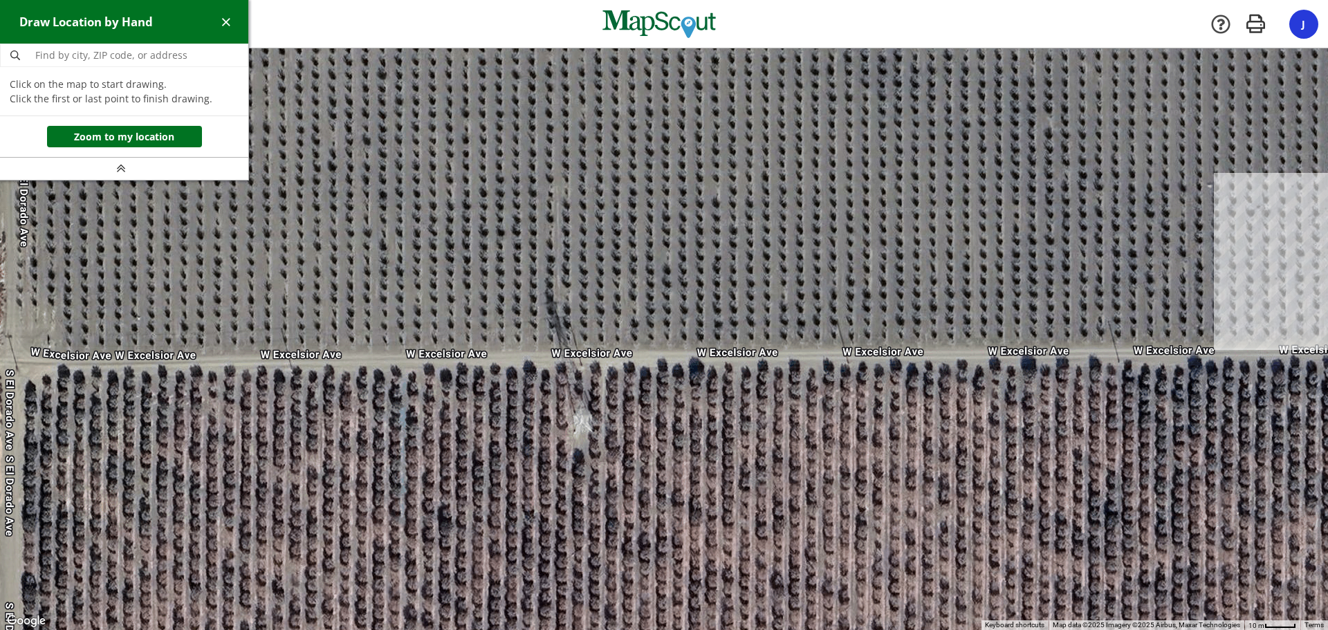
drag, startPoint x: 514, startPoint y: 318, endPoint x: 1137, endPoint y: 304, distance: 622.4
click at [1323, 320] on div at bounding box center [664, 338] width 1328 height 581
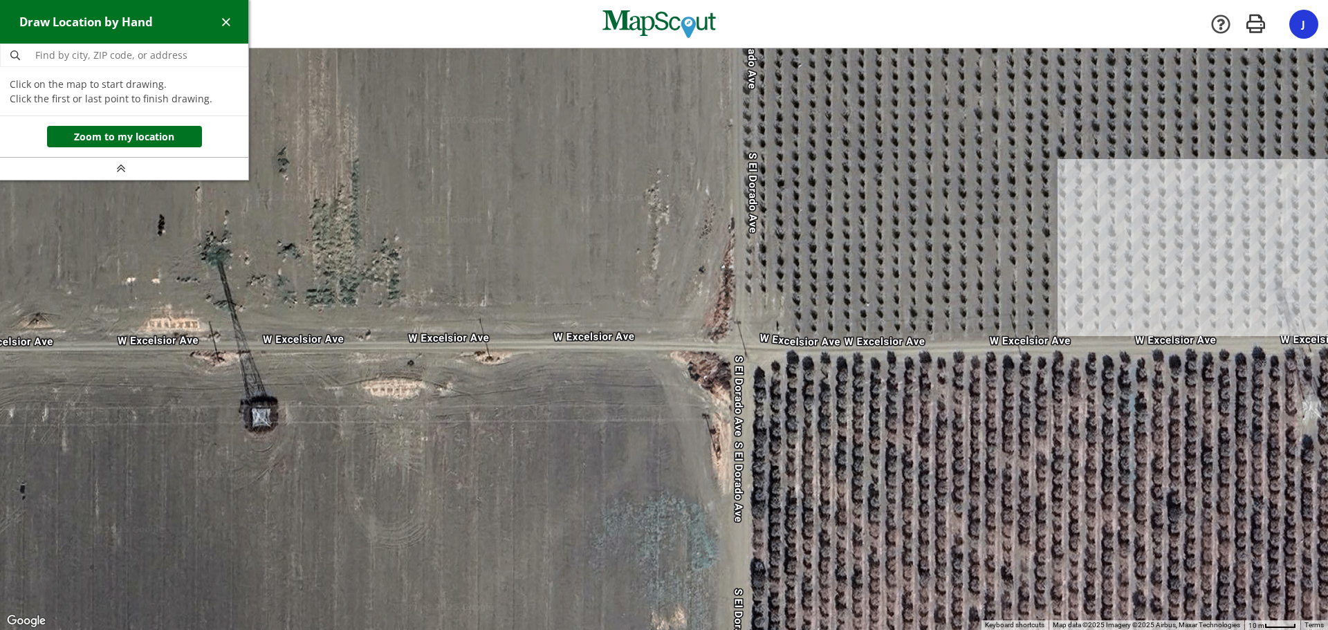
drag, startPoint x: 407, startPoint y: 302, endPoint x: 1142, endPoint y: 289, distance: 735.1
click at [1142, 289] on div at bounding box center [664, 338] width 1328 height 581
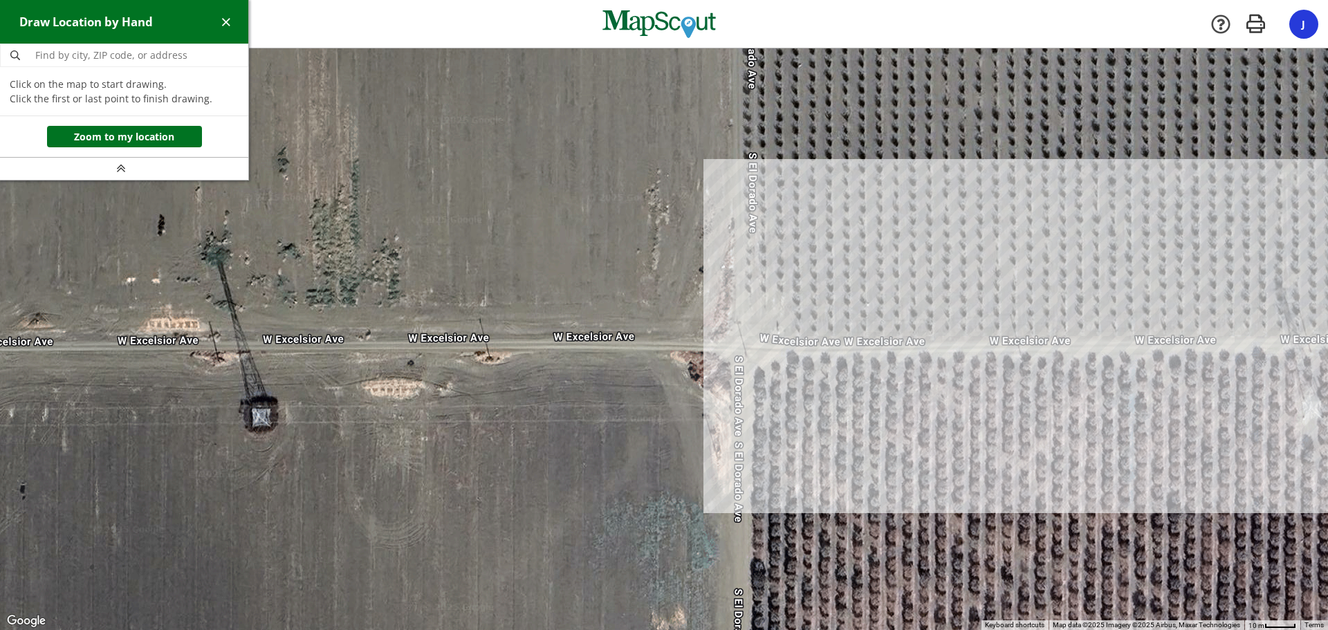
click at [747, 333] on div at bounding box center [664, 338] width 1328 height 581
click at [748, 333] on div at bounding box center [664, 338] width 1328 height 581
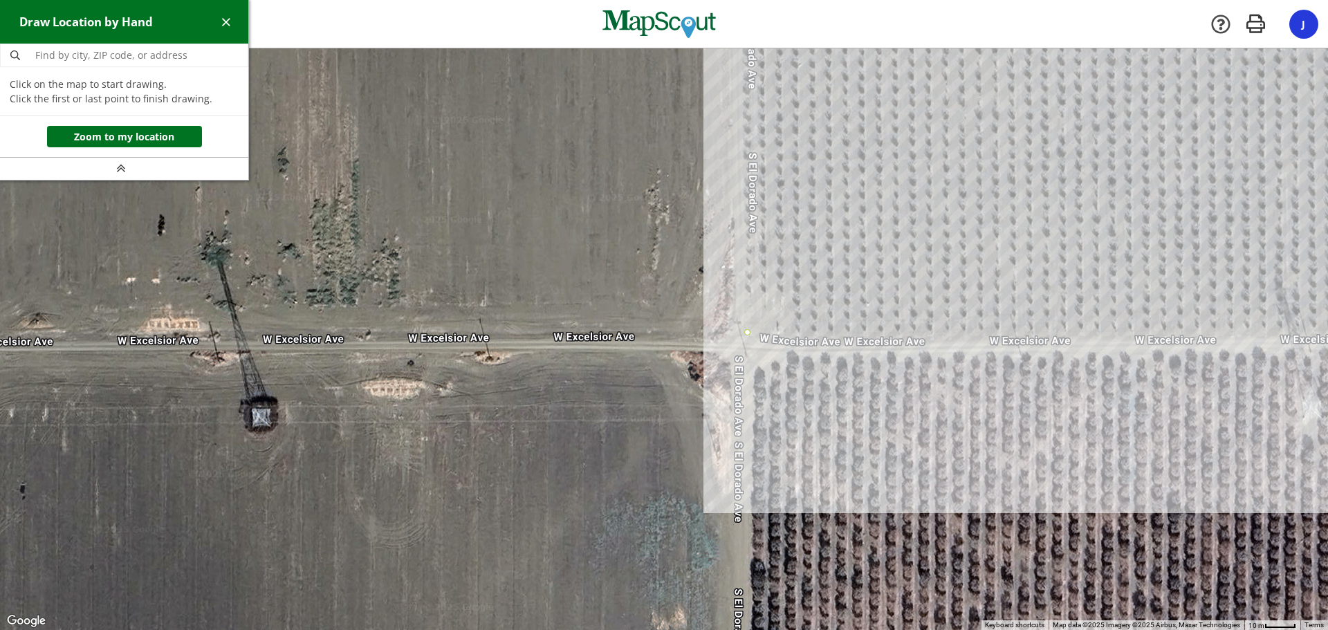
click at [746, 306] on div at bounding box center [664, 338] width 1328 height 581
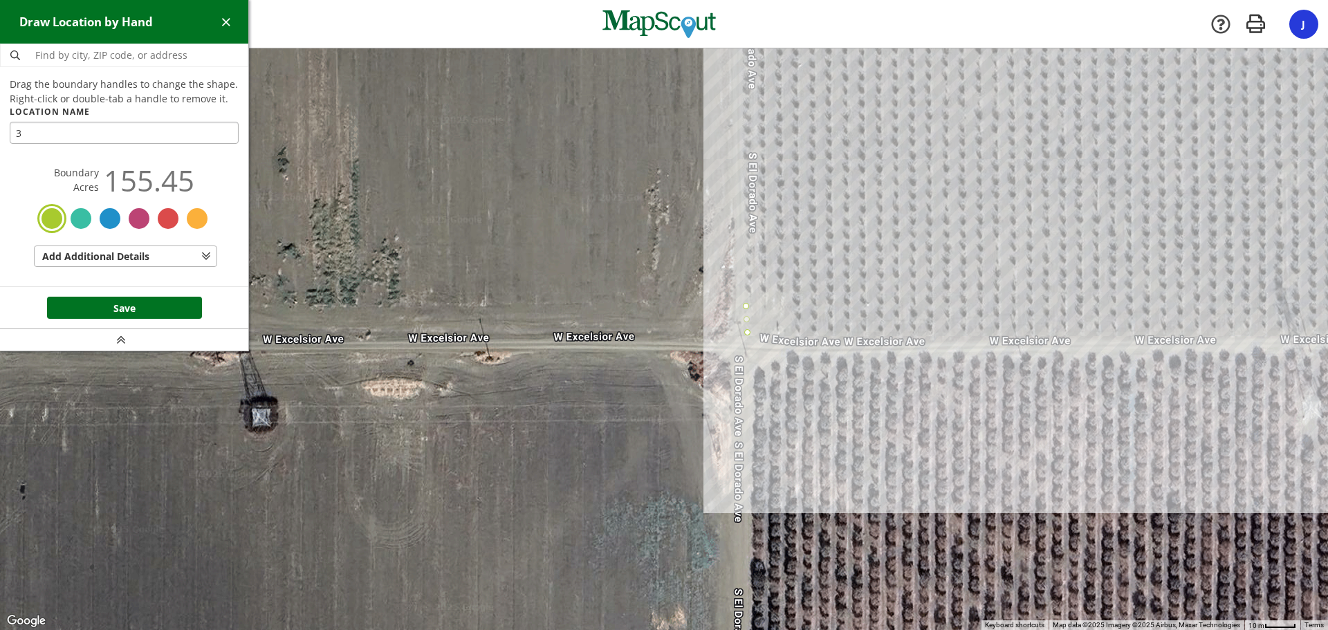
type input "3"
click at [106, 299] on button "Save" at bounding box center [124, 308] width 155 height 22
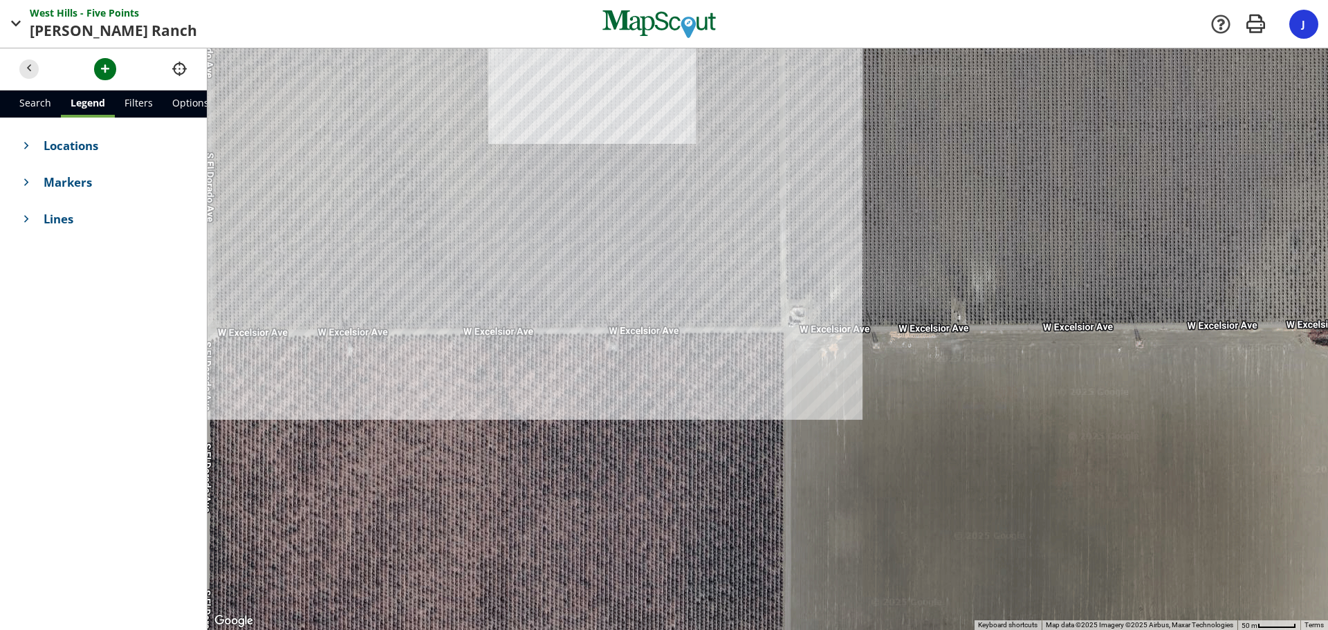
drag, startPoint x: 917, startPoint y: 395, endPoint x: 283, endPoint y: 380, distance: 633.5
click at [286, 380] on div at bounding box center [767, 338] width 1120 height 581
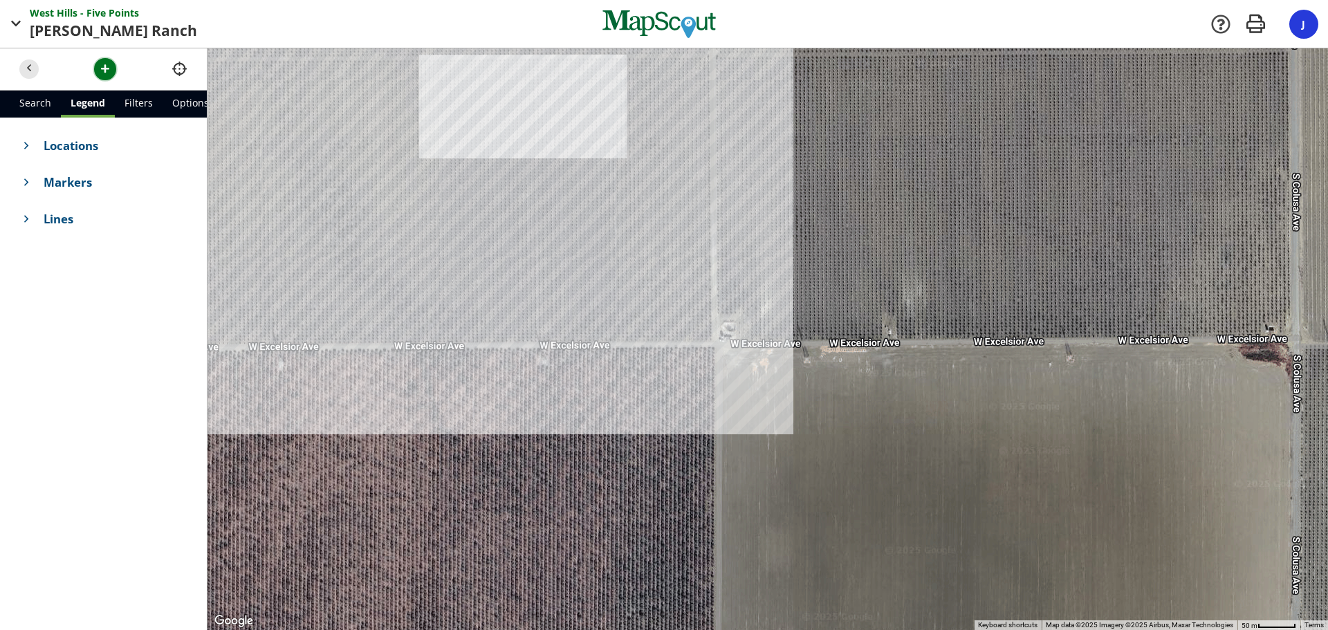
click at [102, 72] on span "button" at bounding box center [105, 69] width 15 height 15
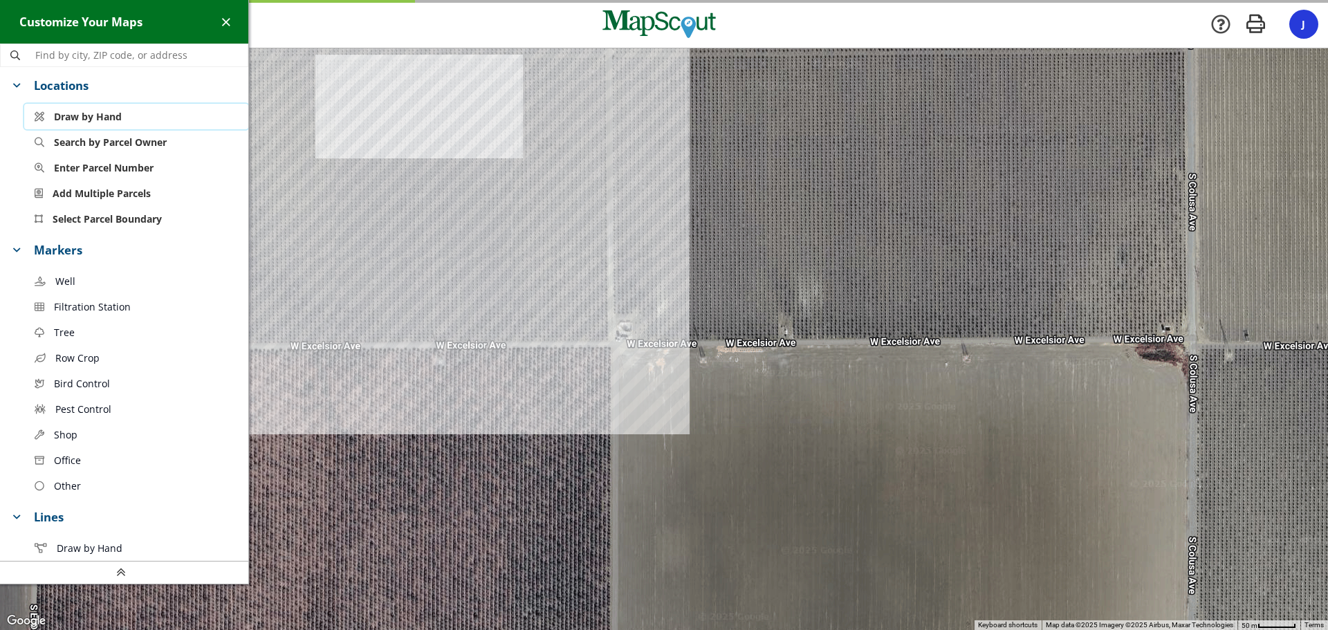
click at [86, 115] on span "Draw by Hand" at bounding box center [88, 116] width 68 height 15
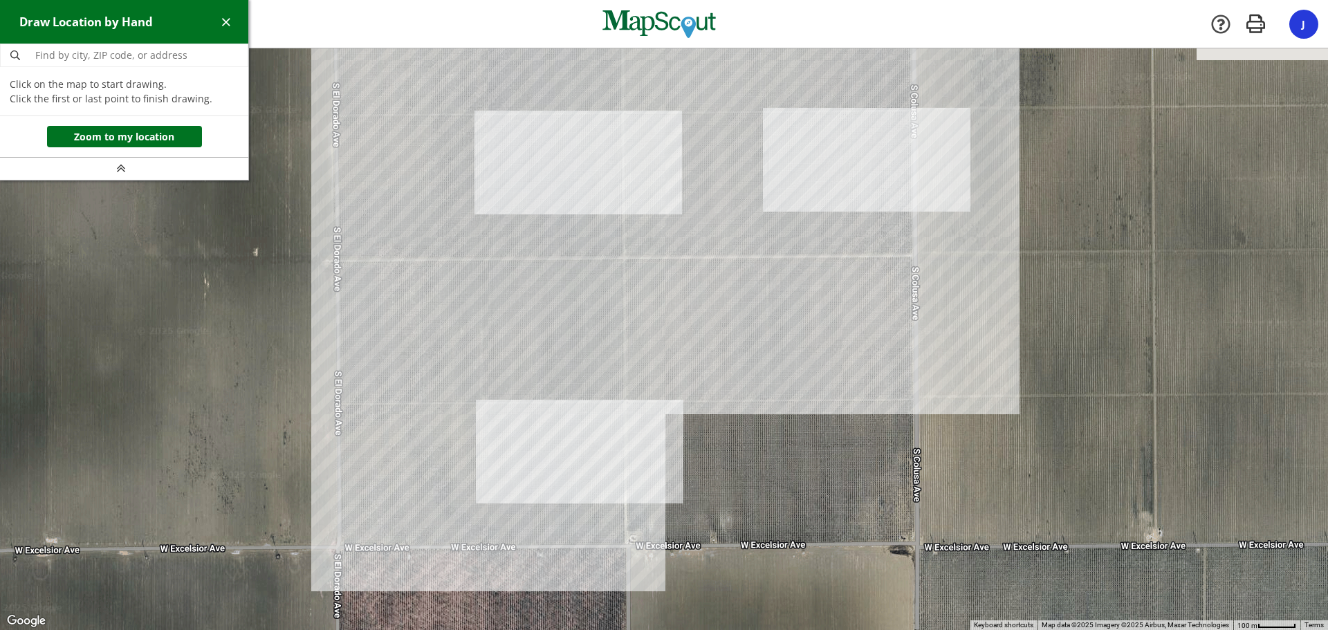
drag, startPoint x: 687, startPoint y: 220, endPoint x: 669, endPoint y: 446, distance: 226.9
click at [669, 446] on div at bounding box center [664, 339] width 1328 height 581
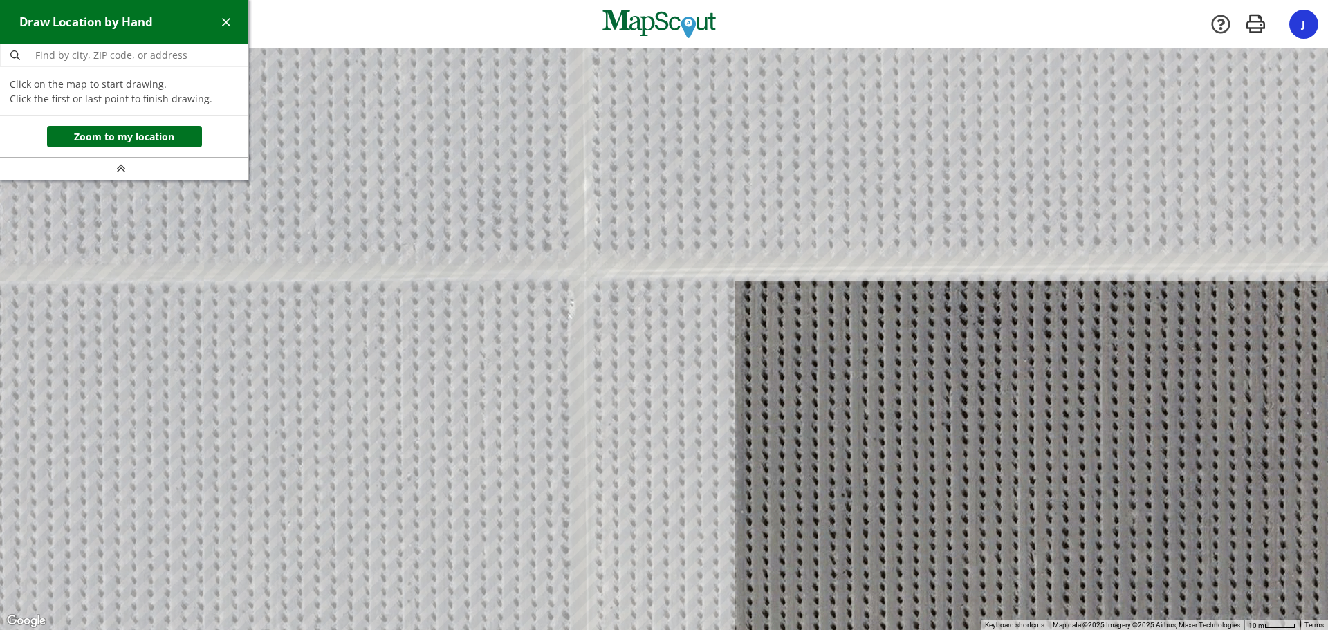
click at [593, 280] on div at bounding box center [664, 339] width 1328 height 581
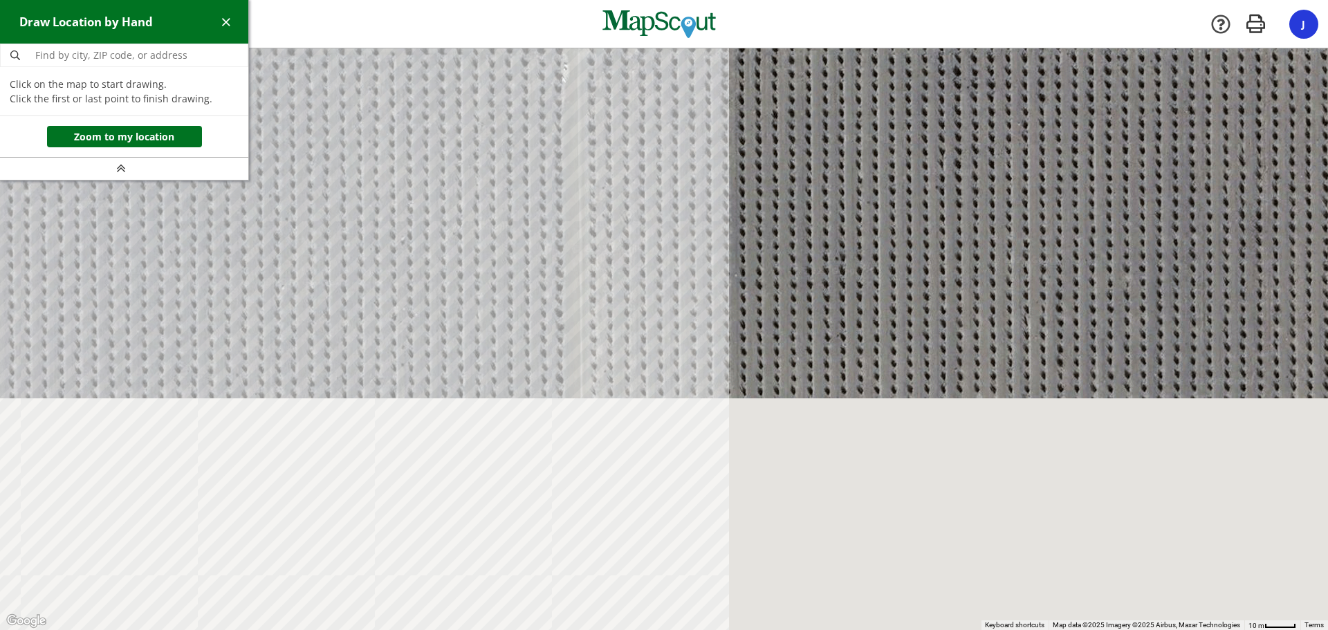
drag, startPoint x: 629, startPoint y: 532, endPoint x: 622, endPoint y: 118, distance: 414.2
click at [624, 148] on div at bounding box center [664, 339] width 1328 height 581
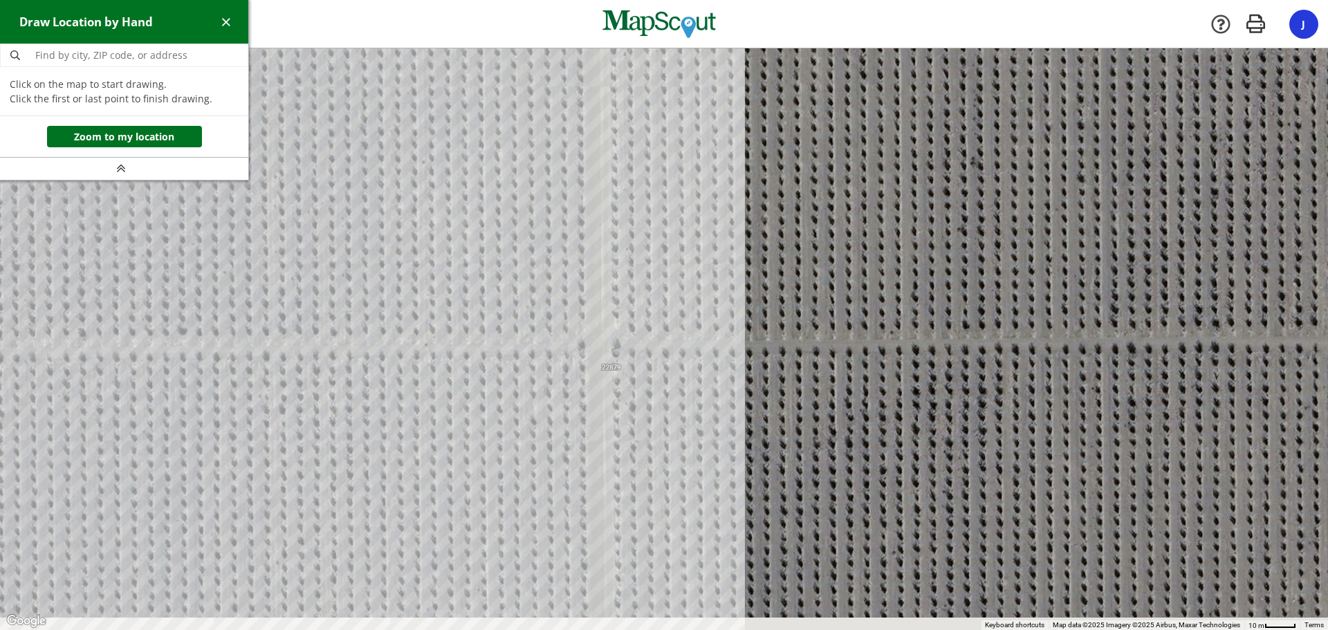
drag, startPoint x: 607, startPoint y: 414, endPoint x: 632, endPoint y: 142, distance: 272.9
click at [632, 144] on div at bounding box center [664, 339] width 1328 height 581
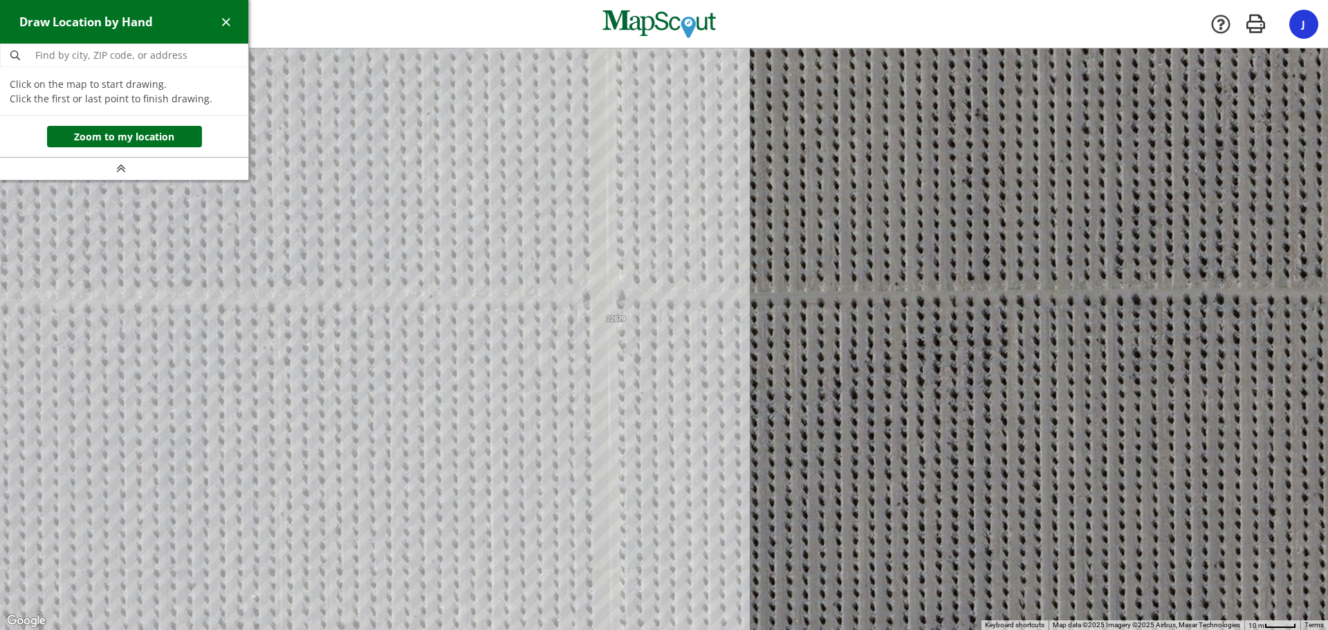
drag, startPoint x: 626, startPoint y: 415, endPoint x: 653, endPoint y: 91, distance: 324.7
click at [653, 127] on div at bounding box center [664, 339] width 1328 height 581
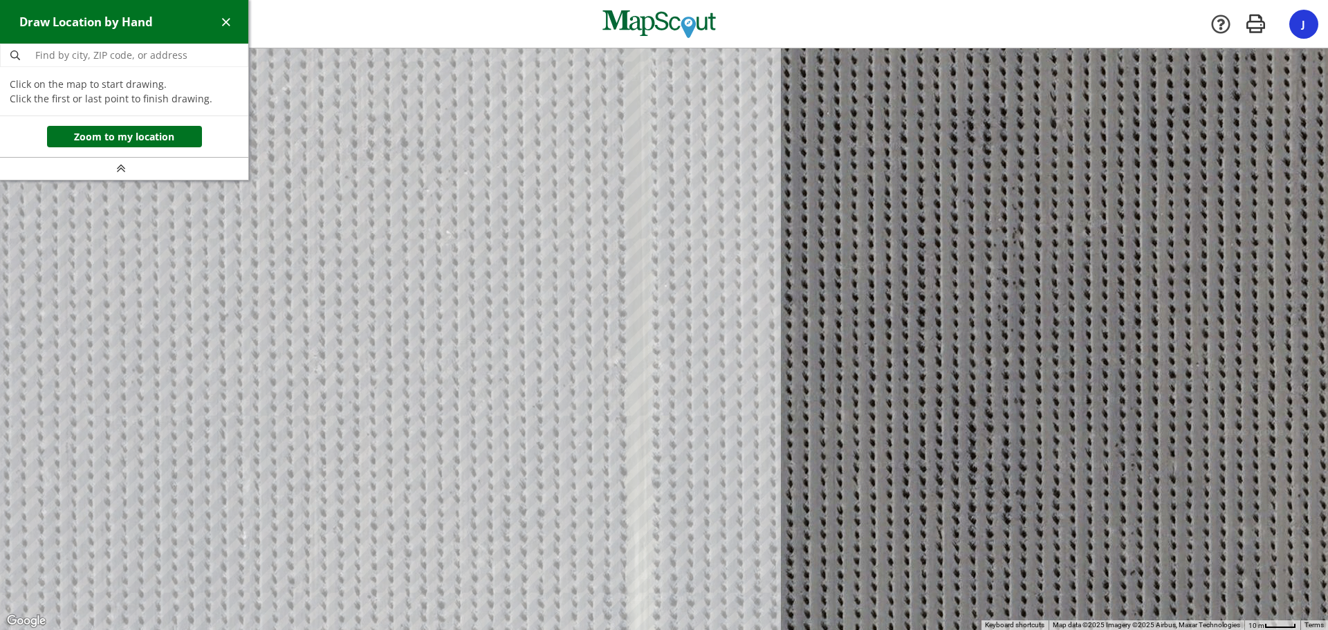
drag, startPoint x: 655, startPoint y: 386, endPoint x: 682, endPoint y: 13, distance: 374.4
click at [680, 54] on div at bounding box center [664, 339] width 1328 height 581
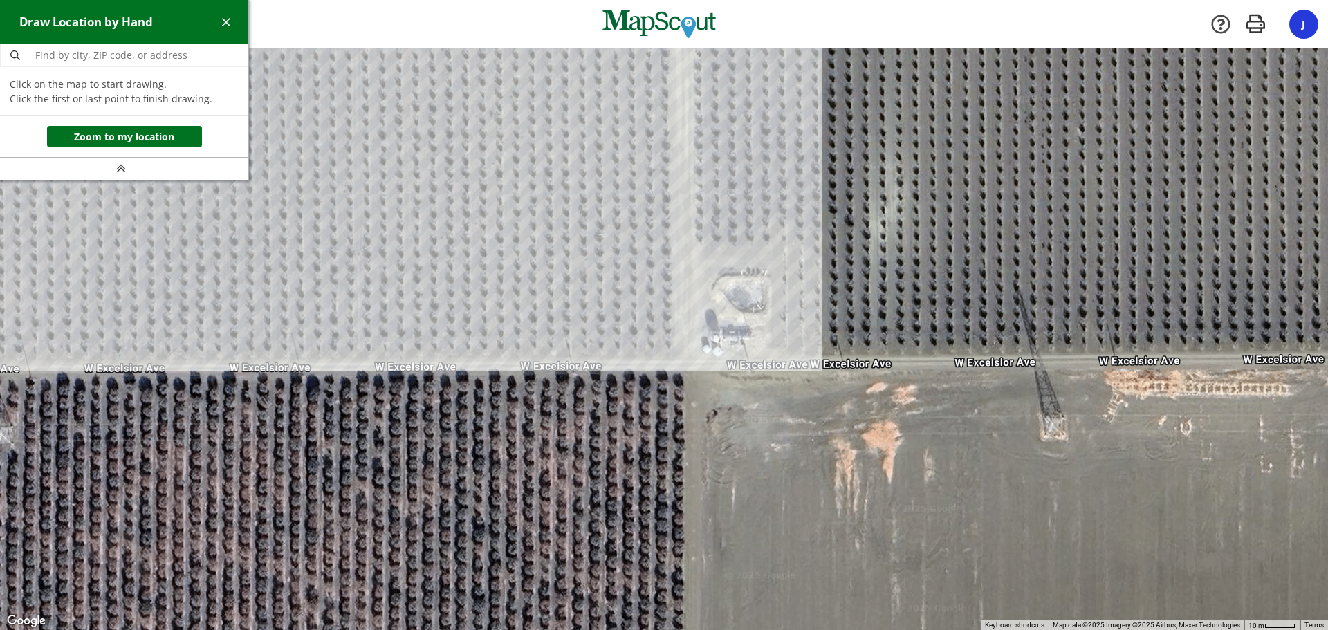
click at [694, 244] on div at bounding box center [664, 338] width 1328 height 581
click at [782, 245] on div at bounding box center [664, 338] width 1328 height 581
click at [784, 346] on div at bounding box center [664, 338] width 1328 height 581
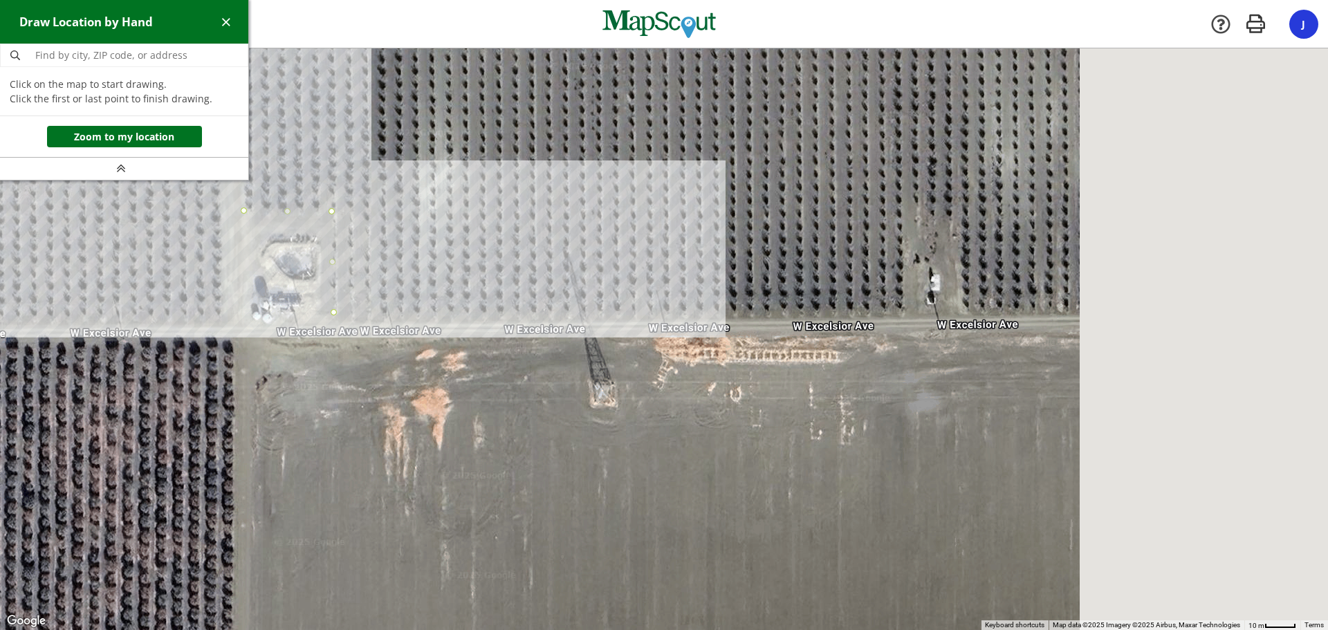
drag, startPoint x: 1030, startPoint y: 324, endPoint x: 576, endPoint y: 291, distance: 454.8
click at [576, 291] on div at bounding box center [664, 338] width 1328 height 581
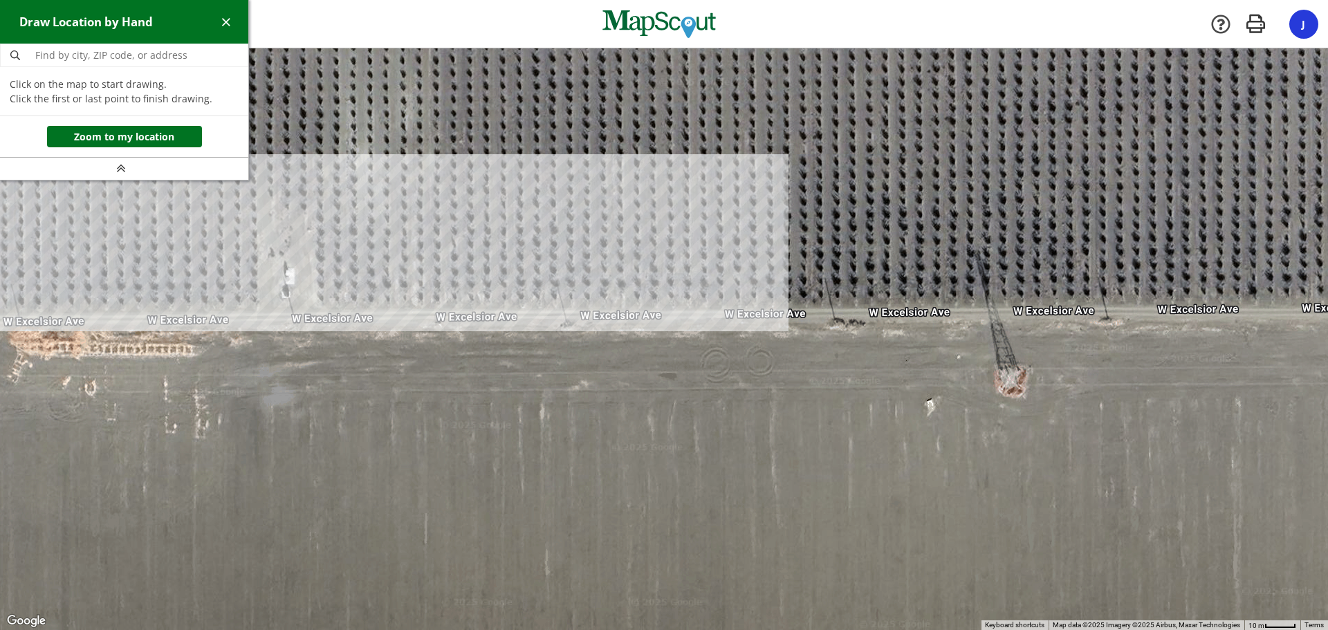
drag, startPoint x: 1242, startPoint y: 254, endPoint x: 640, endPoint y: 241, distance: 603.1
click at [640, 241] on div at bounding box center [664, 338] width 1328 height 581
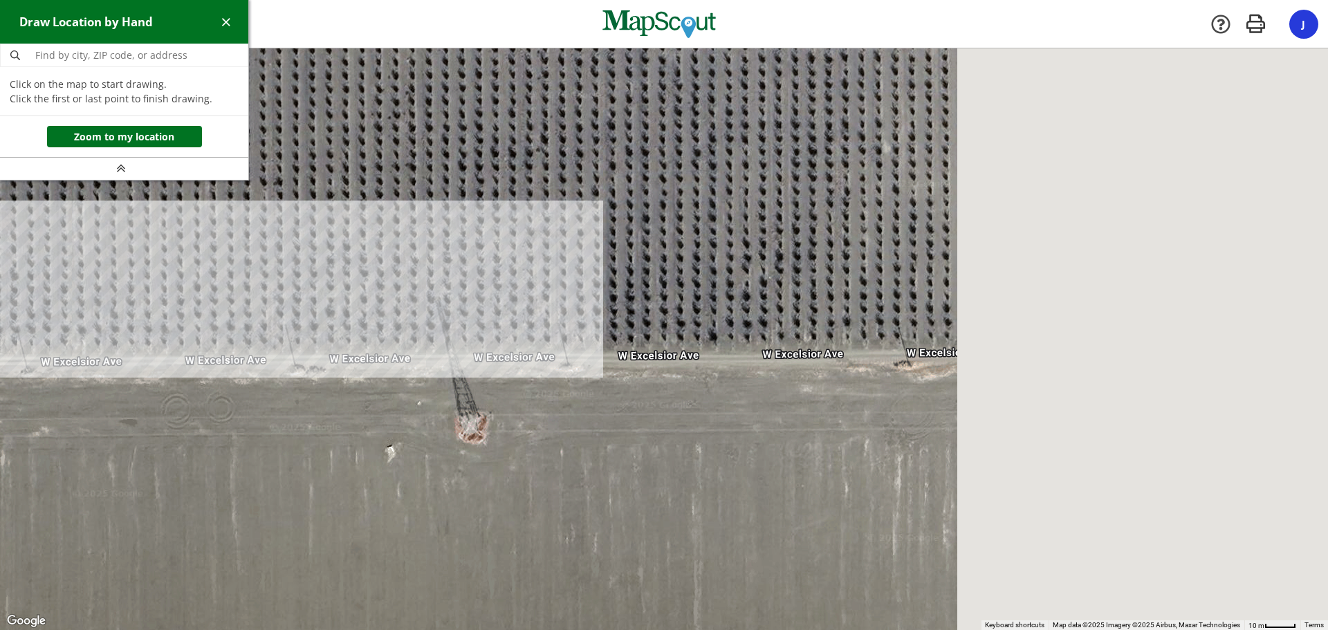
drag, startPoint x: 960, startPoint y: 268, endPoint x: 485, endPoint y: 276, distance: 475.1
click at [486, 279] on div at bounding box center [664, 338] width 1328 height 581
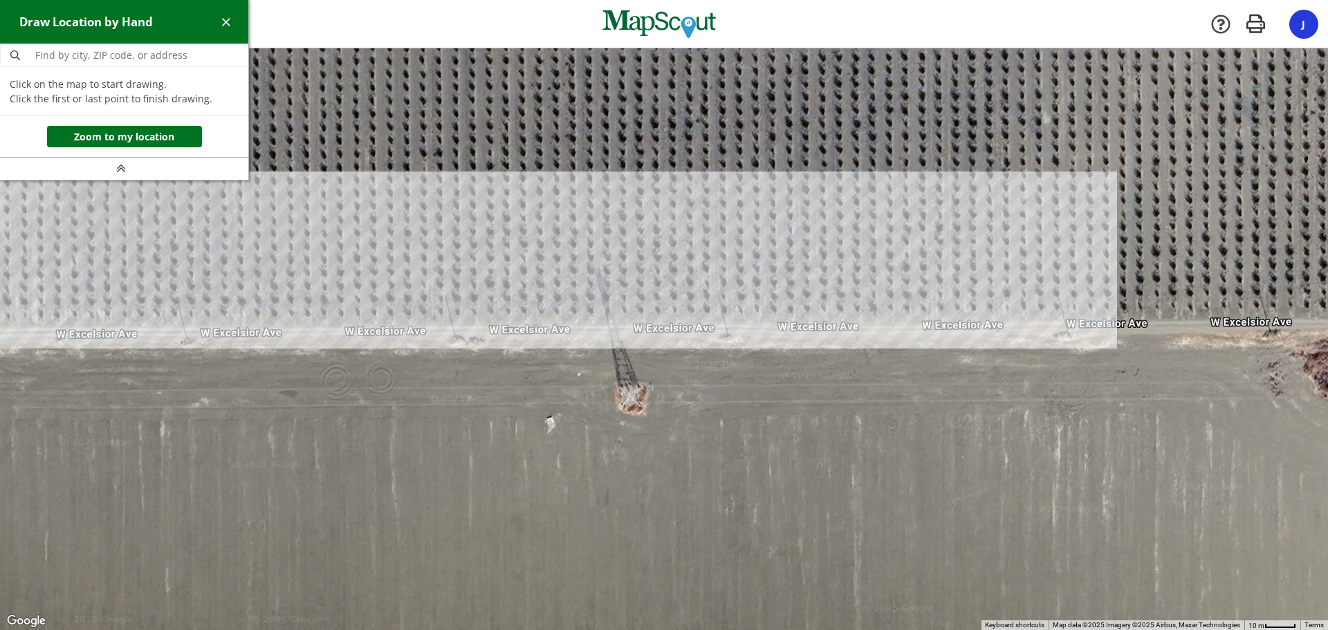
drag, startPoint x: 555, startPoint y: 259, endPoint x: 1137, endPoint y: 246, distance: 582.3
click at [1106, 254] on div at bounding box center [664, 338] width 1328 height 581
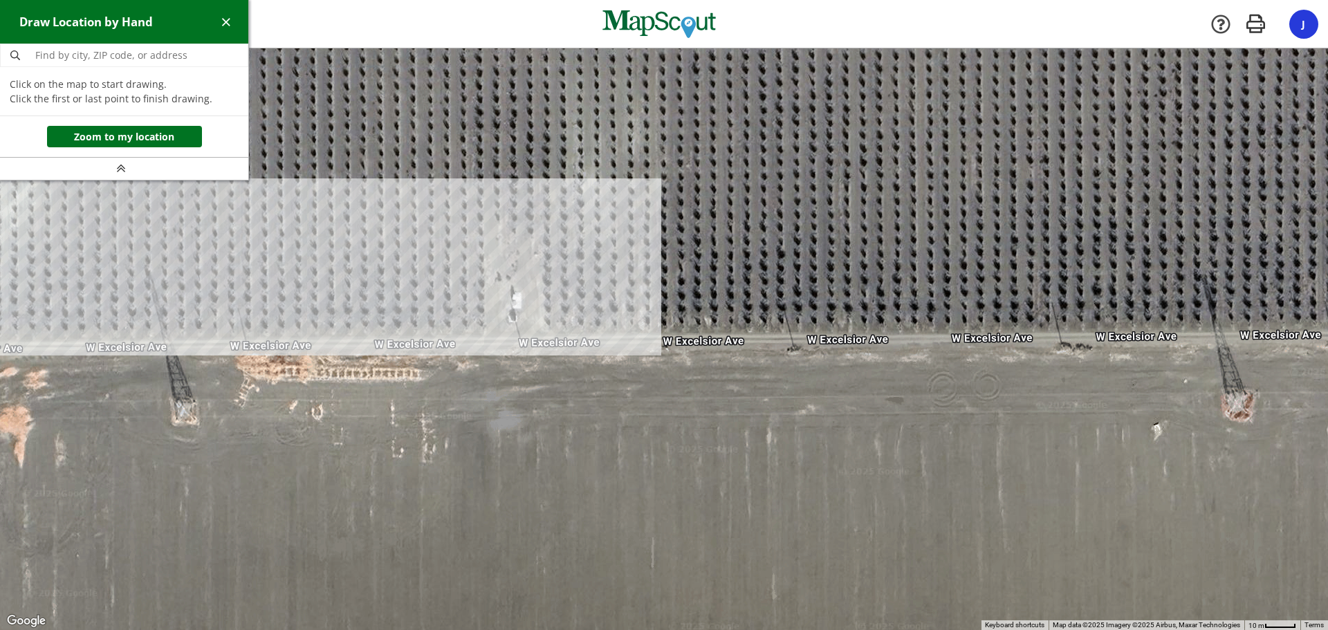
drag, startPoint x: 219, startPoint y: 251, endPoint x: 620, endPoint y: 264, distance: 400.5
click at [620, 264] on div at bounding box center [664, 338] width 1328 height 581
click at [486, 327] on div at bounding box center [664, 338] width 1328 height 581
click at [487, 281] on div at bounding box center [664, 338] width 1328 height 581
click at [543, 282] on div at bounding box center [664, 338] width 1328 height 581
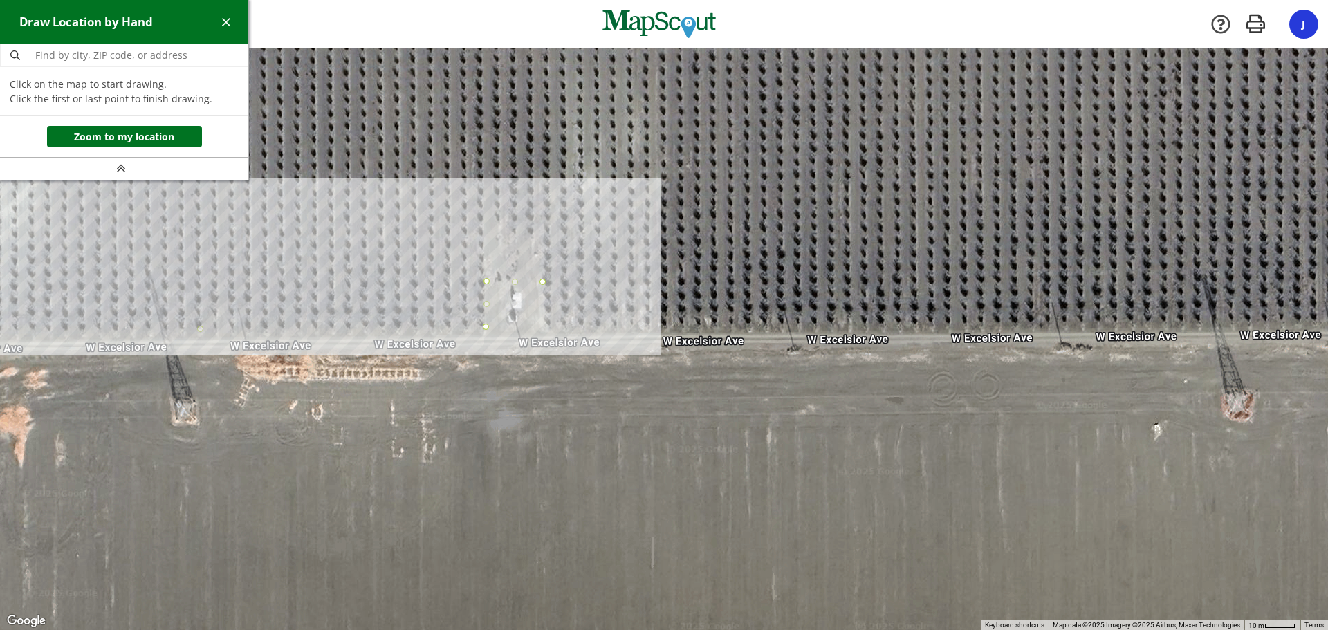
click at [543, 326] on div at bounding box center [664, 338] width 1328 height 581
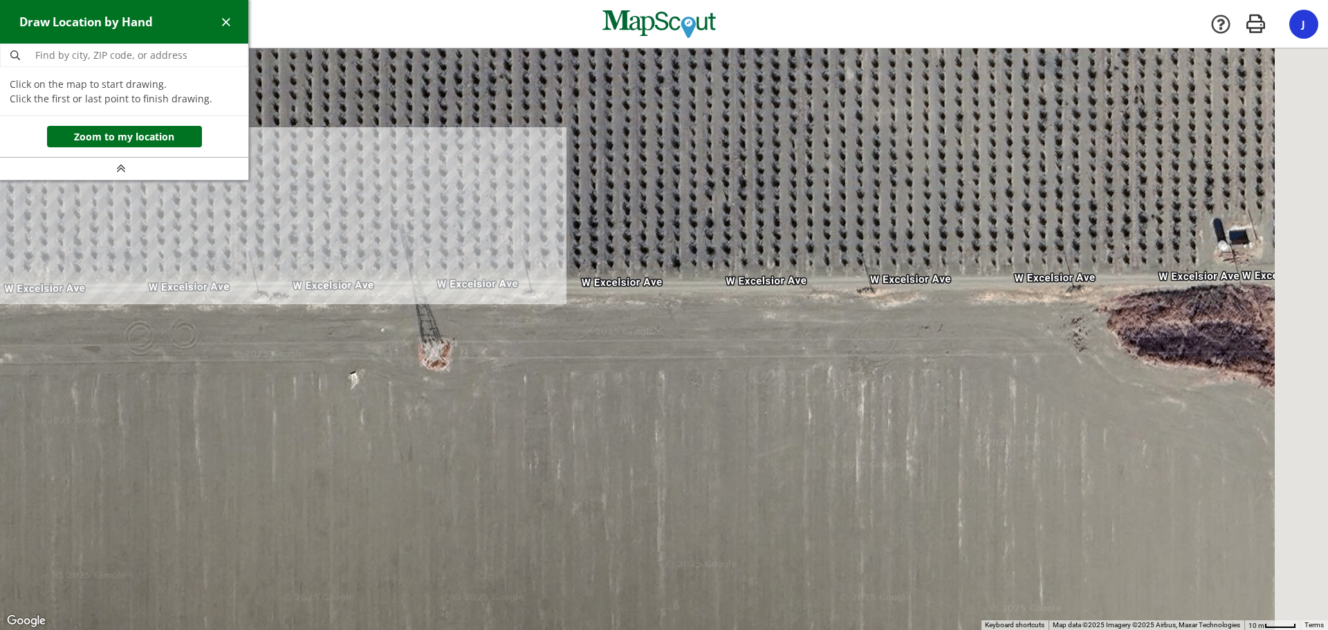
drag, startPoint x: 1225, startPoint y: 299, endPoint x: 357, endPoint y: 244, distance: 869.5
click at [370, 246] on div at bounding box center [664, 338] width 1328 height 581
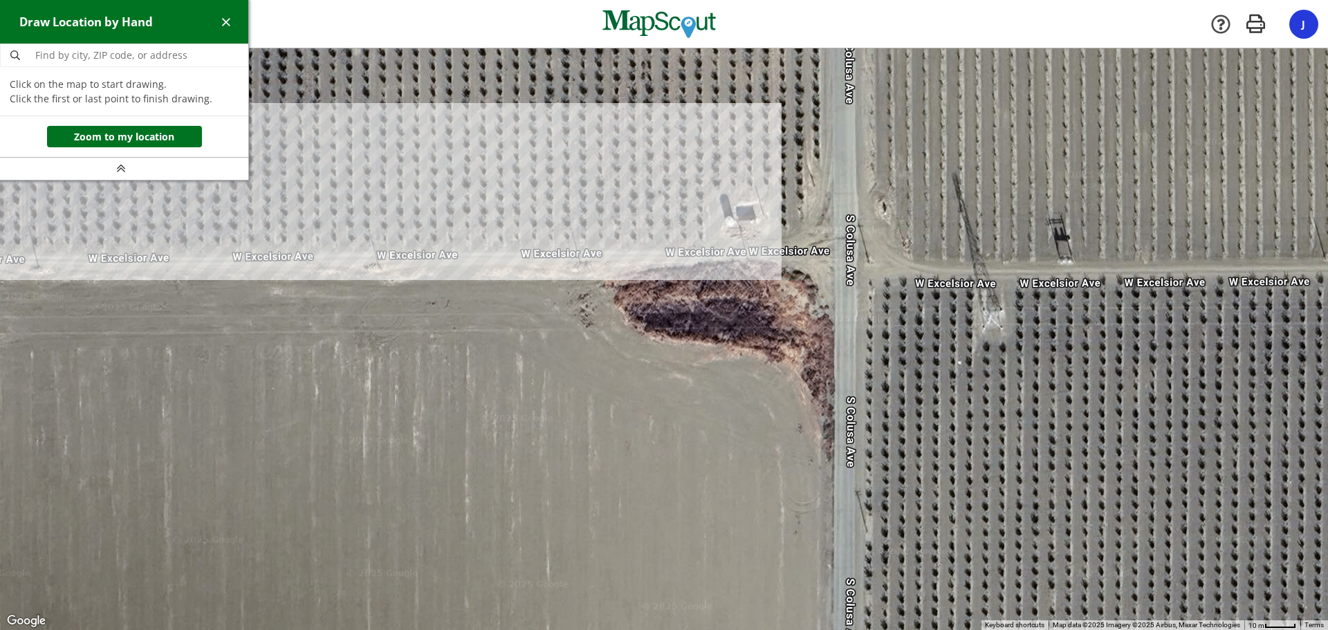
click at [706, 242] on div at bounding box center [664, 338] width 1328 height 581
click at [705, 194] on div at bounding box center [664, 338] width 1328 height 581
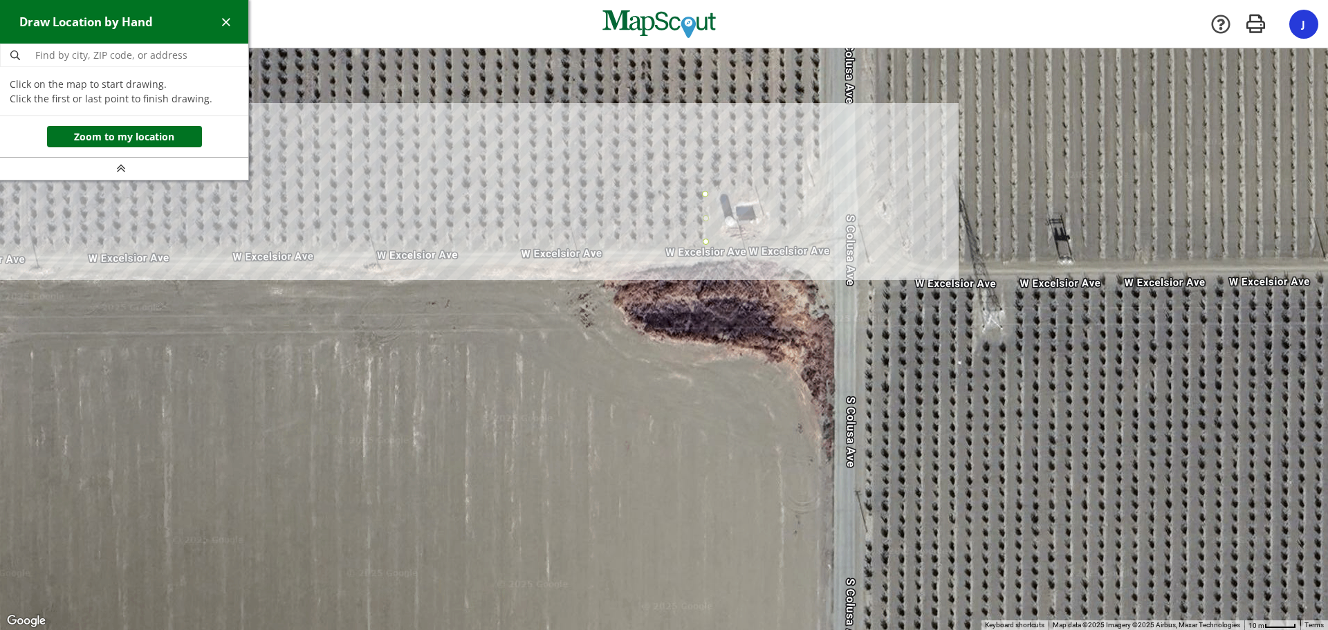
click at [779, 194] on div at bounding box center [664, 338] width 1328 height 581
click at [779, 233] on div at bounding box center [664, 338] width 1328 height 581
click at [821, 231] on div at bounding box center [664, 338] width 1328 height 581
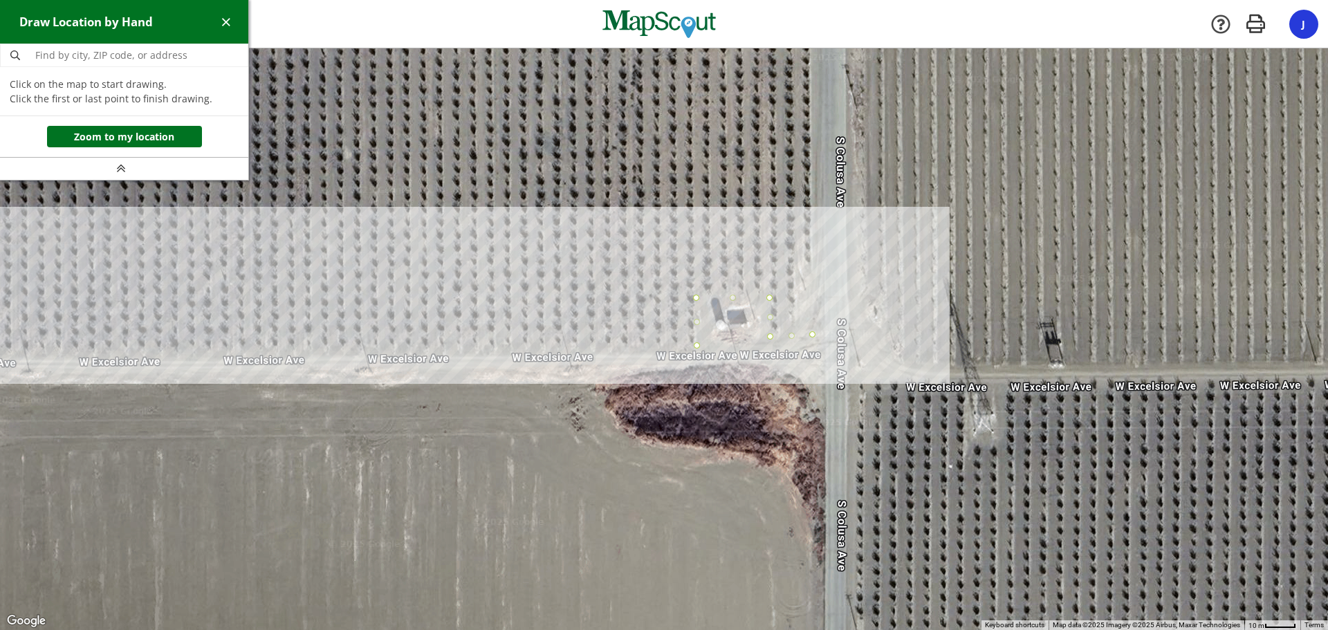
drag, startPoint x: 758, startPoint y: 228, endPoint x: 749, endPoint y: 333, distance: 105.5
click at [750, 330] on div at bounding box center [664, 338] width 1328 height 581
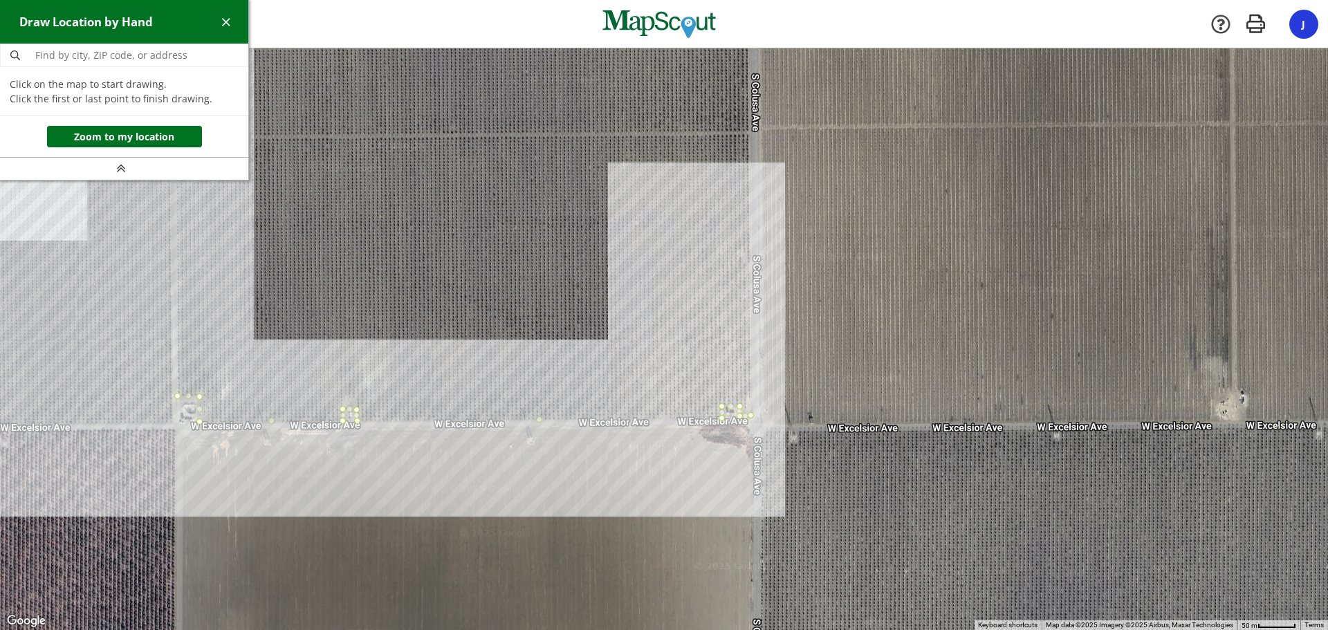
drag, startPoint x: 745, startPoint y: 138, endPoint x: 753, endPoint y: 310, distance: 172.3
click at [755, 304] on div at bounding box center [664, 338] width 1328 height 581
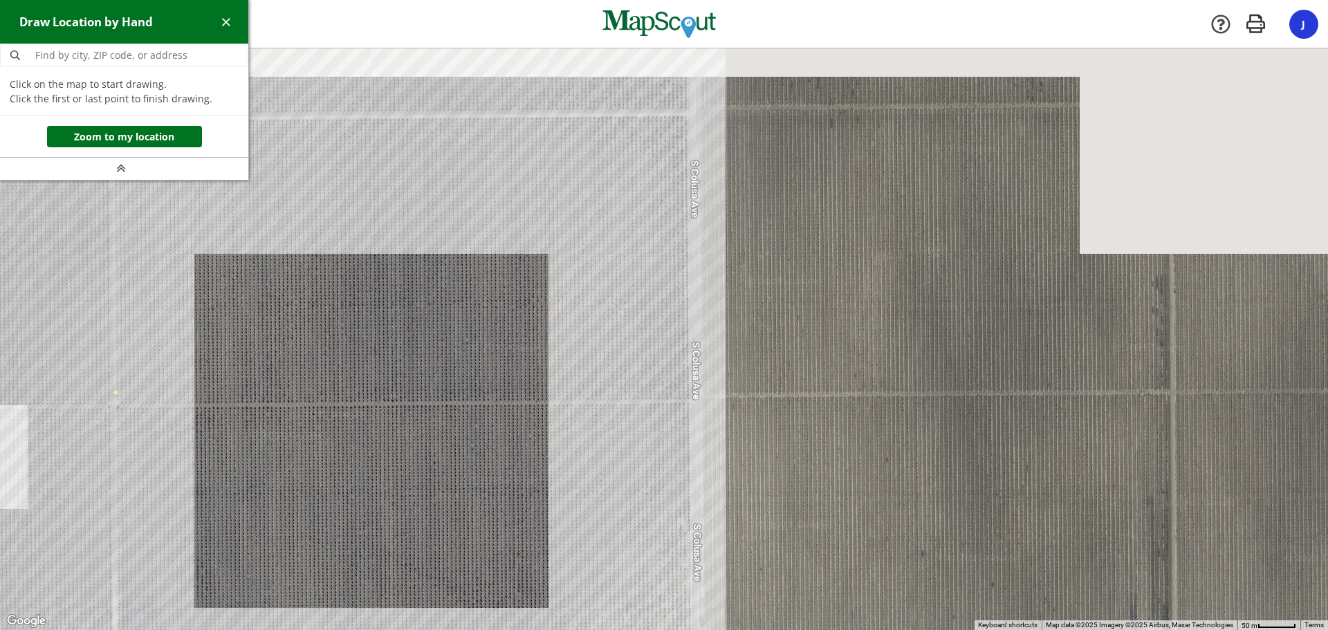
drag, startPoint x: 699, startPoint y: 147, endPoint x: 630, endPoint y: 375, distance: 237.8
click at [635, 373] on div at bounding box center [664, 339] width 1328 height 581
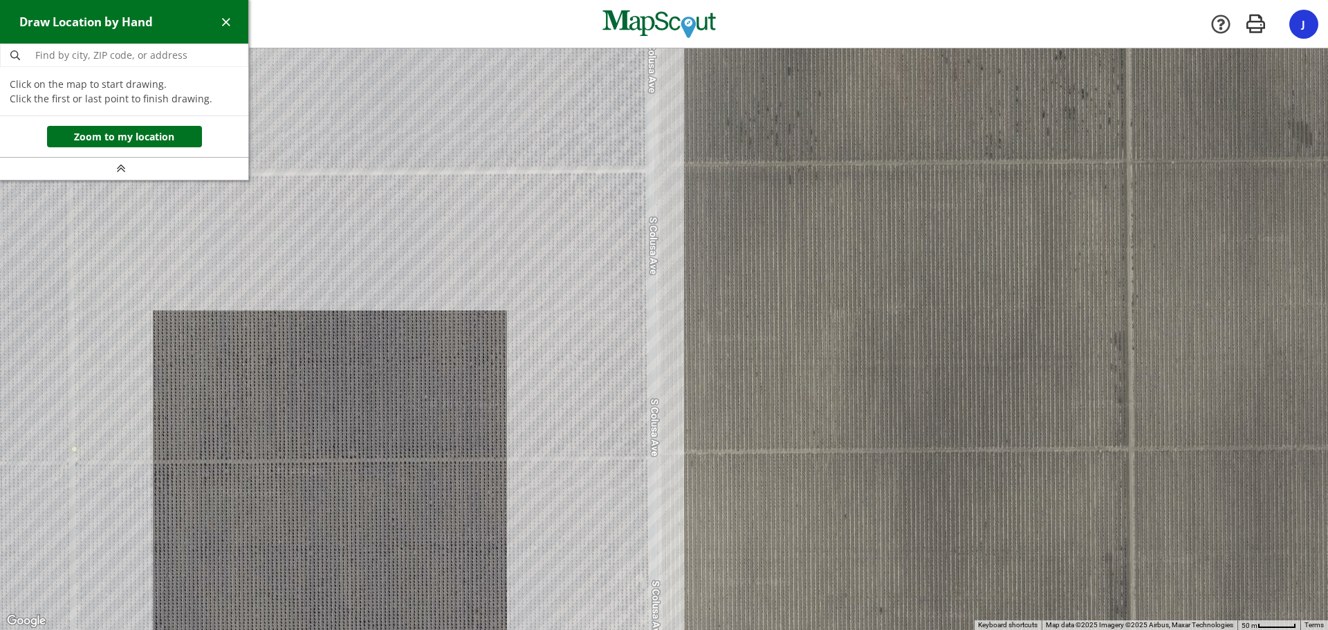
click at [646, 171] on div at bounding box center [664, 339] width 1328 height 581
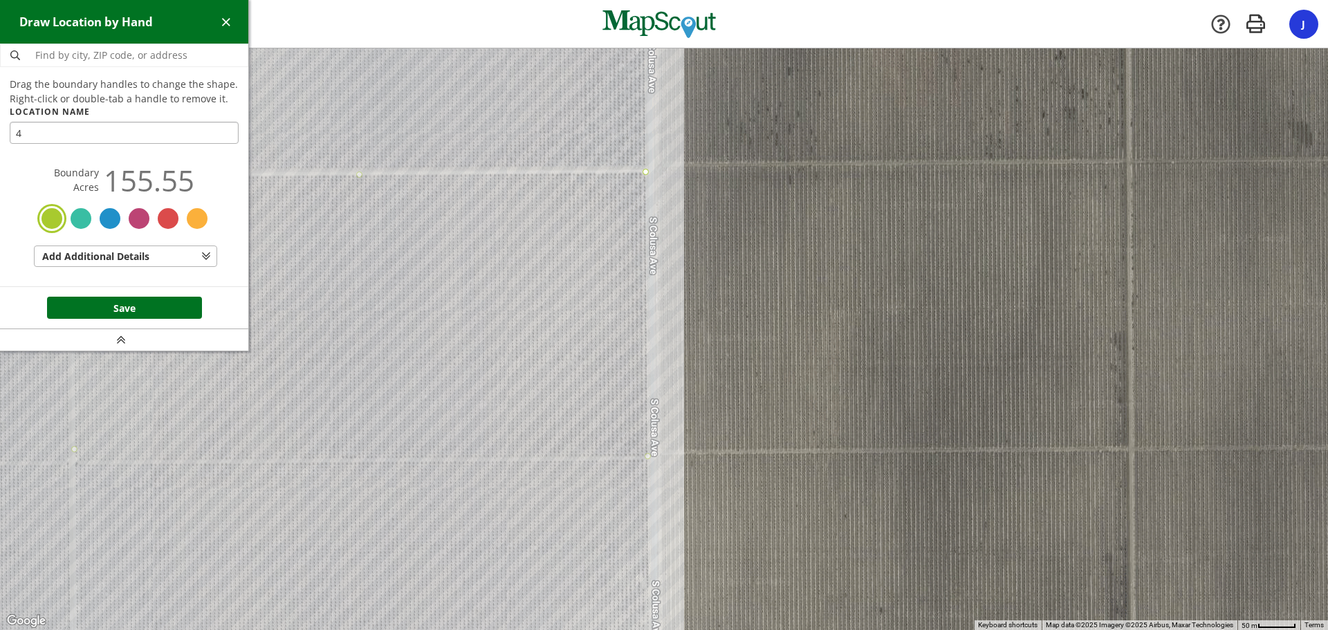
type input "4"
click at [123, 302] on button "Save" at bounding box center [124, 308] width 155 height 22
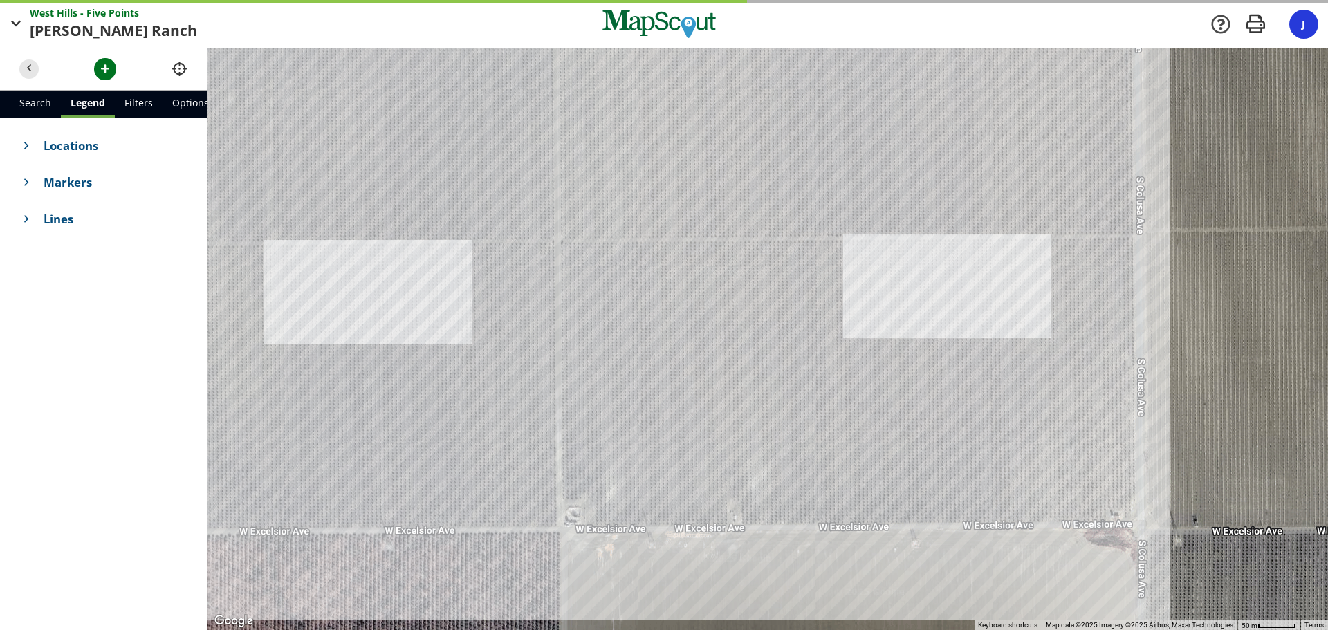
drag, startPoint x: 280, startPoint y: 295, endPoint x: 680, endPoint y: 65, distance: 460.9
click at [680, 65] on div at bounding box center [767, 338] width 1120 height 581
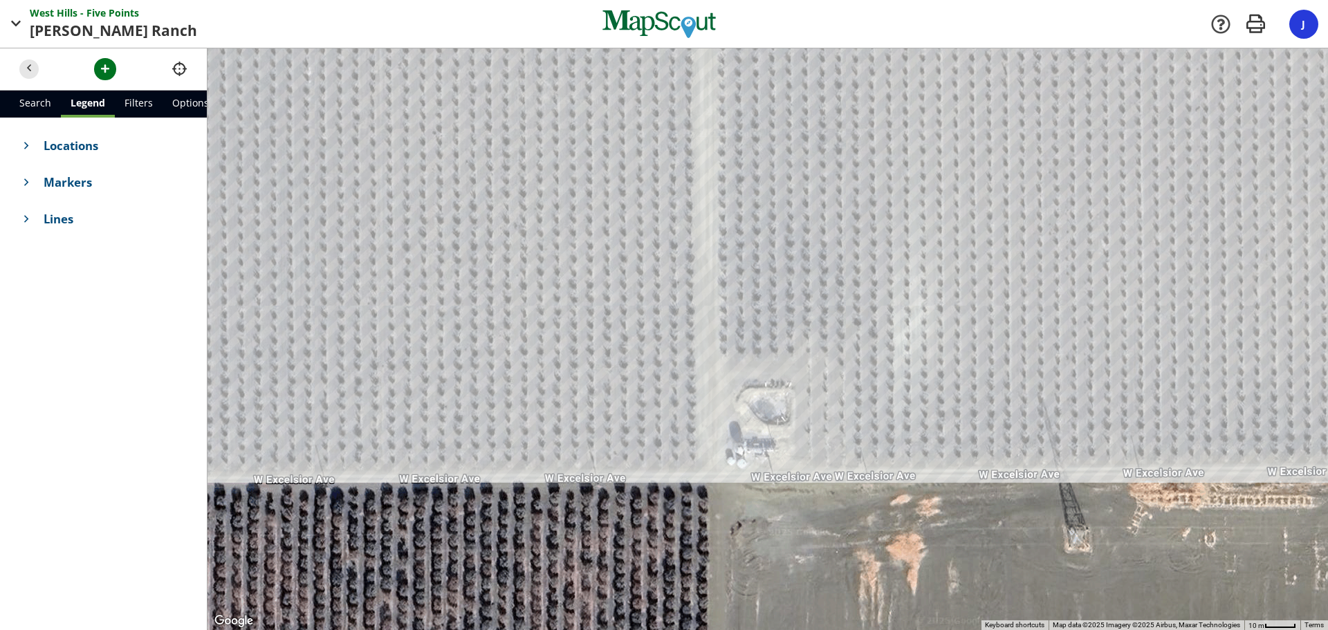
click at [53, 179] on span "Markers" at bounding box center [116, 182] width 144 height 17
click at [122, 100] on link "Filters" at bounding box center [139, 104] width 48 height 27
click at [97, 99] on link "Legend" at bounding box center [87, 104] width 53 height 27
click at [78, 189] on span "Markers" at bounding box center [105, 184] width 122 height 17
click at [91, 187] on span "Markers" at bounding box center [116, 182] width 144 height 17
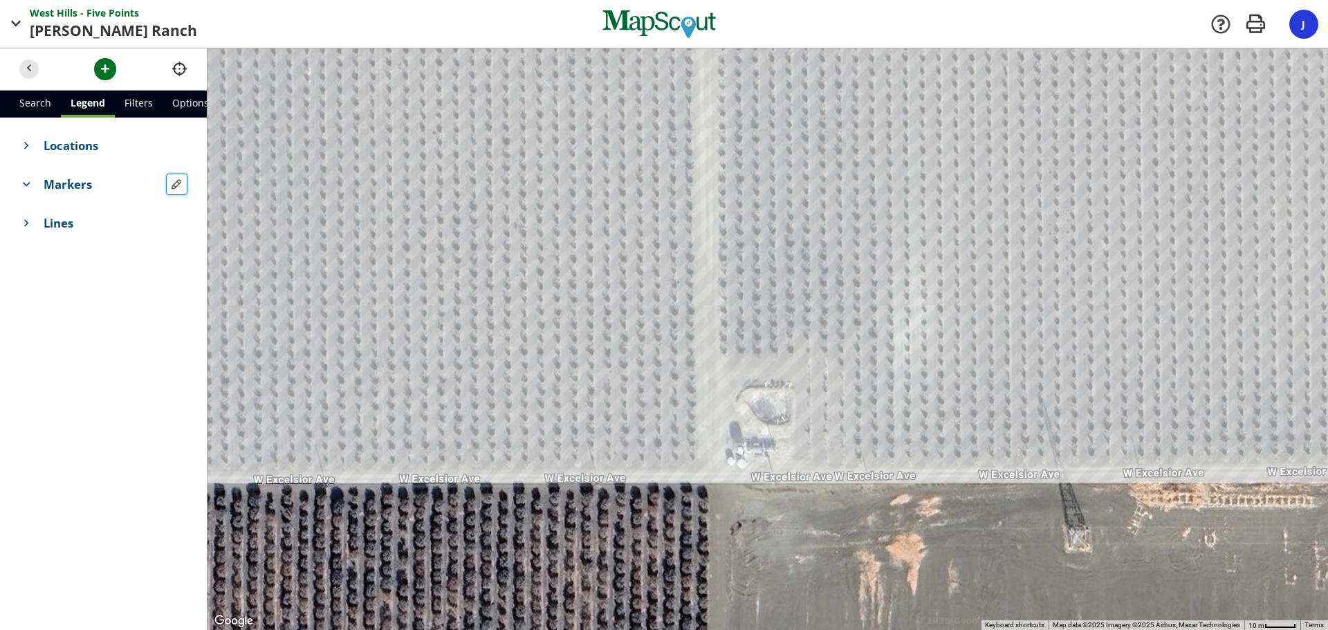
click at [178, 185] on span "button" at bounding box center [176, 184] width 15 height 15
click at [175, 183] on span "button" at bounding box center [176, 184] width 15 height 15
click at [26, 182] on span at bounding box center [26, 184] width 15 height 15
click at [52, 143] on span "Locations" at bounding box center [116, 145] width 144 height 17
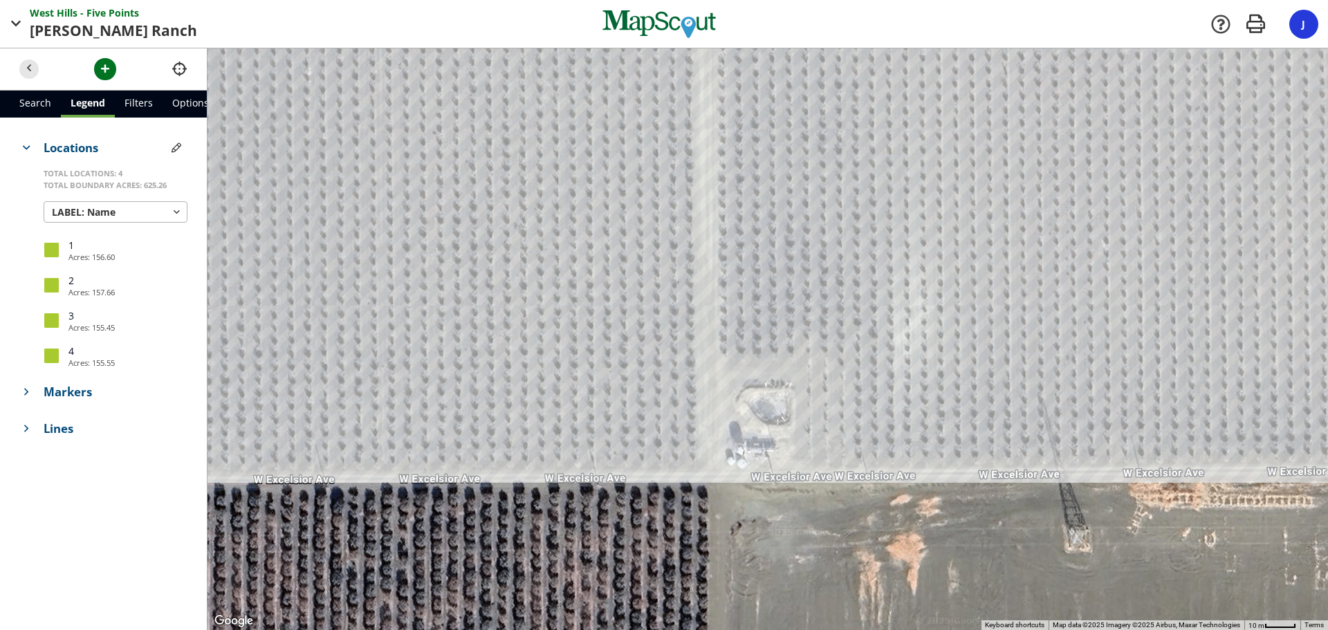
click at [171, 100] on link "Options" at bounding box center [190, 104] width 56 height 27
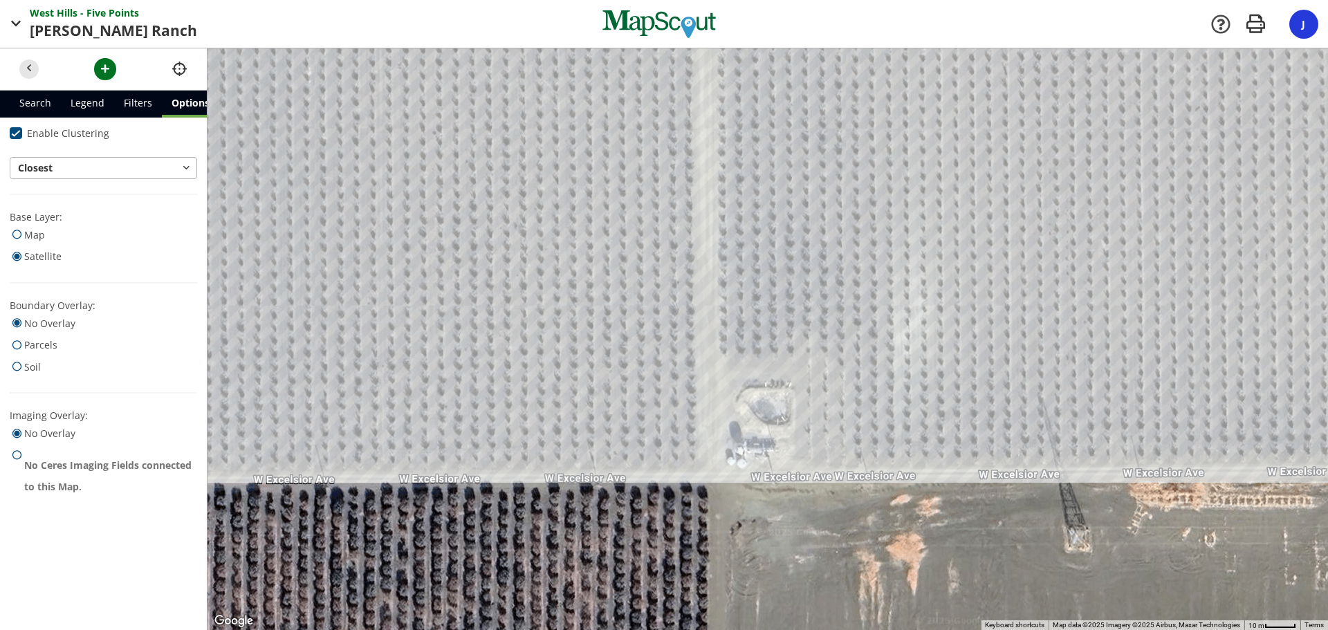
click at [103, 99] on link "Legend" at bounding box center [87, 104] width 53 height 27
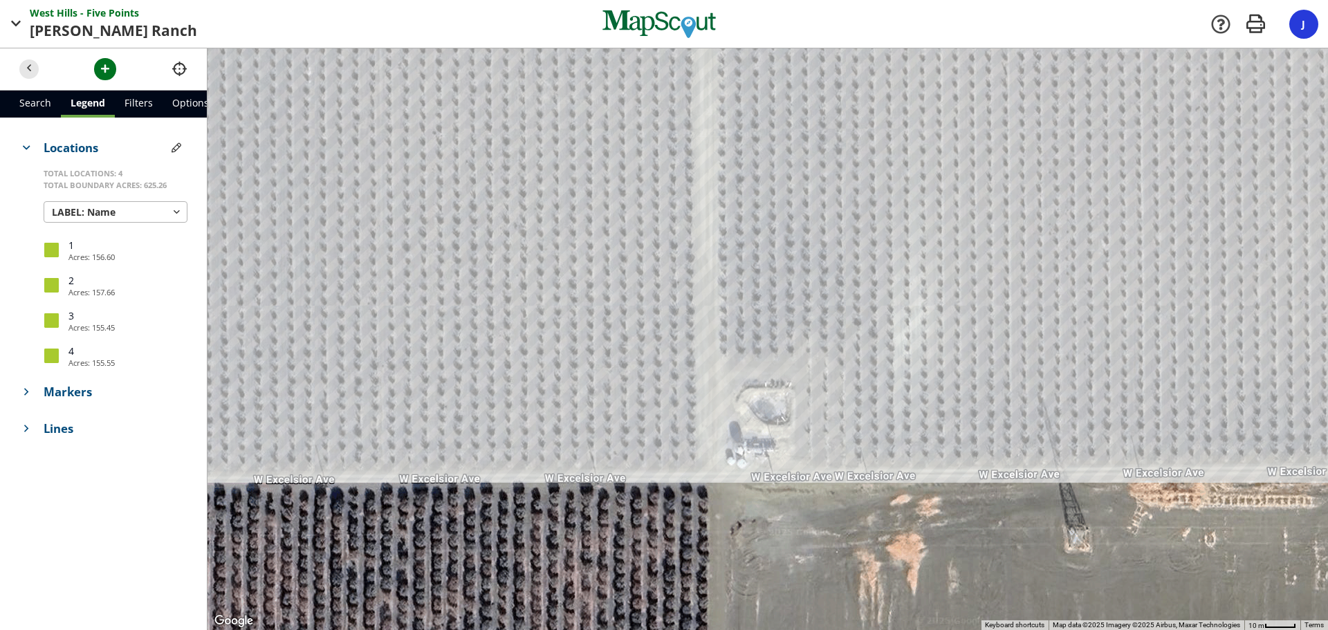
click at [102, 384] on span "Markers" at bounding box center [116, 391] width 144 height 17
click at [97, 397] on span "Markers" at bounding box center [105, 393] width 122 height 17
click at [97, 398] on span "Markers" at bounding box center [116, 391] width 144 height 17
click at [106, 400] on span "Markers" at bounding box center [105, 393] width 122 height 17
click at [106, 398] on span "Markers" at bounding box center [116, 391] width 144 height 17
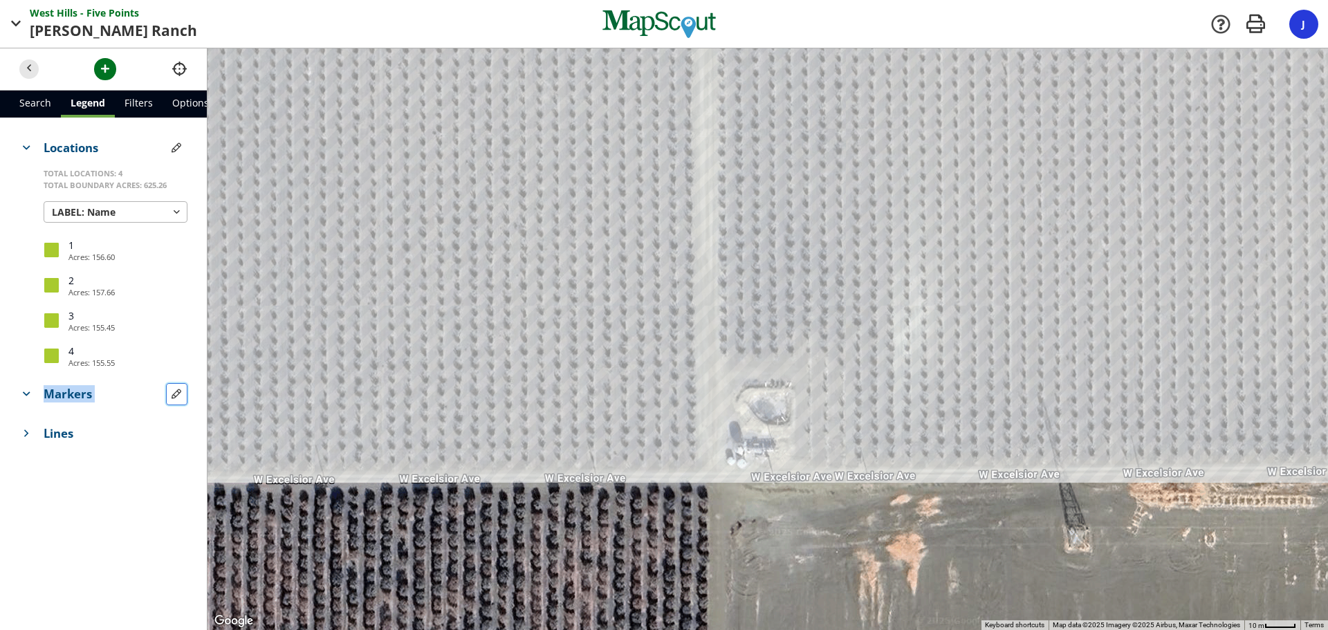
click at [177, 393] on span "button" at bounding box center [176, 393] width 15 height 15
click at [773, 414] on div at bounding box center [767, 338] width 1120 height 581
click at [62, 427] on span "Lines" at bounding box center [116, 433] width 144 height 17
click at [97, 65] on button "button" at bounding box center [105, 69] width 22 height 22
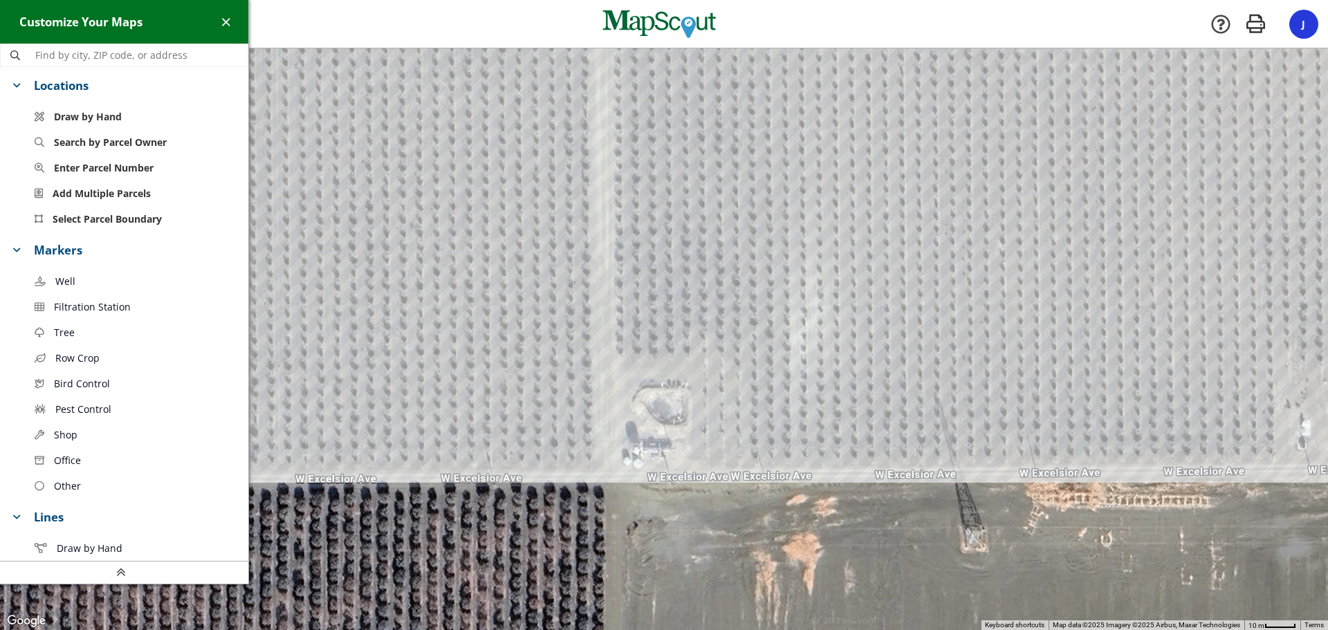
click at [80, 277] on link "Well" at bounding box center [136, 281] width 224 height 26
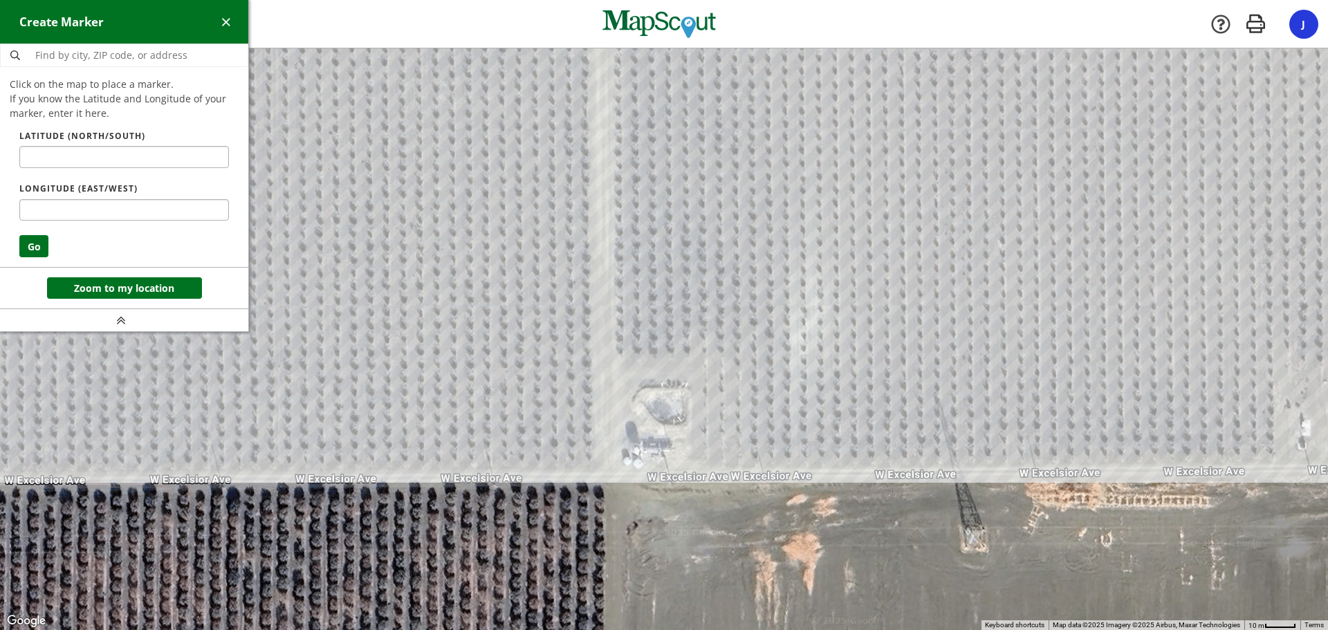
click at [1301, 436] on div at bounding box center [664, 338] width 1328 height 581
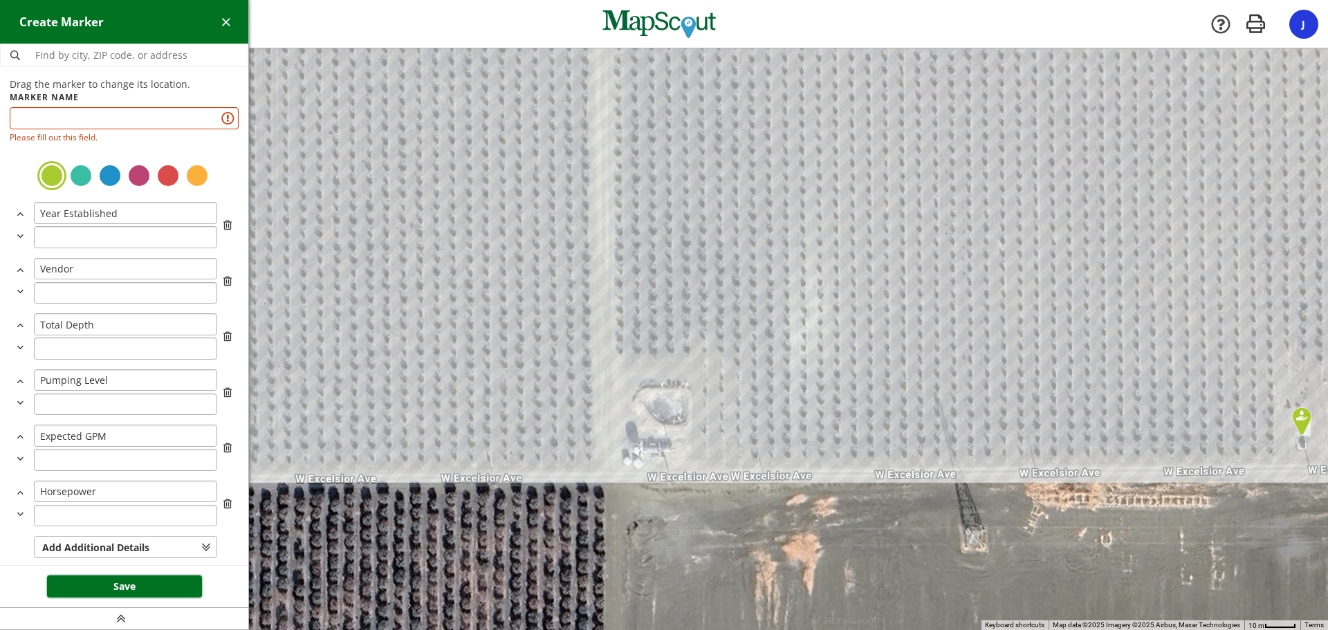
click at [121, 580] on button "Save" at bounding box center [124, 586] width 155 height 22
type input "1"
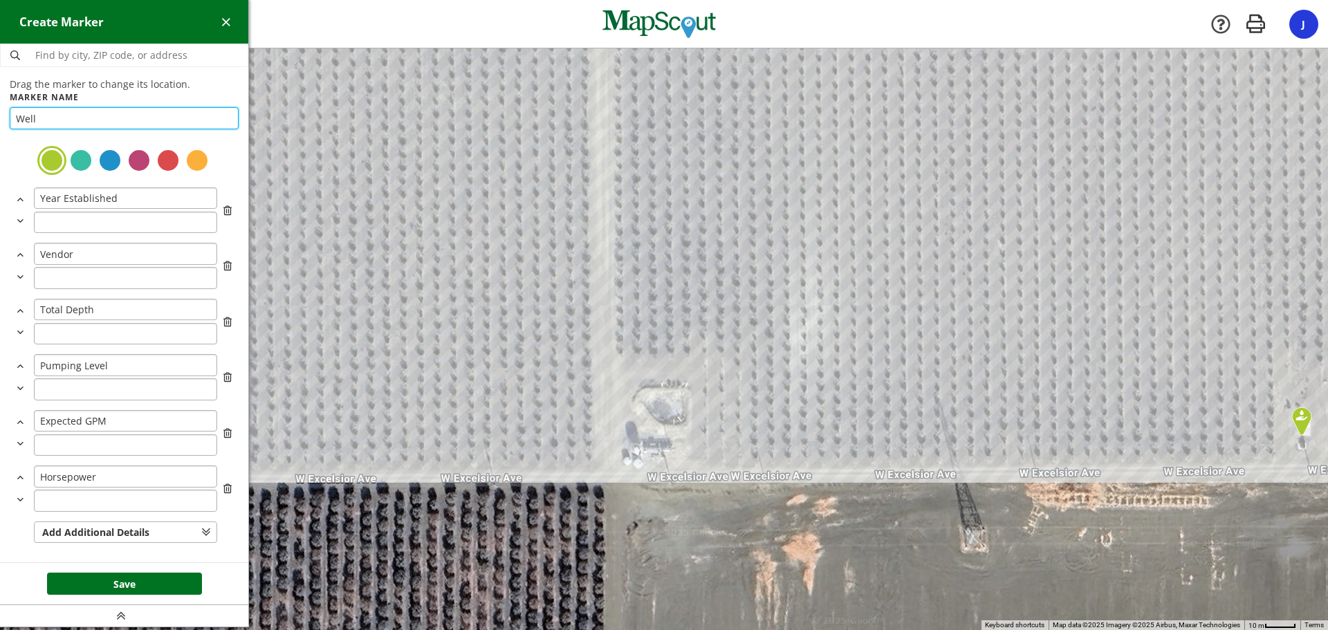
type input "Well"
click at [134, 588] on button "Save" at bounding box center [124, 583] width 155 height 22
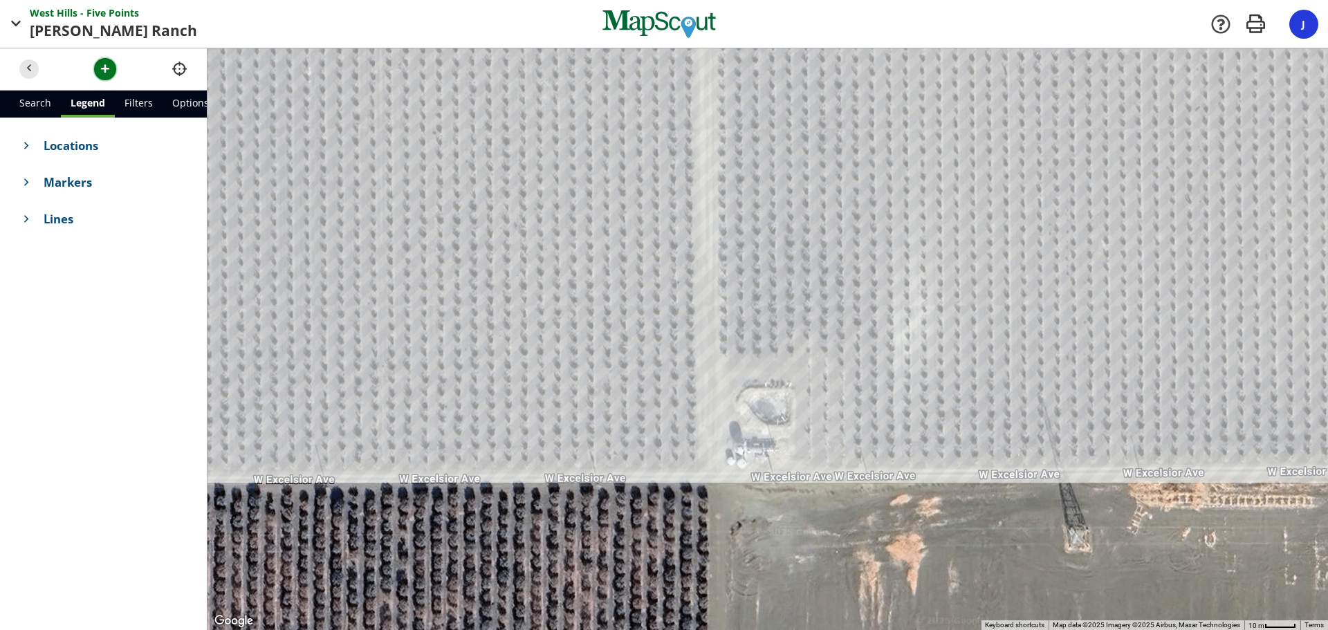
click at [109, 68] on span "button" at bounding box center [105, 69] width 15 height 15
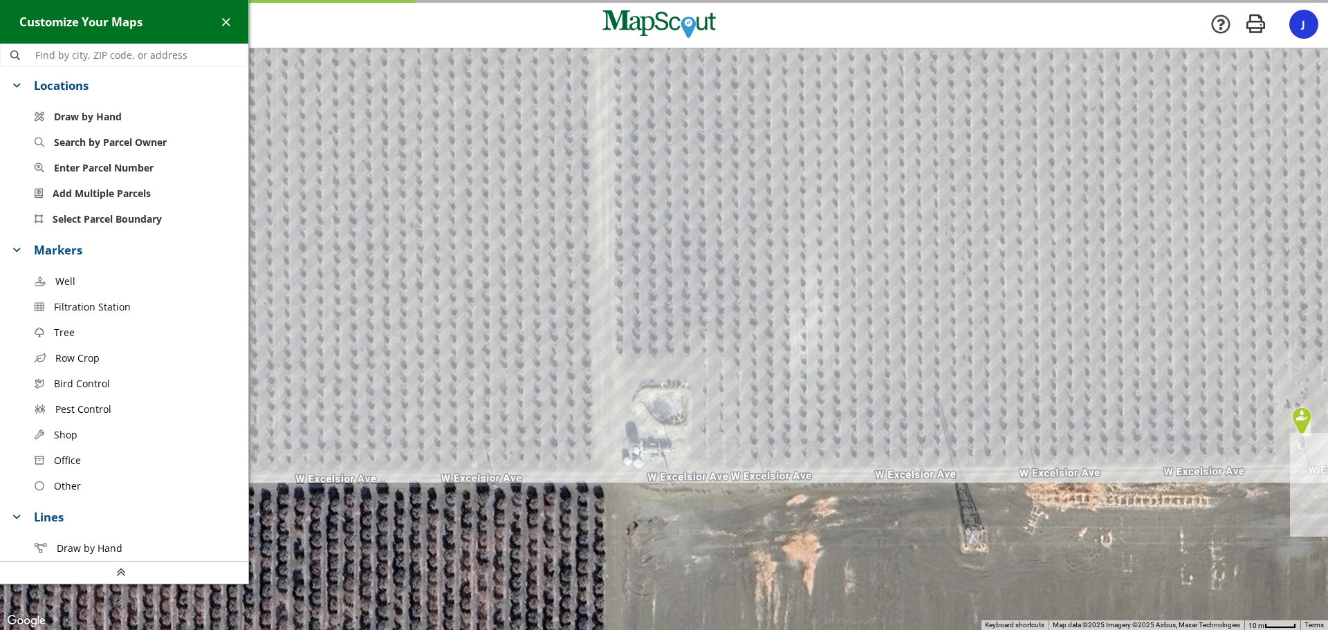
click at [82, 306] on span "Filtration Station" at bounding box center [92, 306] width 77 height 15
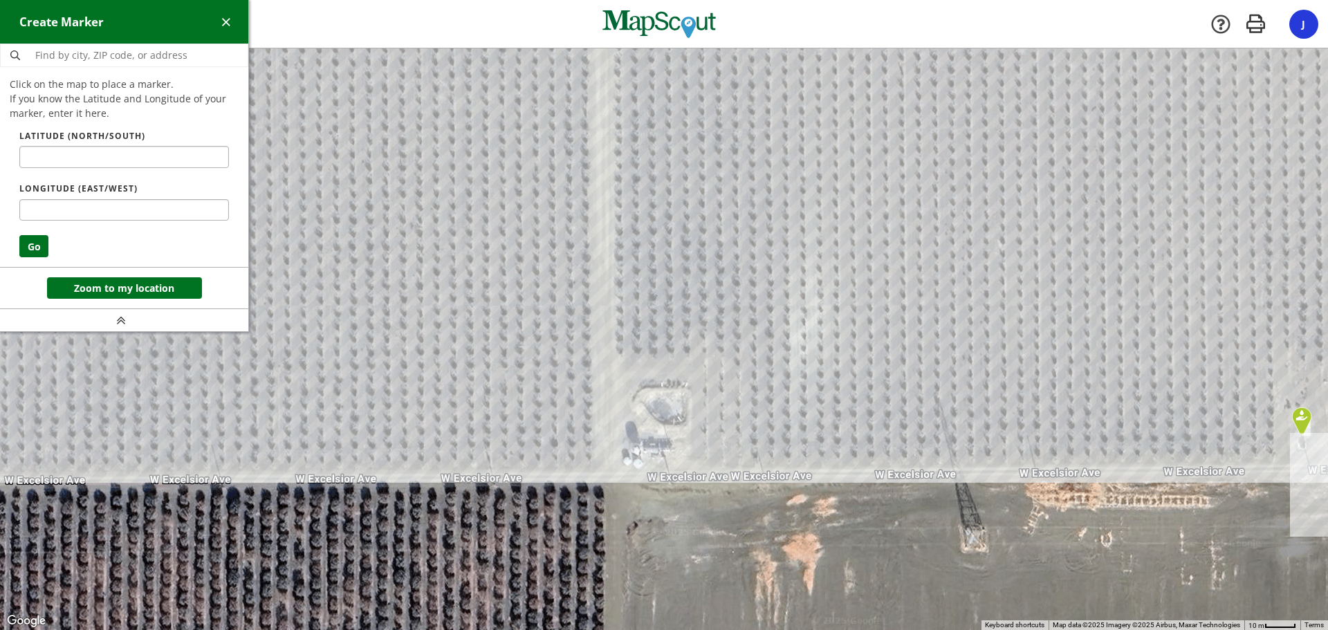
click at [644, 447] on div at bounding box center [664, 338] width 1328 height 581
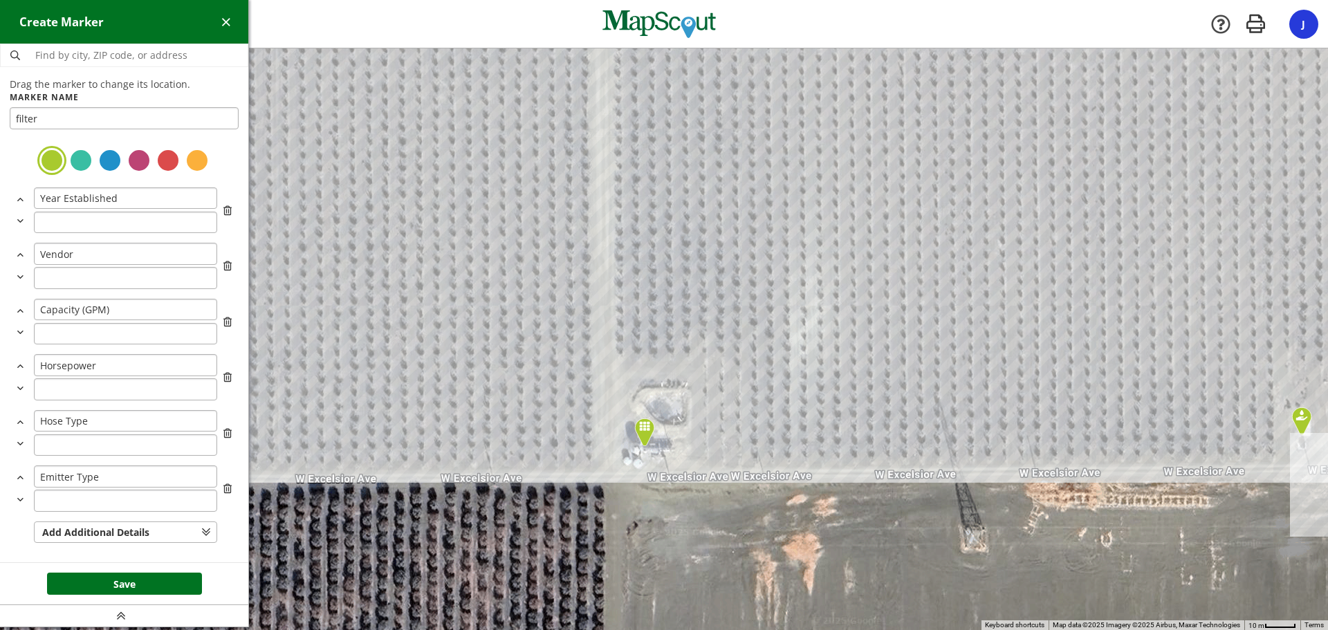
type input "filter"
click at [146, 591] on button "Save" at bounding box center [124, 583] width 155 height 22
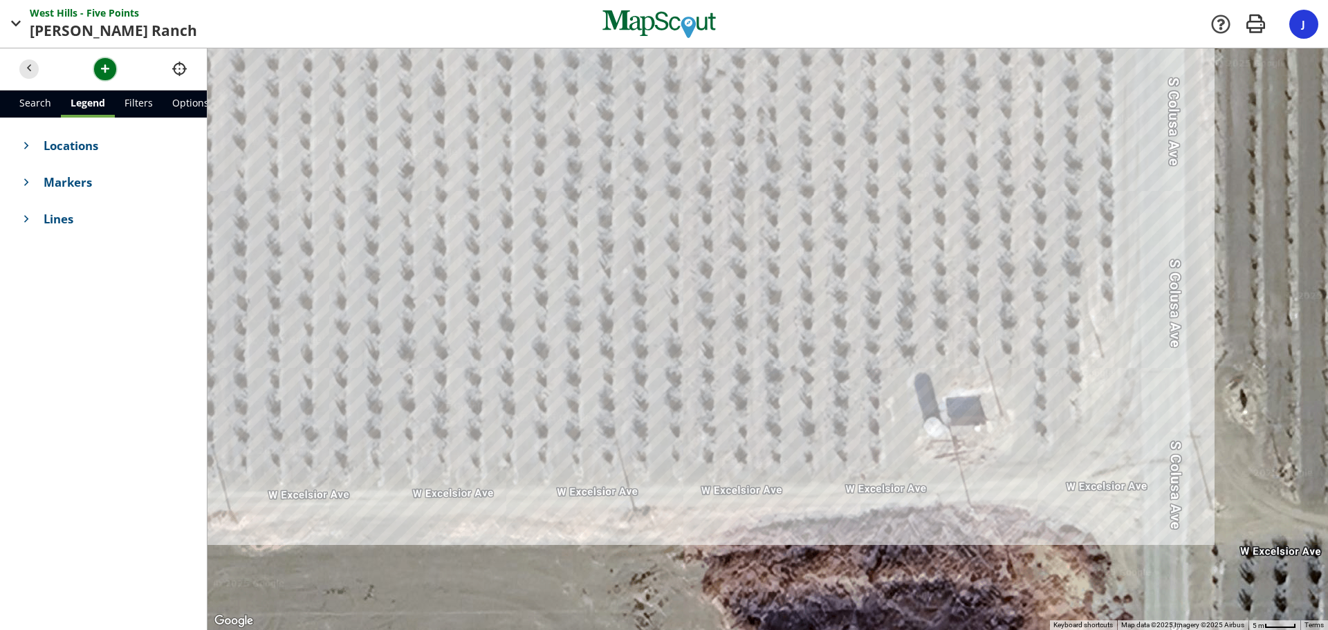
click at [101, 66] on span "button" at bounding box center [105, 69] width 15 height 15
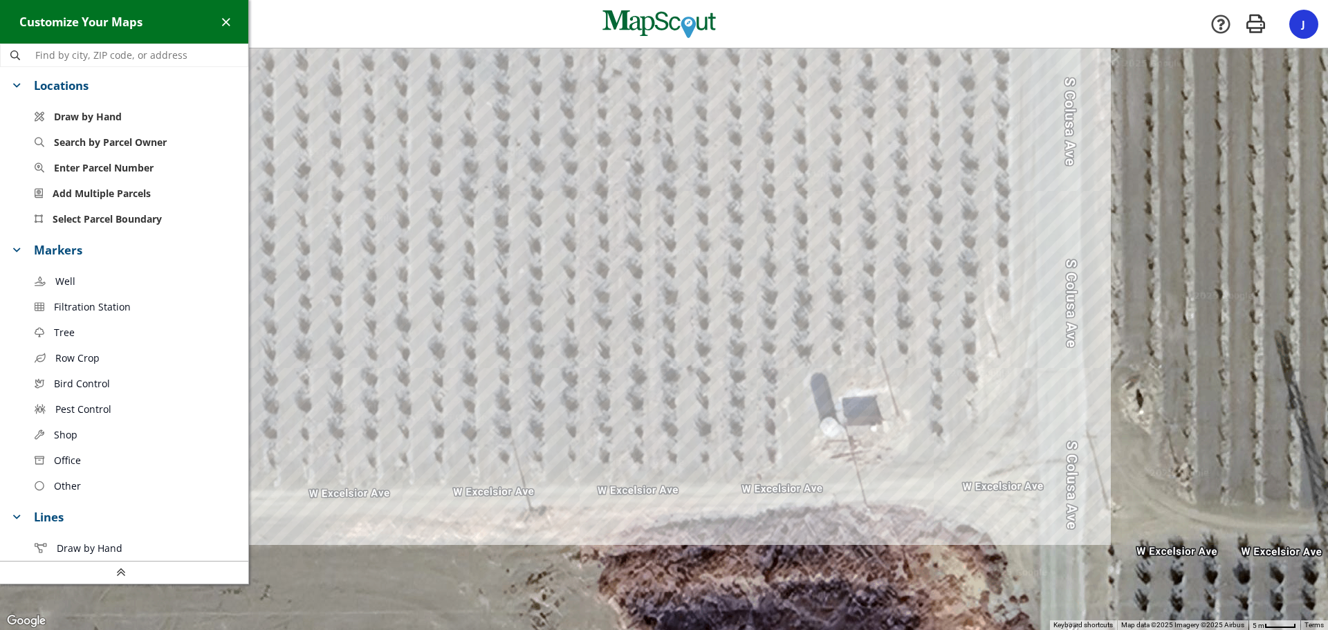
click at [79, 281] on link "Well" at bounding box center [136, 281] width 224 height 26
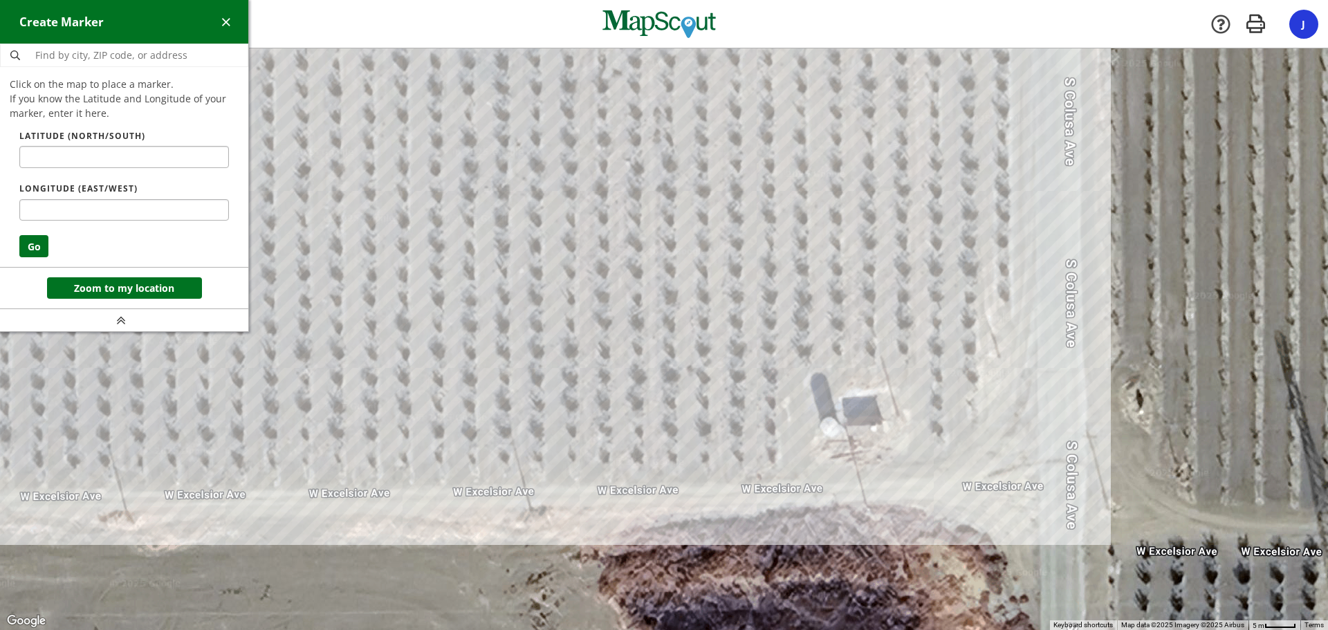
click at [862, 417] on div at bounding box center [664, 338] width 1328 height 581
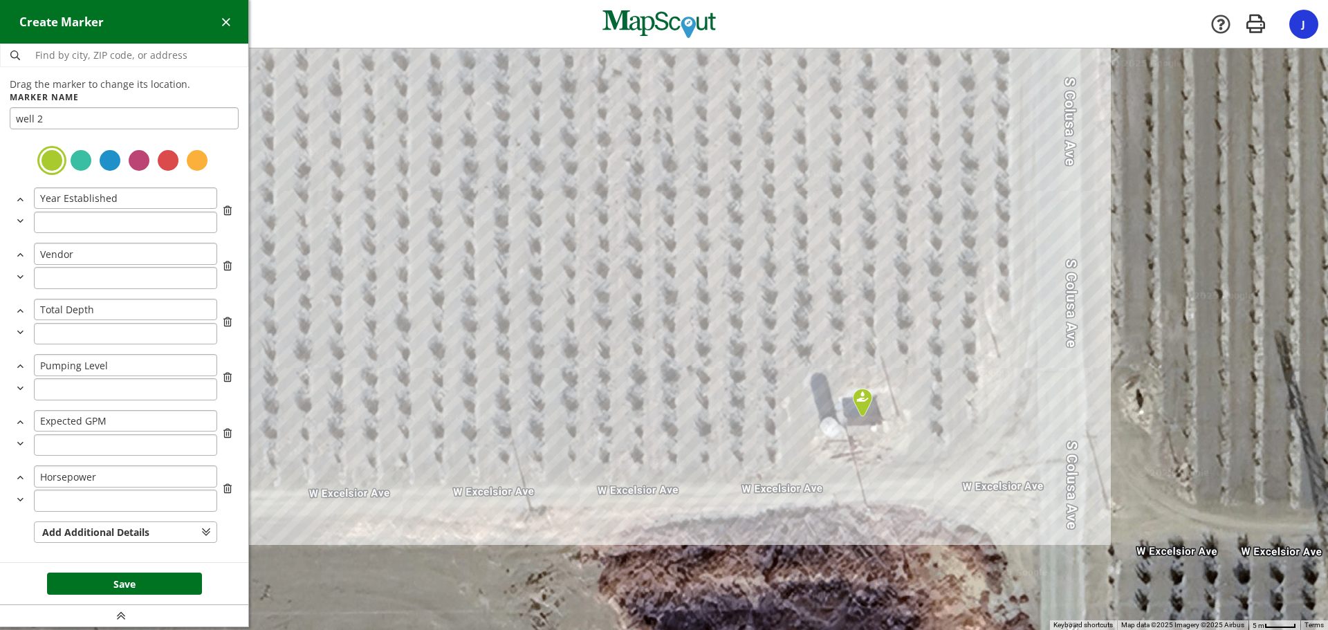
type input "well 2"
click at [93, 583] on button "Save" at bounding box center [124, 583] width 155 height 22
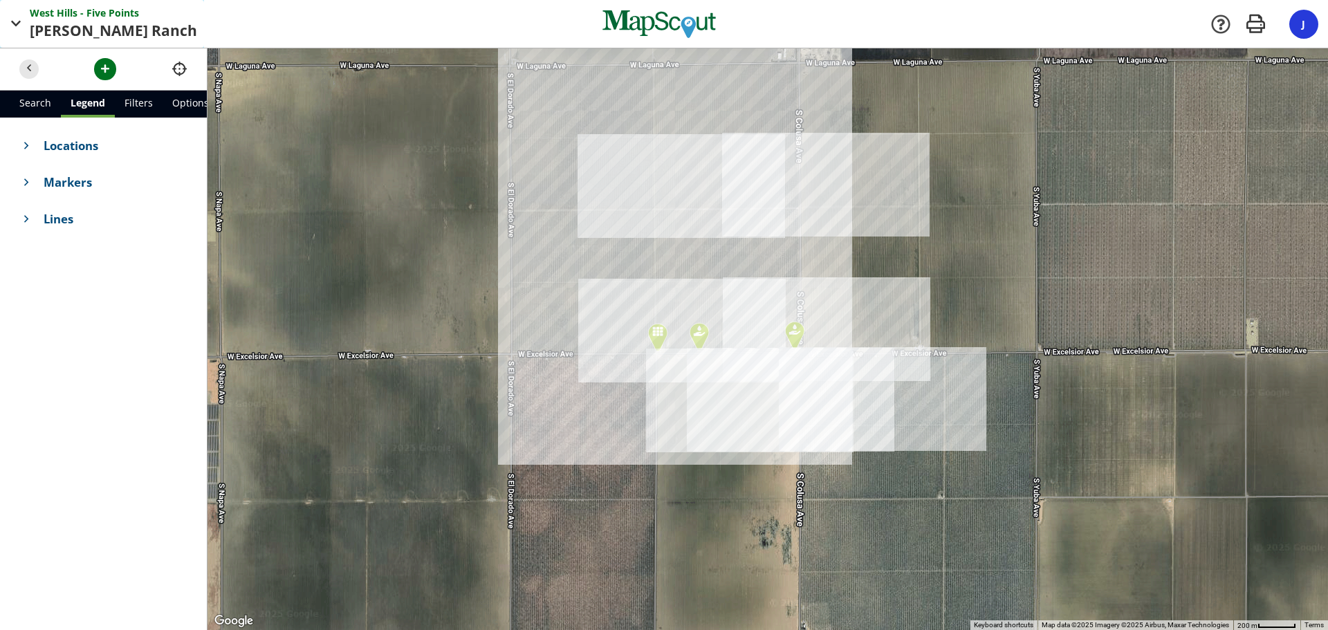
click at [77, 28] on span "[PERSON_NAME]" at bounding box center [91, 31] width 122 height 22
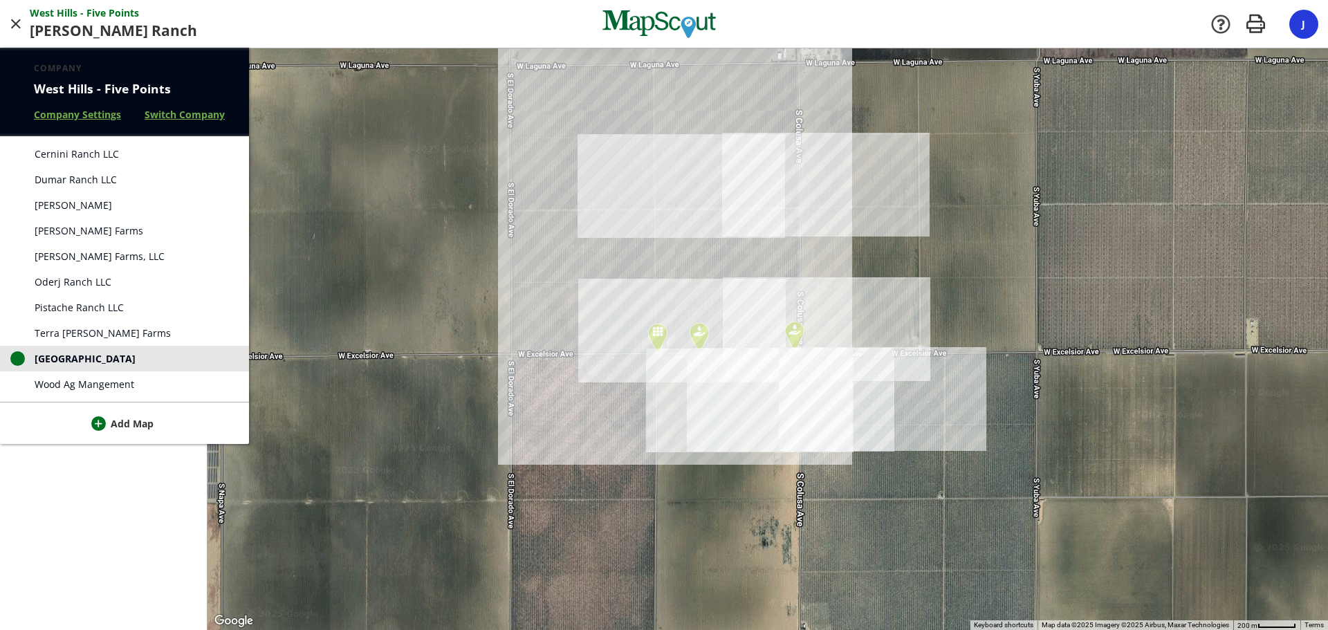
click at [77, 257] on span "[PERSON_NAME] Farms, LLC" at bounding box center [100, 256] width 130 height 15
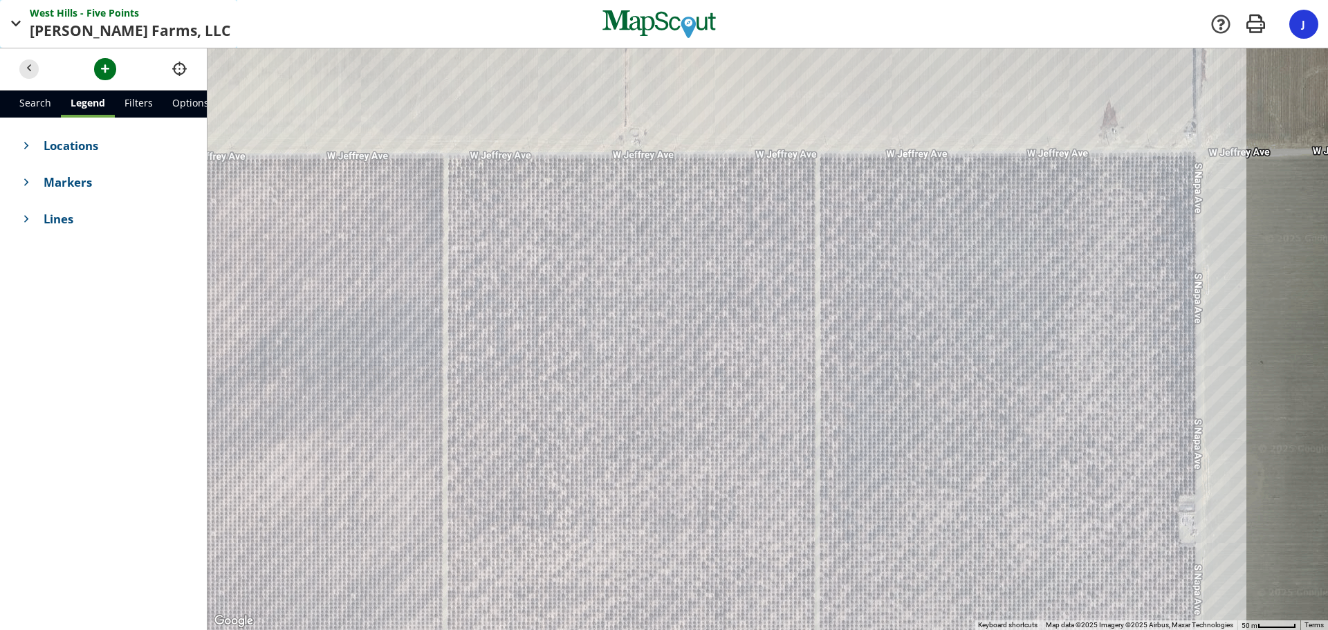
click at [17, 29] on span "button" at bounding box center [16, 23] width 17 height 17
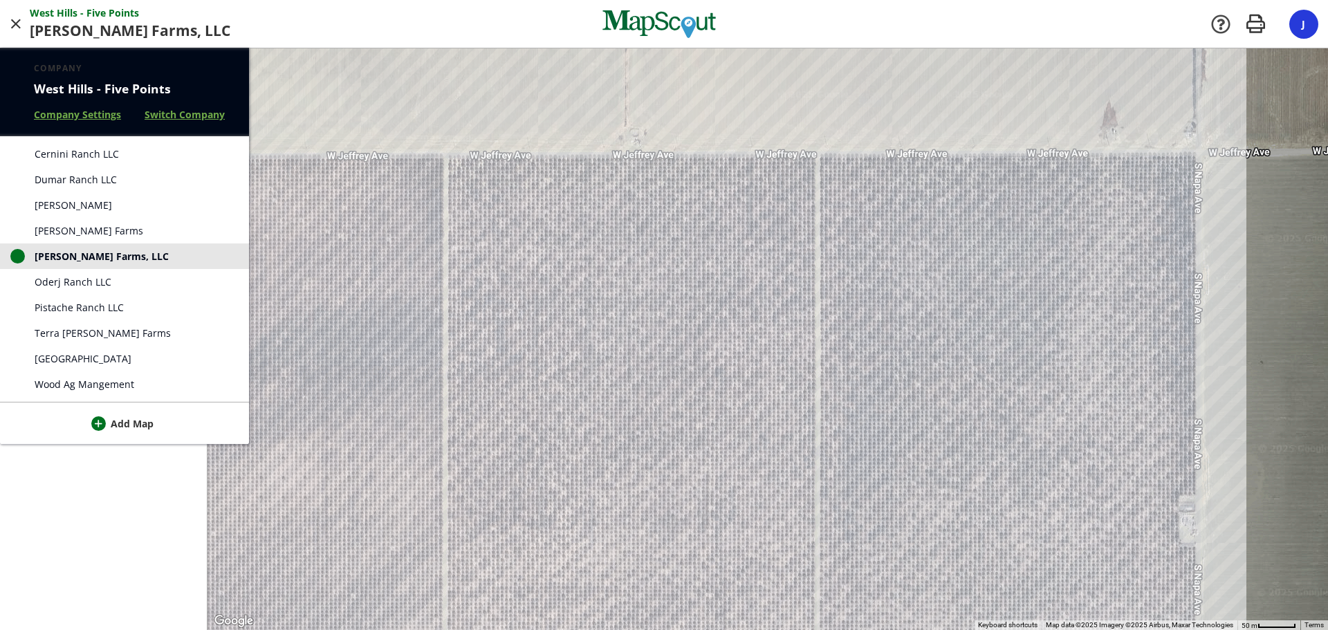
click at [85, 333] on span "Terra [PERSON_NAME] Farms" at bounding box center [103, 333] width 136 height 15
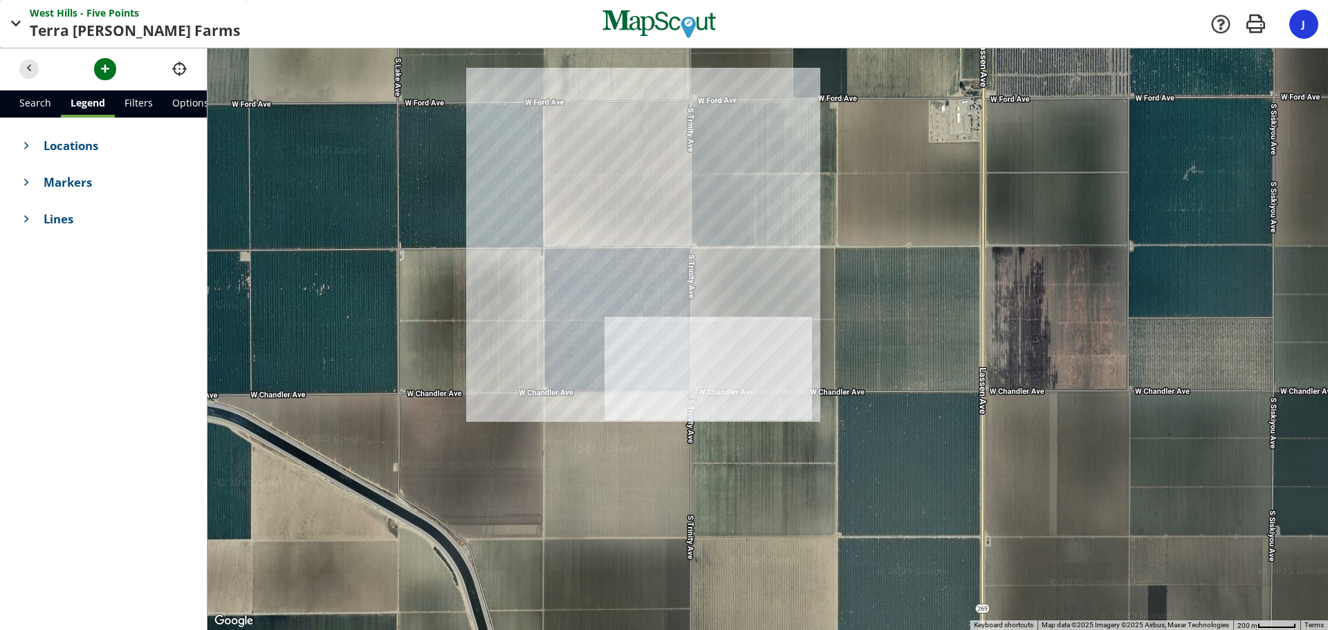
click at [28, 30] on button "[GEOGRAPHIC_DATA] - Five Points Points [GEOGRAPHIC_DATA][PERSON_NAME] Farms" at bounding box center [123, 24] width 247 height 48
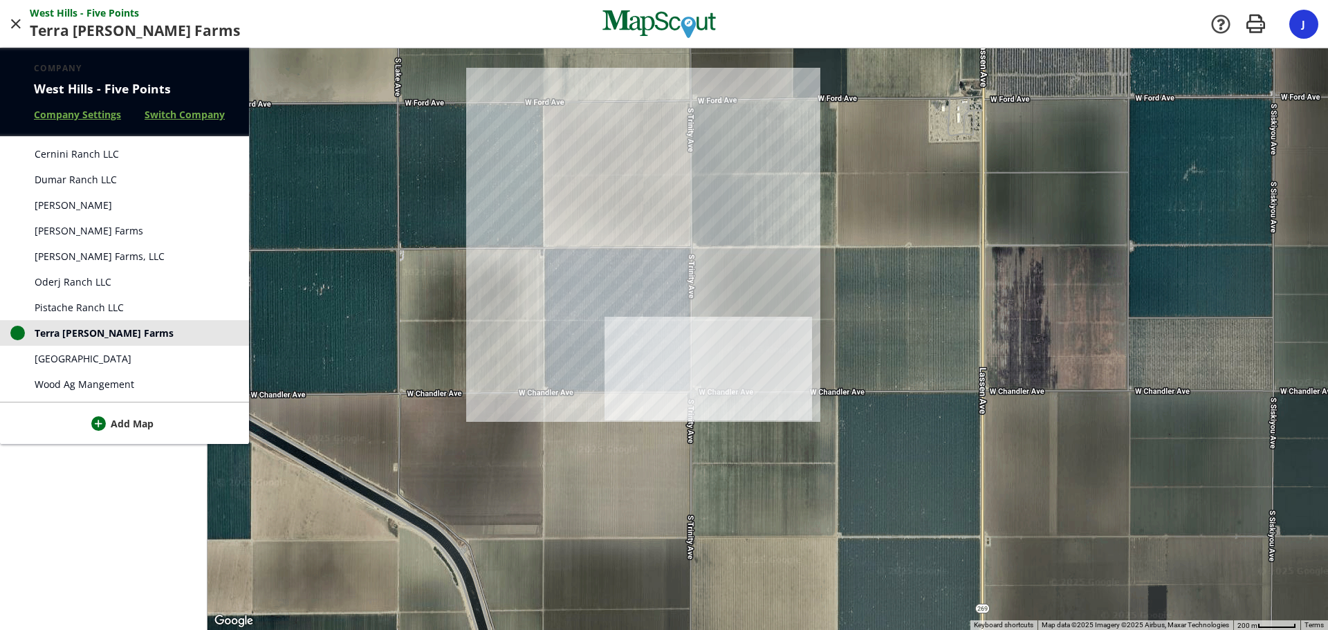
click at [53, 172] on span "Dumar Ranch LLC" at bounding box center [76, 179] width 82 height 15
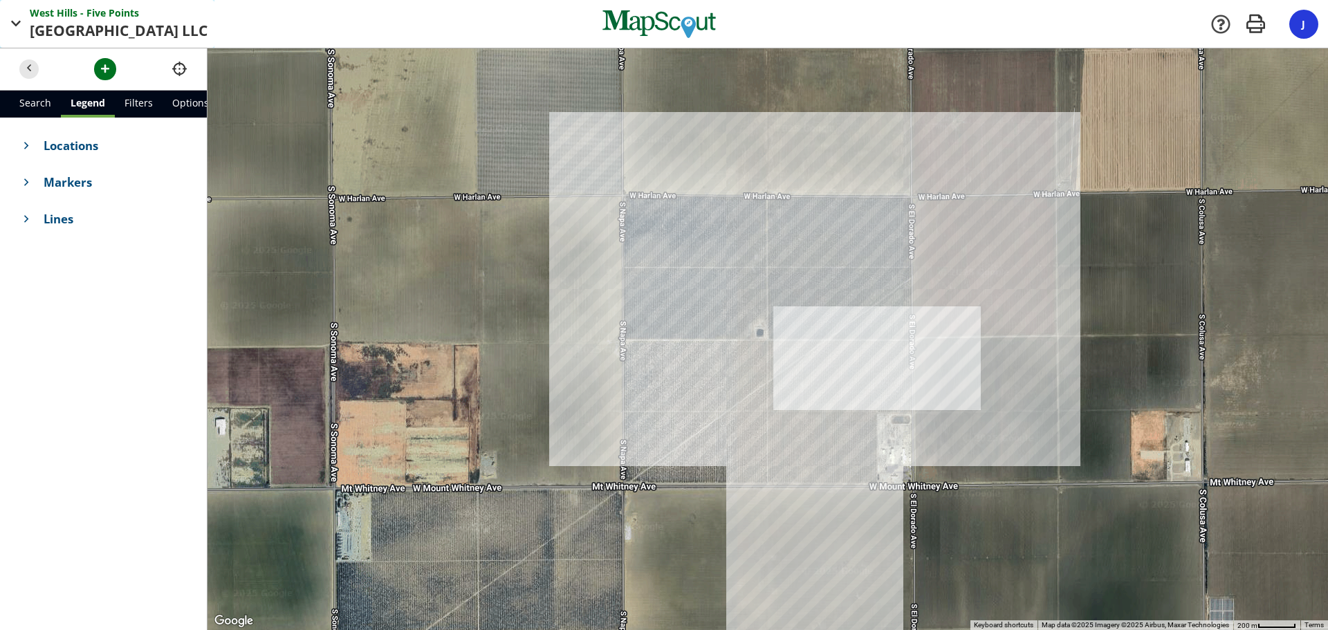
click at [33, 36] on span "[GEOGRAPHIC_DATA]" at bounding box center [106, 31] width 152 height 22
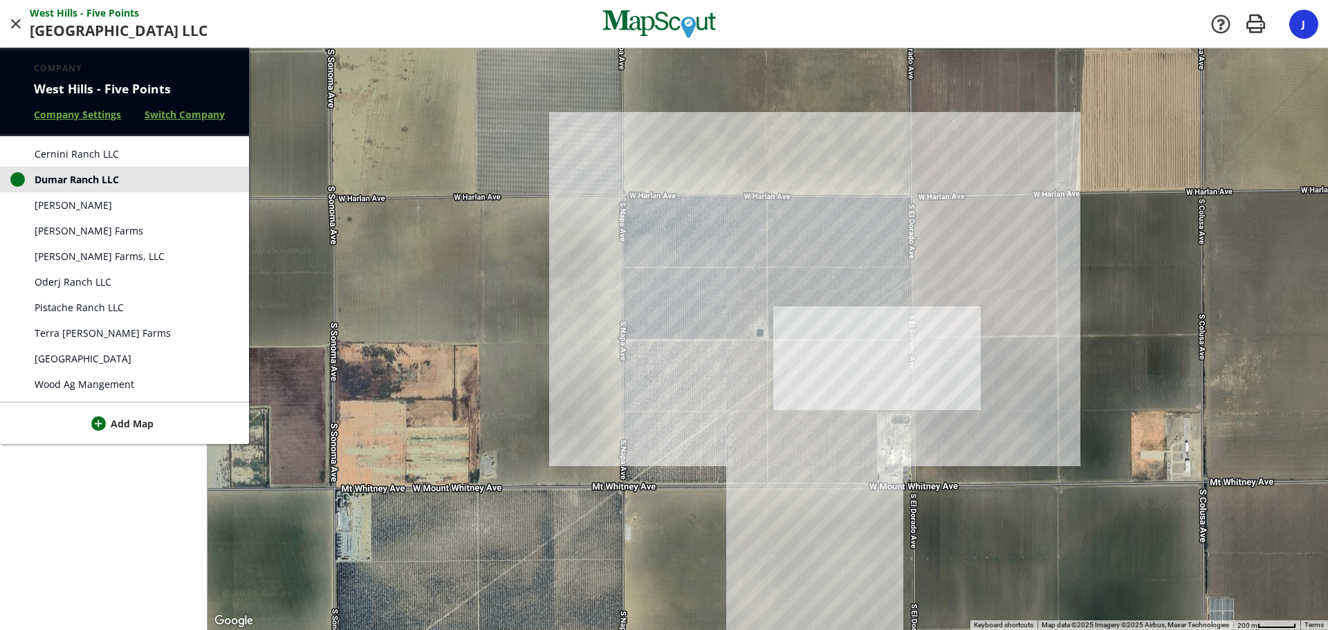
click at [61, 152] on span "Cernini Ranch LLC" at bounding box center [77, 154] width 84 height 15
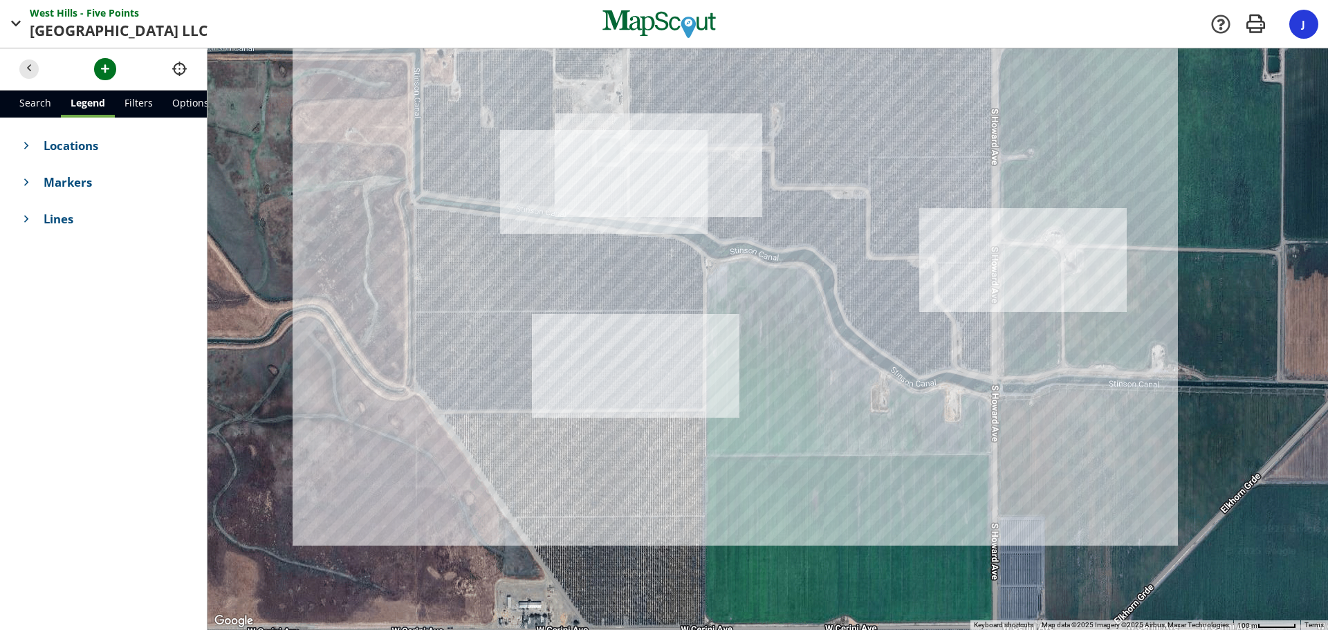
drag, startPoint x: 504, startPoint y: 457, endPoint x: 635, endPoint y: 150, distance: 333.6
click at [635, 150] on div at bounding box center [767, 338] width 1120 height 581
click at [44, 25] on span "[GEOGRAPHIC_DATA]" at bounding box center [106, 31] width 152 height 22
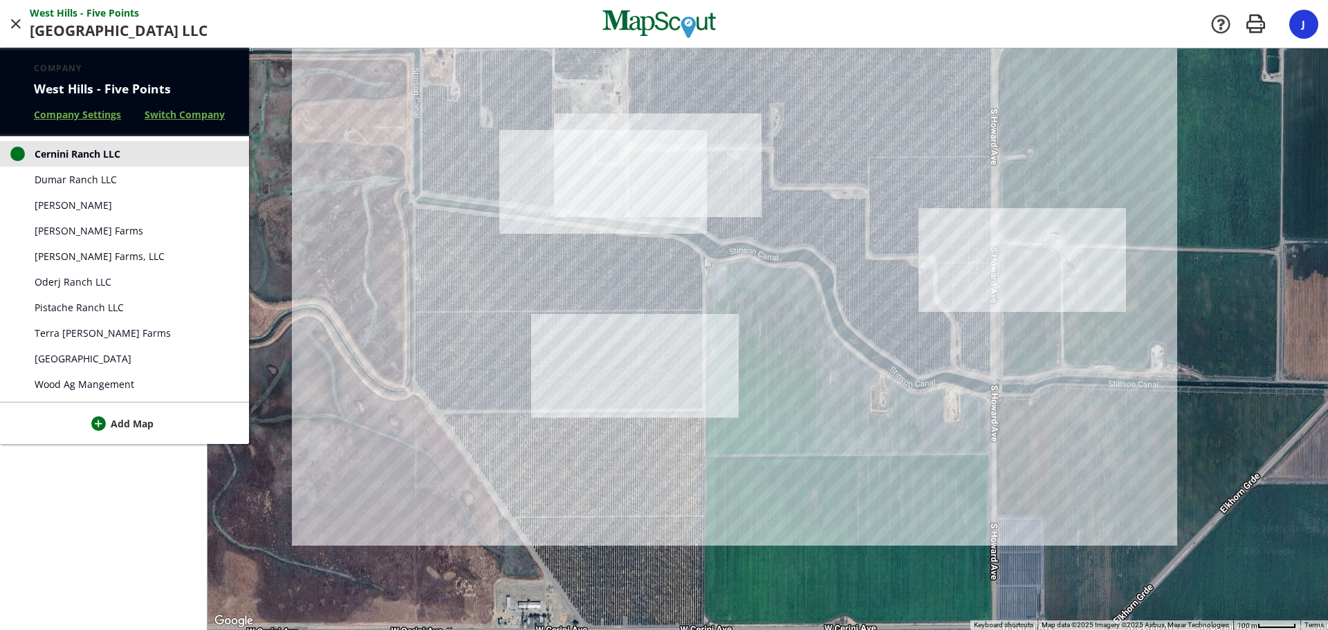
click at [60, 283] on span "Oderj Ranch LLC" at bounding box center [73, 281] width 77 height 15
